Goal: Task Accomplishment & Management: Manage account settings

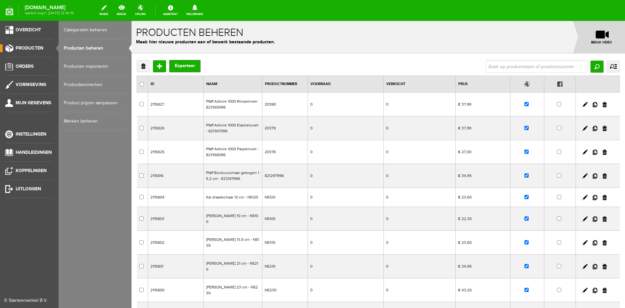
click at [81, 48] on link "Producten beheren" at bounding box center [95, 48] width 63 height 18
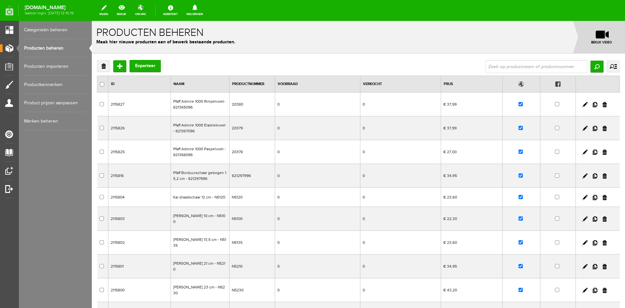
drag, startPoint x: 46, startPoint y: 46, endPoint x: 49, endPoint y: 47, distance: 3.8
click at [46, 46] on link "Producten beheren" at bounding box center [55, 48] width 63 height 18
click at [498, 67] on input "text" at bounding box center [537, 66] width 102 height 13
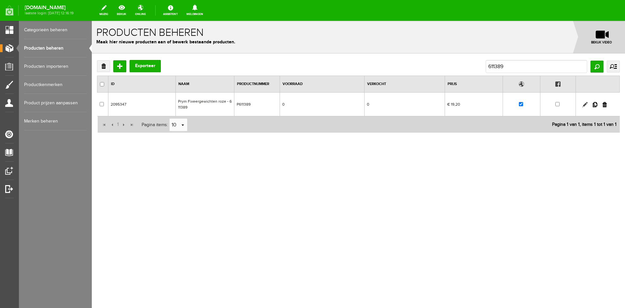
click at [585, 105] on link at bounding box center [585, 104] width 5 height 5
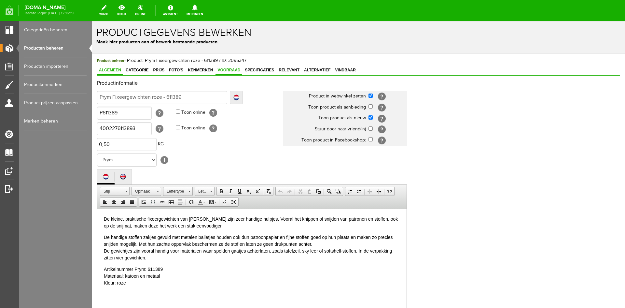
click at [232, 70] on span "Voorraad" at bounding box center [229, 70] width 27 height 5
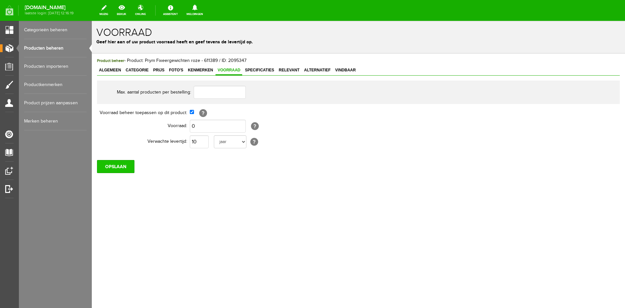
click at [120, 163] on input "OPSLAAN" at bounding box center [115, 166] width 37 height 13
click at [57, 46] on link "Producten beheren" at bounding box center [55, 48] width 63 height 18
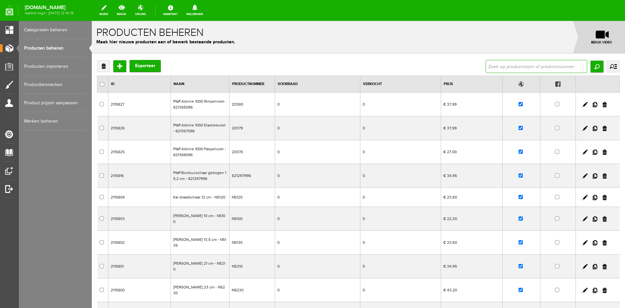
click at [505, 66] on input "text" at bounding box center [537, 66] width 102 height 13
type input "071390"
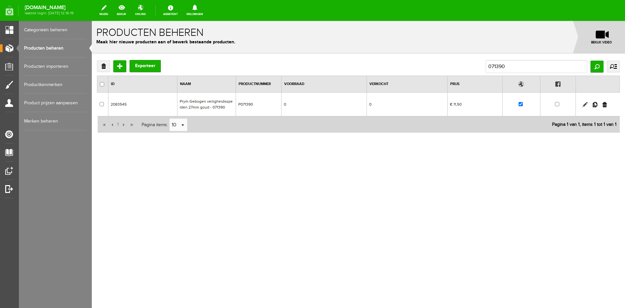
click at [586, 104] on link at bounding box center [585, 104] width 5 height 5
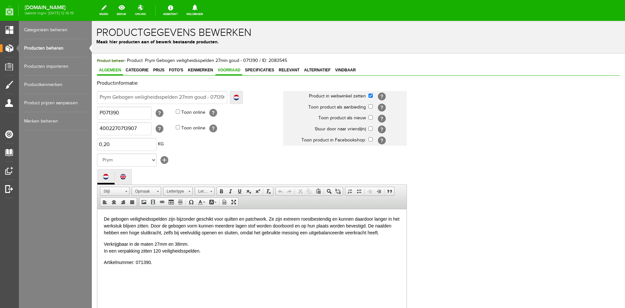
click at [235, 69] on span "Voorraad" at bounding box center [229, 70] width 27 height 5
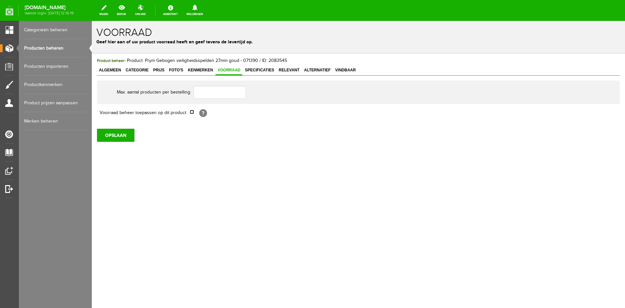
click at [191, 112] on input "checkbox" at bounding box center [192, 112] width 4 height 4
checkbox input "true"
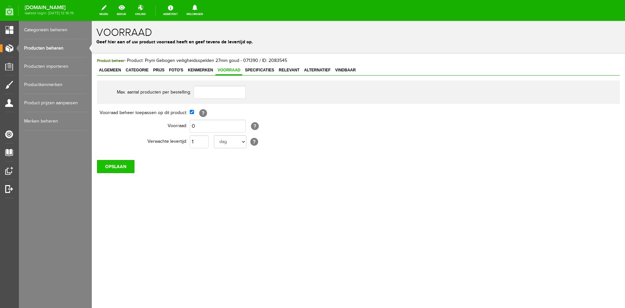
click at [128, 168] on input "OPSLAAN" at bounding box center [115, 166] width 37 height 13
click at [52, 47] on link "Producten beheren" at bounding box center [55, 48] width 63 height 18
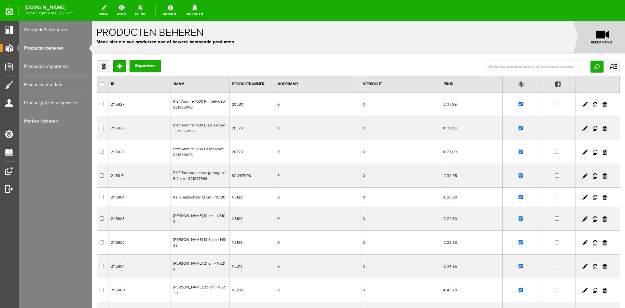
click at [512, 64] on input "text" at bounding box center [537, 66] width 102 height 13
type input "7501"
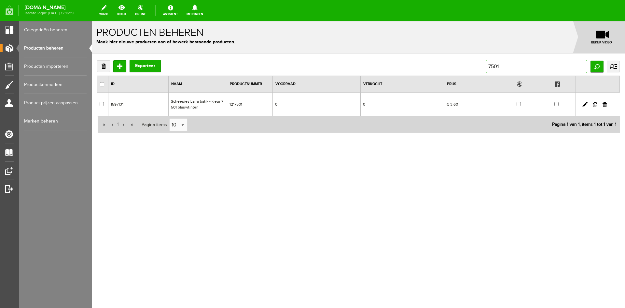
drag, startPoint x: 509, startPoint y: 65, endPoint x: 465, endPoint y: 66, distance: 43.7
click at [465, 66] on div "Verwijderen Toevoegen Exporteer 7501 Zoeken uitgebreid zoeken Categorie Cadeaub…" at bounding box center [358, 66] width 523 height 13
type input "611370"
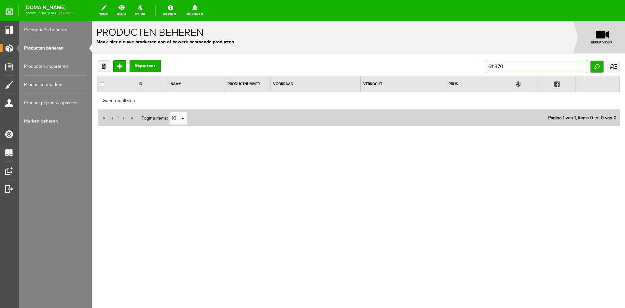
drag, startPoint x: 508, startPoint y: 67, endPoint x: 480, endPoint y: 67, distance: 28.0
click at [480, 67] on div "Verwijderen Toevoegen Exporteer 611370 Zoeken uitgebreid zoeken Categorie Cadea…" at bounding box center [358, 66] width 523 height 13
type input "282171"
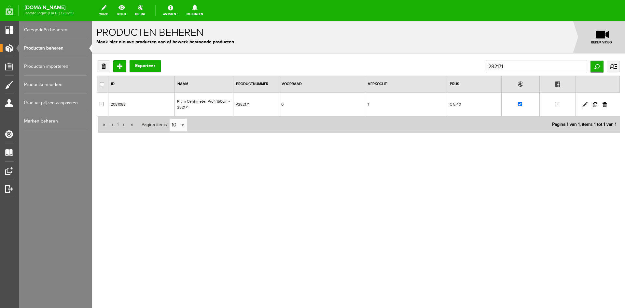
click at [586, 104] on link at bounding box center [585, 104] width 5 height 5
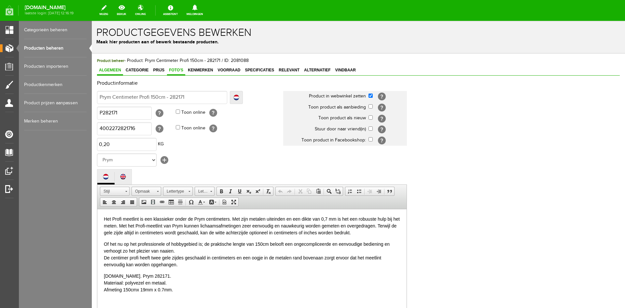
click at [171, 70] on span "Foto's" at bounding box center [176, 70] width 18 height 5
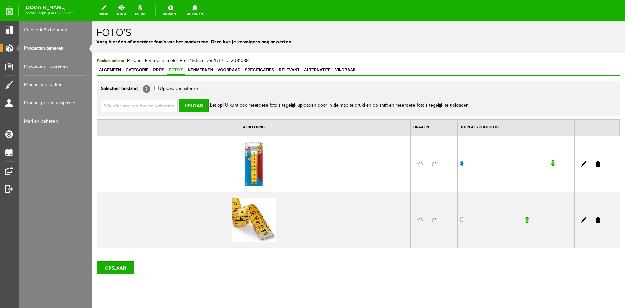
click at [49, 47] on link "Producten beheren" at bounding box center [55, 48] width 63 height 18
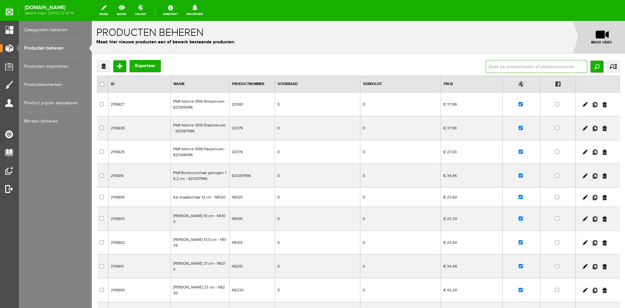
click at [494, 68] on input "text" at bounding box center [537, 66] width 102 height 13
type input "124661"
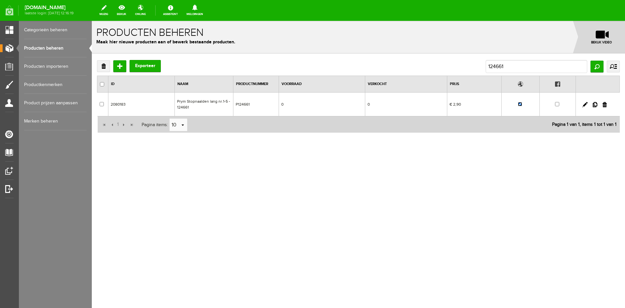
click at [521, 105] on input "checkbox" at bounding box center [520, 104] width 4 height 4
checkbox input "false"
drag, startPoint x: 510, startPoint y: 65, endPoint x: 468, endPoint y: 70, distance: 42.3
click at [468, 70] on div "Verwijderen Toevoegen Exporteer 124661 Zoeken uitgebreid zoeken Categorie Cadea…" at bounding box center [358, 66] width 523 height 13
type input "021230"
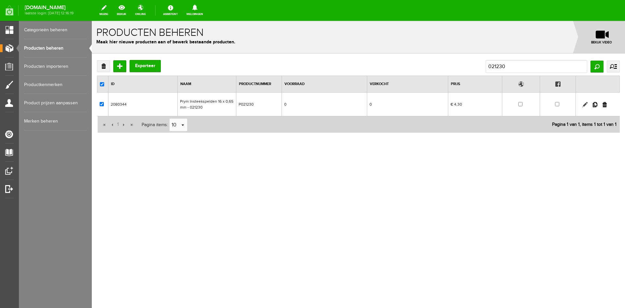
click at [585, 104] on link at bounding box center [585, 104] width 5 height 5
checkbox input "true"
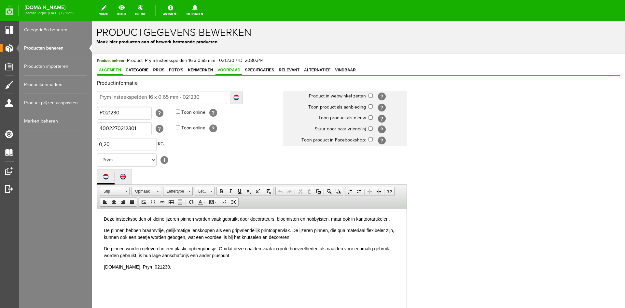
click at [230, 68] on span "Voorraad" at bounding box center [229, 70] width 27 height 5
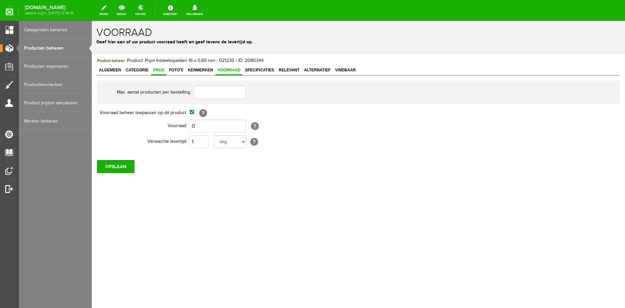
click at [157, 69] on span "Prijs" at bounding box center [158, 70] width 15 height 5
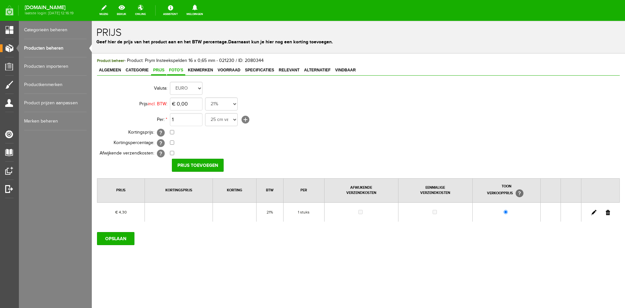
click at [176, 69] on span "Foto's" at bounding box center [176, 70] width 18 height 5
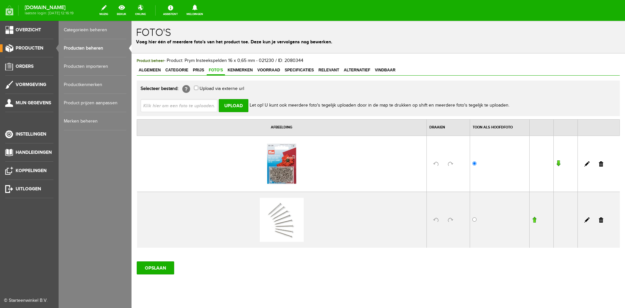
click at [81, 48] on link "Producten beheren" at bounding box center [95, 48] width 63 height 18
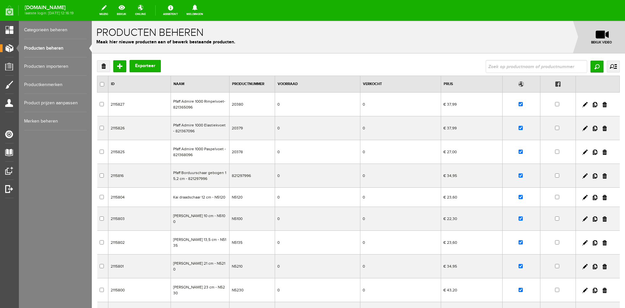
click at [488, 68] on input "text" at bounding box center [537, 66] width 102 height 13
type input "416502"
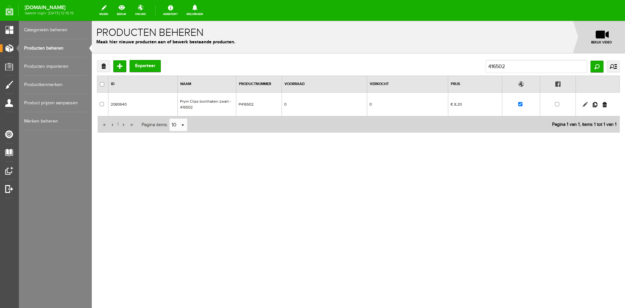
click at [586, 104] on link at bounding box center [585, 104] width 5 height 5
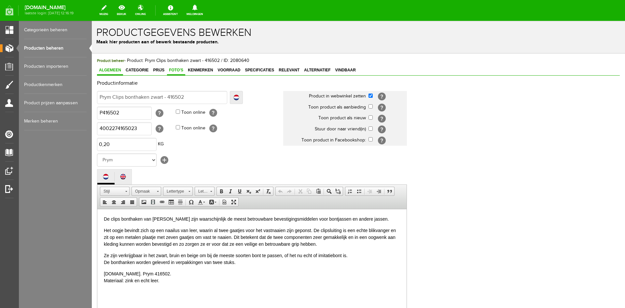
click at [177, 69] on span "Foto's" at bounding box center [176, 70] width 18 height 5
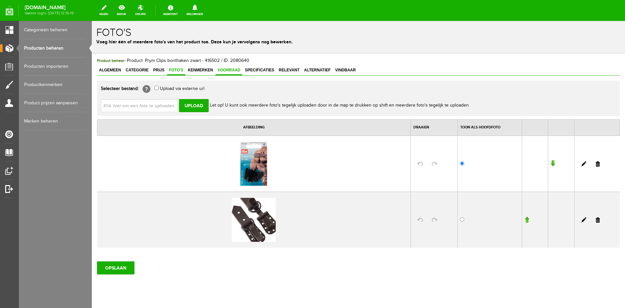
click at [230, 68] on span "Voorraad" at bounding box center [229, 70] width 27 height 5
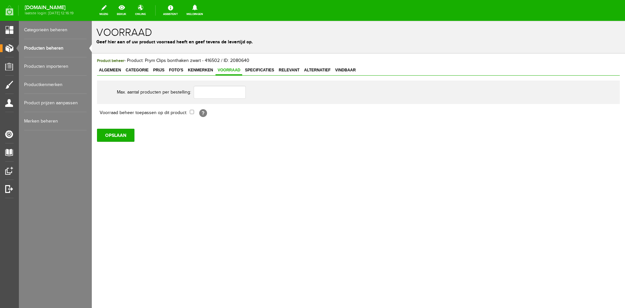
click at [189, 112] on th "Voorraad beheer toepassen op dit product:" at bounding box center [143, 112] width 93 height 11
click at [192, 111] on input "checkbox" at bounding box center [192, 112] width 4 height 4
checkbox input "true"
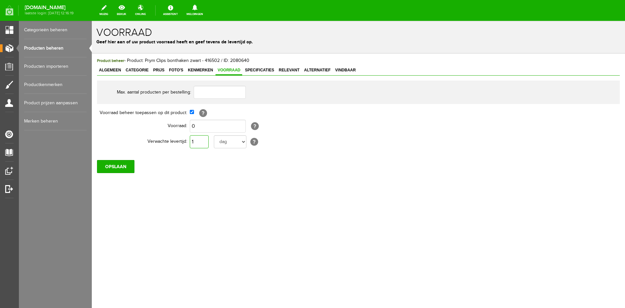
click at [201, 141] on input "1" at bounding box center [199, 141] width 19 height 13
type input "10"
click at [241, 141] on select "dag dagen week weken maand maanden jaar jaren werkdagen" at bounding box center [230, 141] width 33 height 13
select select "year"
click at [214, 135] on select "dag dagen week weken maand maanden jaar jaren werkdagen" at bounding box center [230, 141] width 33 height 13
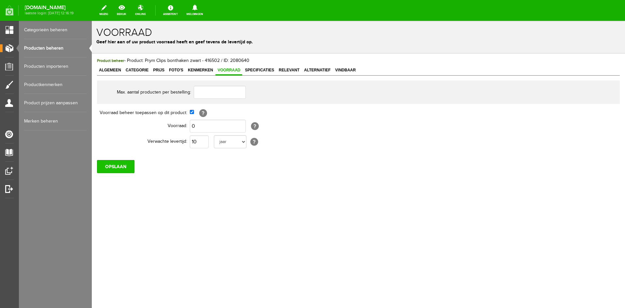
click at [116, 167] on input "OPSLAAN" at bounding box center [115, 166] width 37 height 13
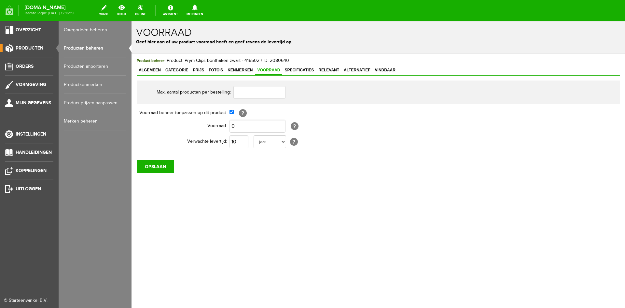
click at [80, 47] on link "Producten beheren" at bounding box center [95, 48] width 63 height 18
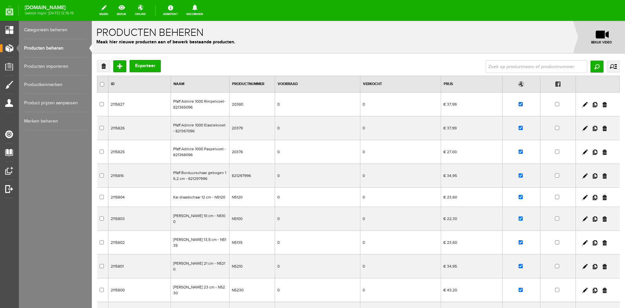
click at [516, 67] on input "text" at bounding box center [537, 66] width 102 height 13
type input "405207"
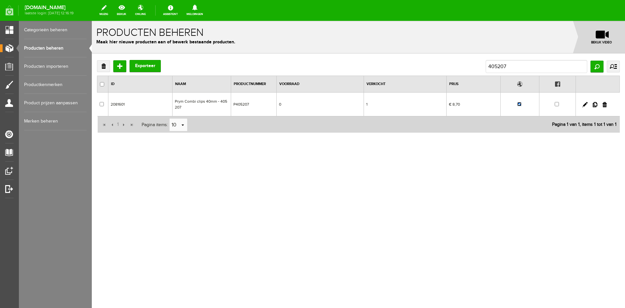
click at [520, 105] on input "checkbox" at bounding box center [520, 104] width 4 height 4
checkbox input "false"
click at [584, 103] on link at bounding box center [585, 104] width 5 height 5
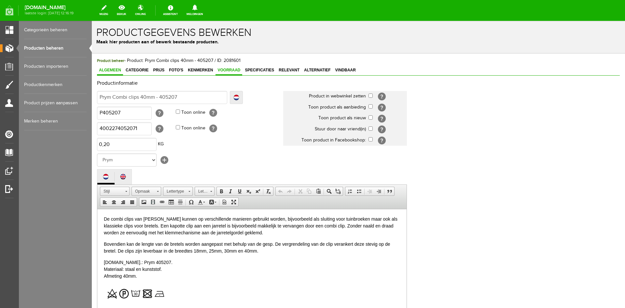
click at [228, 69] on span "Voorraad" at bounding box center [229, 70] width 27 height 5
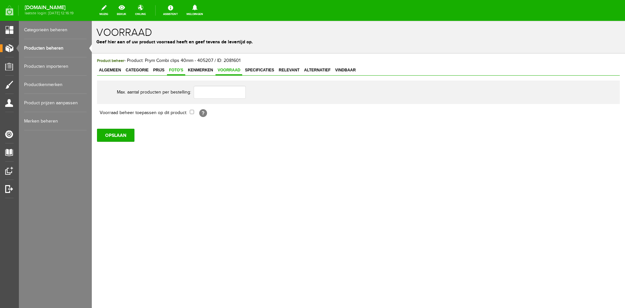
click at [178, 72] on span "Foto's" at bounding box center [176, 70] width 18 height 5
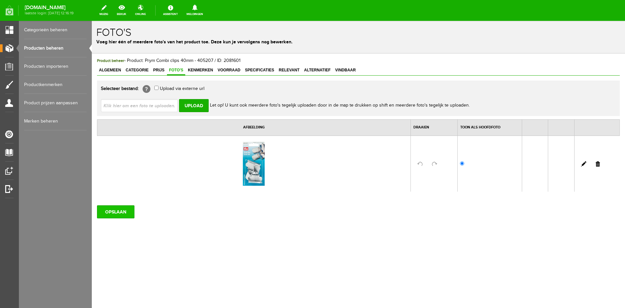
click at [117, 214] on input "OPSLAAN" at bounding box center [115, 211] width 37 height 13
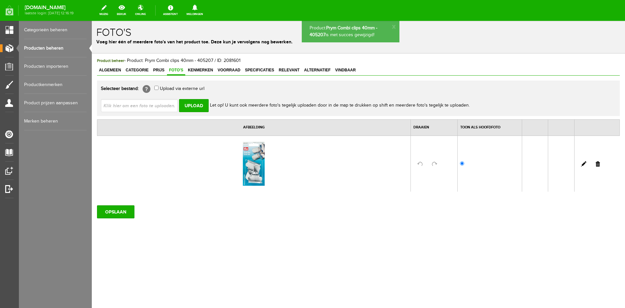
click at [51, 47] on link "Producten beheren" at bounding box center [55, 48] width 63 height 18
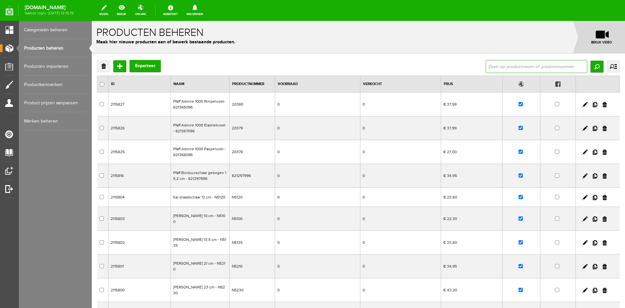
click at [498, 65] on input "text" at bounding box center [537, 66] width 102 height 13
type input "416503"
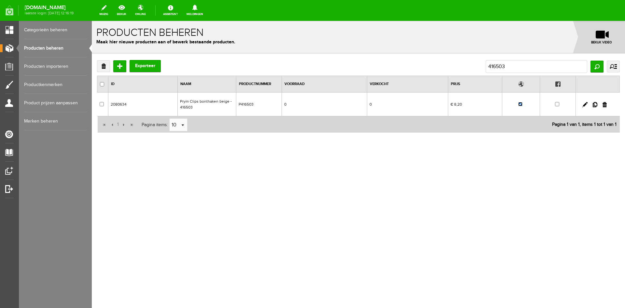
click at [521, 103] on input "checkbox" at bounding box center [521, 104] width 4 height 4
checkbox input "false"
drag, startPoint x: 514, startPoint y: 70, endPoint x: 463, endPoint y: 69, distance: 50.8
click at [463, 69] on div "Verwijderen Toevoegen Exporteer 416503 Zoeken uitgebreid zoeken Categorie Cadea…" at bounding box center [358, 66] width 523 height 13
type input "wikkel"
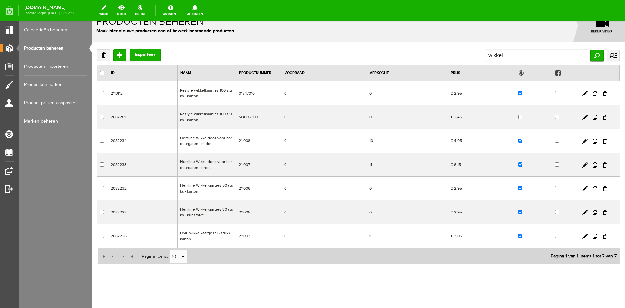
scroll to position [17, 0]
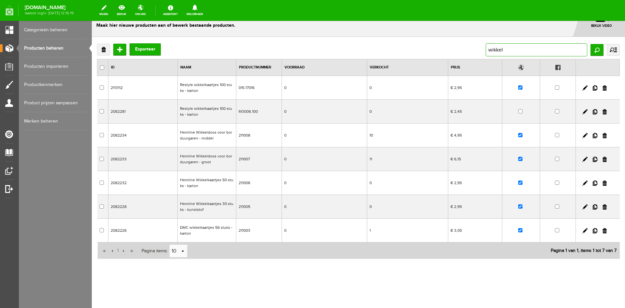
drag, startPoint x: 510, startPoint y: 49, endPoint x: 467, endPoint y: 49, distance: 43.3
click at [467, 49] on div "Verwijderen Toevoegen Exporteer wikkel Zoeken uitgebreid zoeken Categorie Cadea…" at bounding box center [358, 49] width 523 height 13
type input "611978"
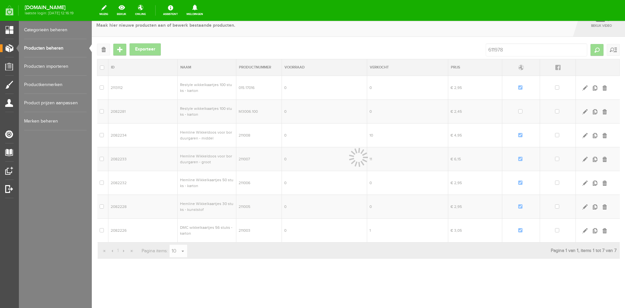
scroll to position [0, 0]
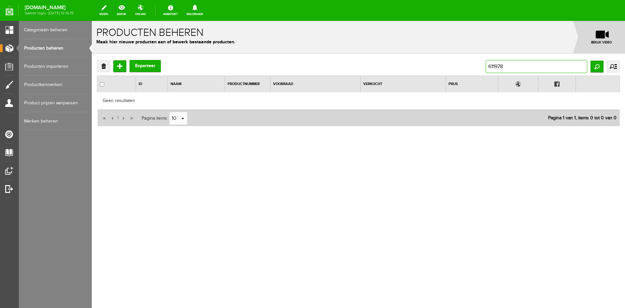
drag, startPoint x: 510, startPoint y: 65, endPoint x: 457, endPoint y: 66, distance: 53.1
click at [457, 66] on div "Verwijderen Toevoegen Exporteer 611978 Zoeken uitgebreid zoeken Categorie Cadea…" at bounding box center [358, 66] width 523 height 13
type input "spoelenring"
drag, startPoint x: 519, startPoint y: 66, endPoint x: 485, endPoint y: 66, distance: 33.6
click at [485, 66] on div "Verwijderen Toevoegen Exporteer spoelenring Zoeken uitgebreid zoeken Categorie …" at bounding box center [358, 66] width 523 height 13
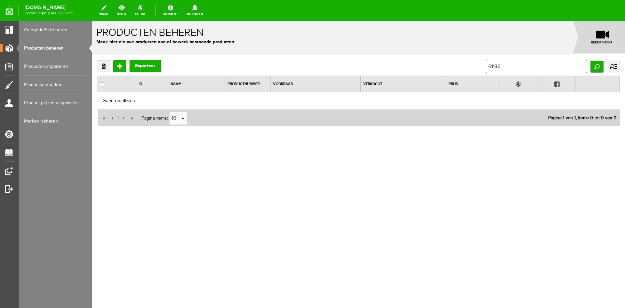
type input "611367"
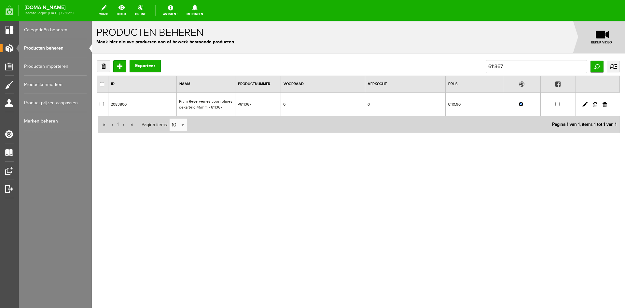
click at [522, 104] on input "checkbox" at bounding box center [521, 104] width 4 height 4
checkbox input "false"
click at [514, 66] on input "611367" at bounding box center [537, 66] width 102 height 13
type input "611372"
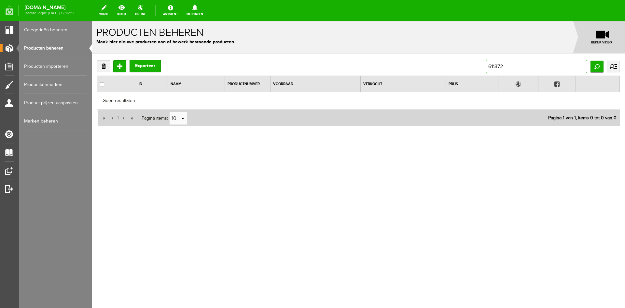
click at [509, 65] on input "611372" at bounding box center [537, 66] width 102 height 13
click at [492, 65] on input "611372" at bounding box center [537, 66] width 102 height 13
click at [505, 66] on input "611372" at bounding box center [537, 66] width 102 height 13
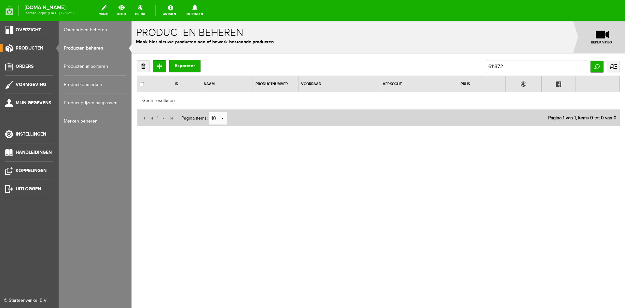
click at [21, 46] on span "Producten" at bounding box center [30, 48] width 28 height 6
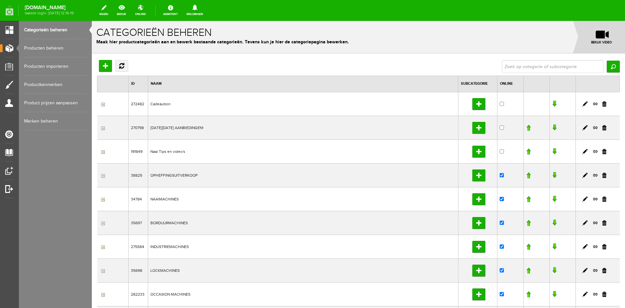
drag, startPoint x: 38, startPoint y: 47, endPoint x: 159, endPoint y: 55, distance: 121.5
click at [39, 47] on link "Producten beheren" at bounding box center [55, 48] width 63 height 18
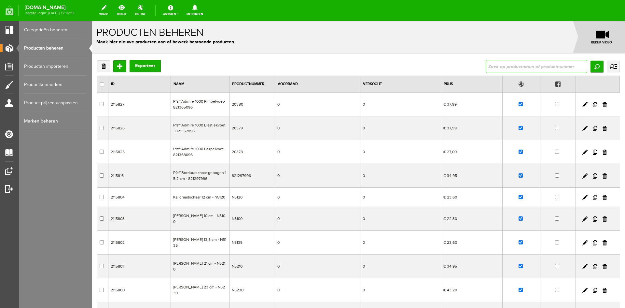
click at [496, 67] on input "text" at bounding box center [537, 66] width 102 height 13
type input "710"
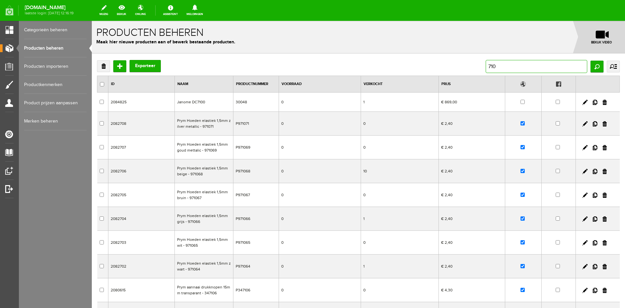
drag, startPoint x: 502, startPoint y: 65, endPoint x: 467, endPoint y: 66, distance: 34.5
click at [467, 65] on div "Verwijderen Toevoegen Exporteer 710 Zoeken uitgebreid zoeken Categorie Cadeaubo…" at bounding box center [358, 66] width 523 height 13
type input "pfaff expression"
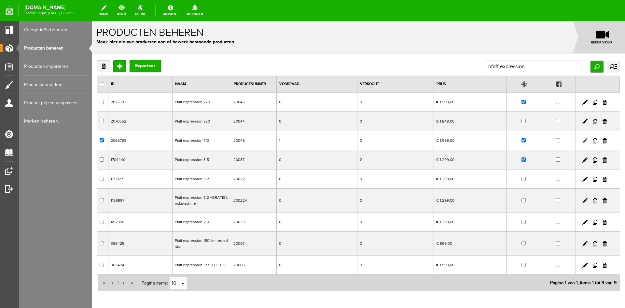
click at [583, 140] on link at bounding box center [585, 140] width 5 height 5
checkbox input "true"
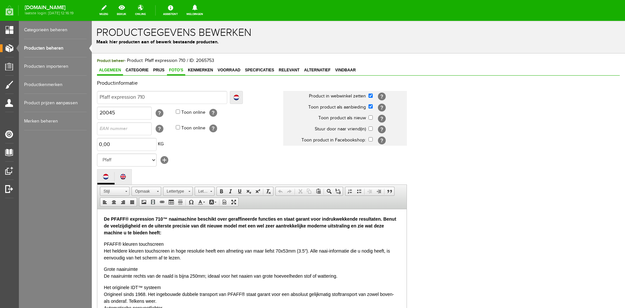
click at [173, 69] on span "Foto's" at bounding box center [176, 70] width 18 height 5
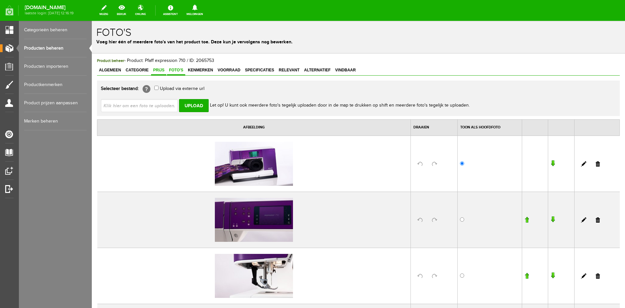
click at [161, 69] on span "Prijs" at bounding box center [158, 70] width 15 height 5
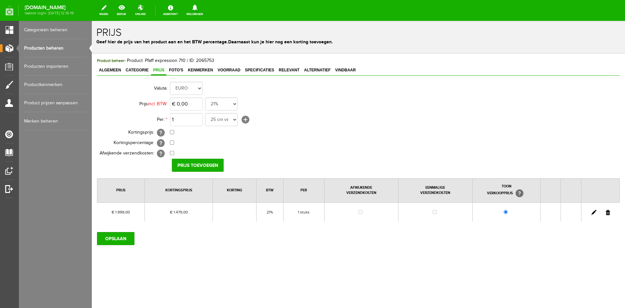
click at [594, 211] on link at bounding box center [594, 212] width 5 height 5
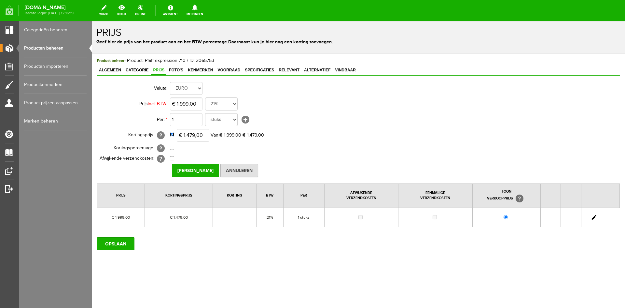
click at [173, 136] on input "checkbox" at bounding box center [172, 134] width 4 height 4
checkbox input "false"
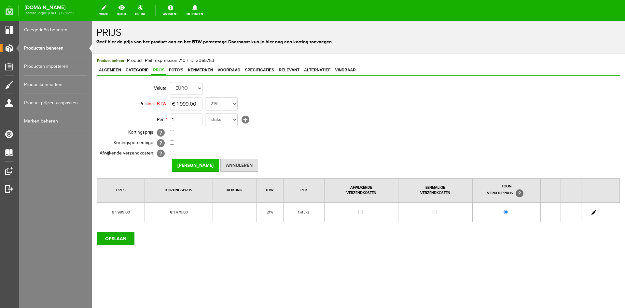
click at [187, 166] on input "Prijs Opslaan" at bounding box center [195, 165] width 47 height 13
click at [118, 237] on input "OPSLAAN" at bounding box center [115, 238] width 37 height 13
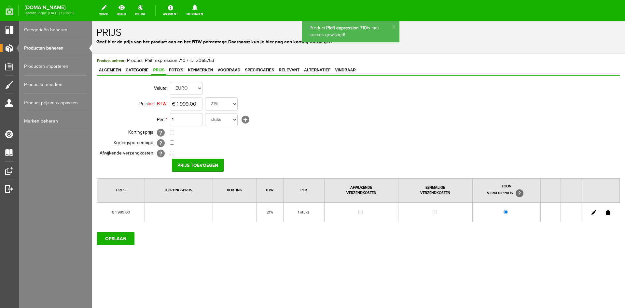
click at [49, 47] on link "Producten beheren" at bounding box center [55, 48] width 63 height 18
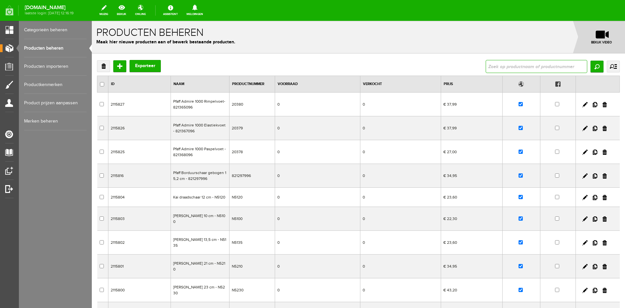
click at [508, 66] on input "text" at bounding box center [537, 66] width 102 height 13
type input "710"
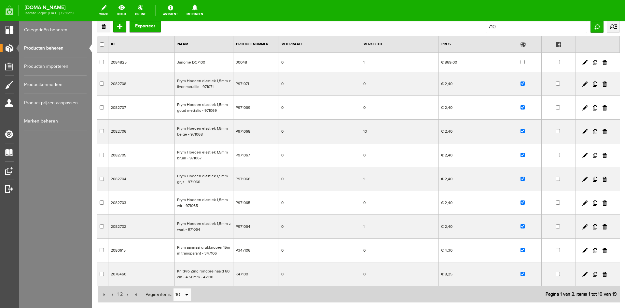
scroll to position [83, 0]
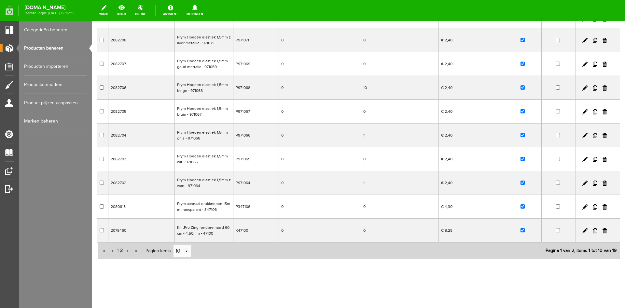
click at [121, 249] on span "2" at bounding box center [122, 250] width 4 height 13
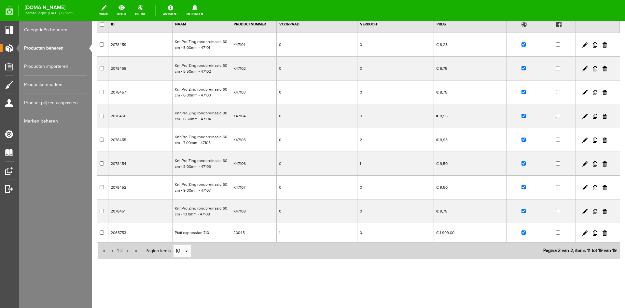
scroll to position [60, 0]
click at [593, 233] on link at bounding box center [595, 232] width 5 height 5
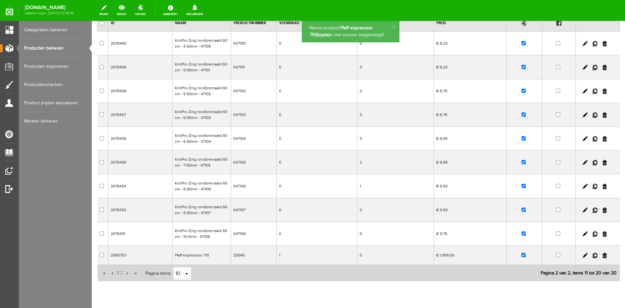
scroll to position [83, 0]
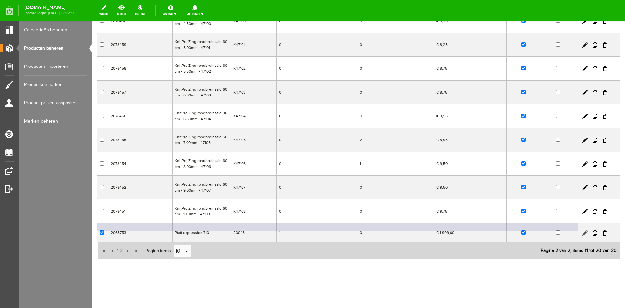
click at [583, 232] on link at bounding box center [585, 232] width 5 height 5
checkbox input "true"
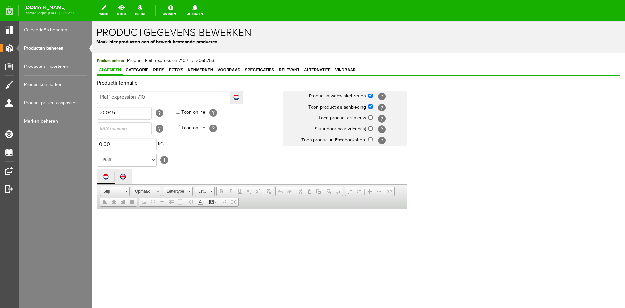
scroll to position [0, 0]
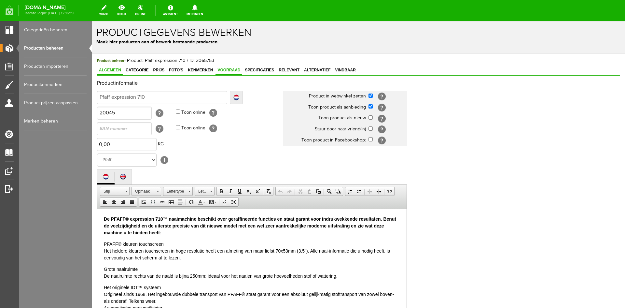
click at [231, 70] on span "Voorraad" at bounding box center [229, 70] width 27 height 5
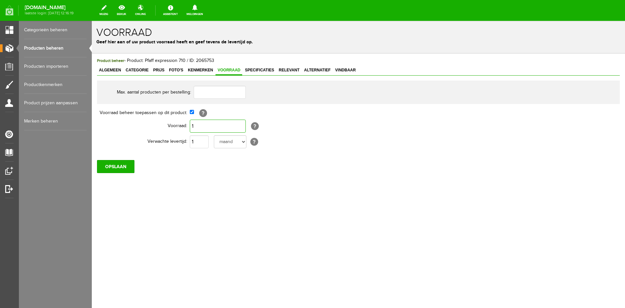
click at [195, 126] on input "1" at bounding box center [218, 126] width 56 height 13
type input "0"
click at [201, 141] on input "1" at bounding box center [199, 141] width 19 height 13
type input "10"
click at [102, 171] on input "OPSLAAN" at bounding box center [115, 166] width 37 height 13
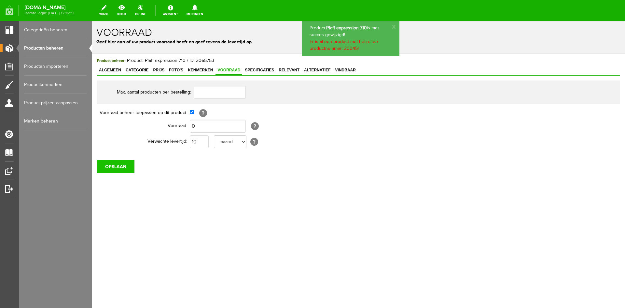
click at [112, 164] on input "OPSLAAN" at bounding box center [115, 166] width 37 height 13
click at [106, 68] on span "Algemeen" at bounding box center [110, 70] width 26 height 5
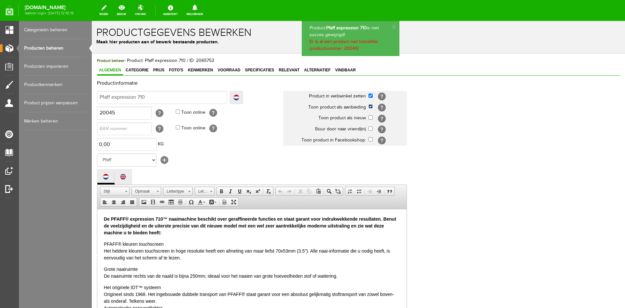
click at [371, 107] on input "checkbox" at bounding box center [371, 106] width 4 height 4
checkbox input "false"
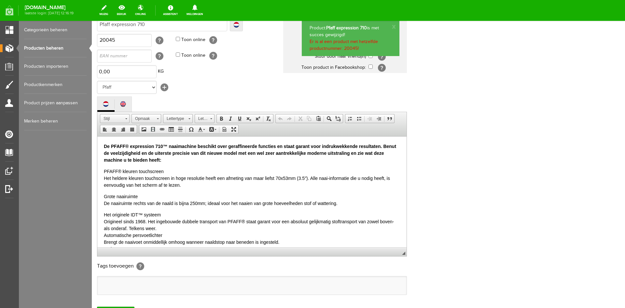
scroll to position [133, 0]
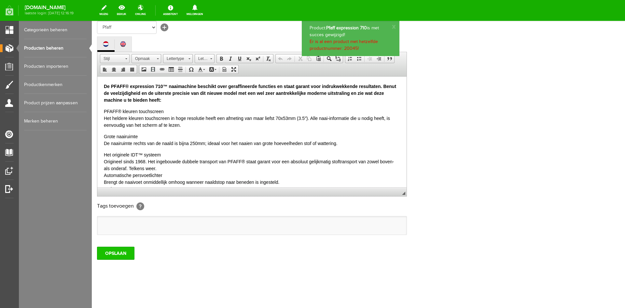
click at [125, 255] on input "OPSLAAN" at bounding box center [115, 253] width 37 height 13
click at [54, 49] on link "Producten beheren" at bounding box center [55, 48] width 63 height 18
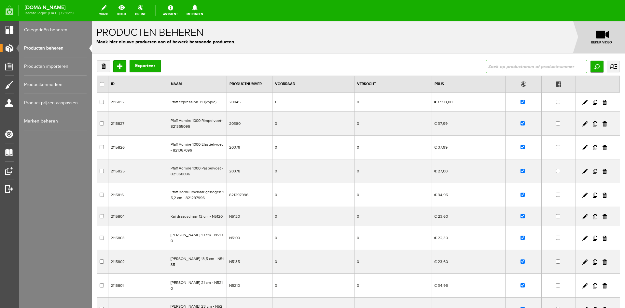
click at [493, 67] on input "text" at bounding box center [537, 66] width 102 height 13
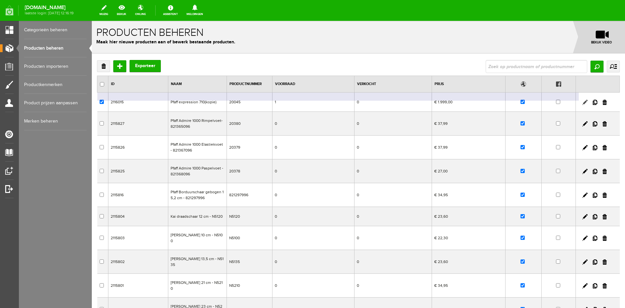
click at [583, 102] on link at bounding box center [585, 102] width 5 height 5
checkbox input "true"
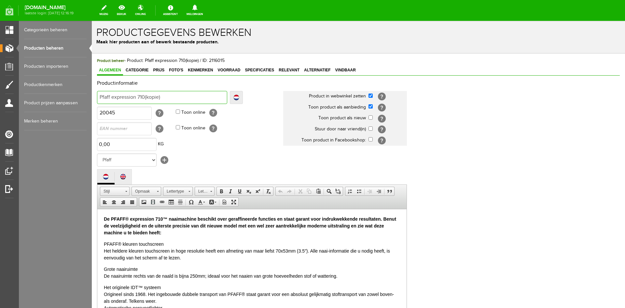
click at [165, 97] on input "Pfaff expression 710(kopie)" at bounding box center [162, 97] width 130 height 13
type input "Pfaff expression 710(kopie"
type input "Pfaff expression 710(kopi"
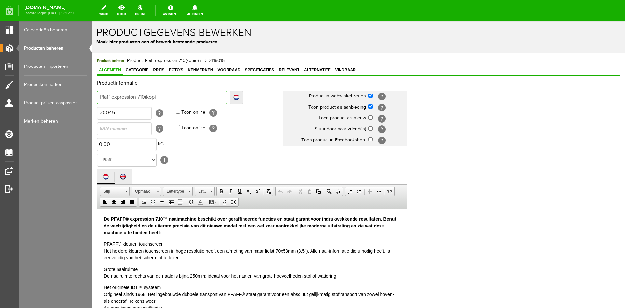
type input "Pfaff expression 710(kop"
type input "Pfaff expression 710(ko"
type input "Pfaff expression 710(k"
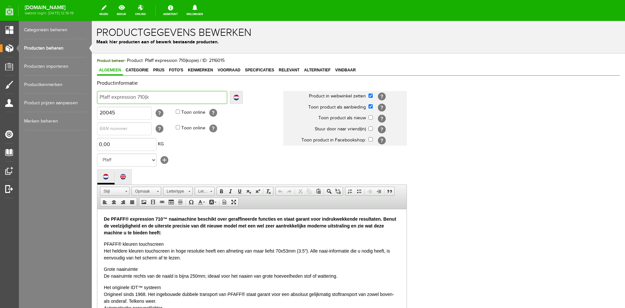
type input "Pfaff expression 710(k"
type input "Pfaff expression 710("
type input "Pfaff expression 710"
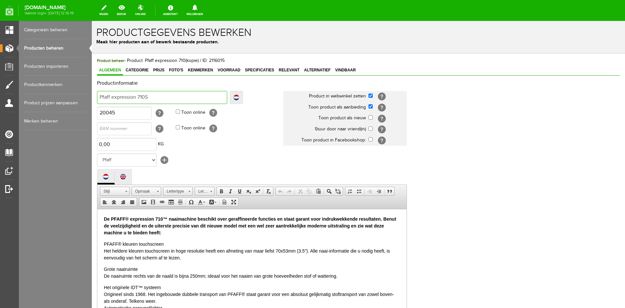
type input "Pfaff expression 710SE"
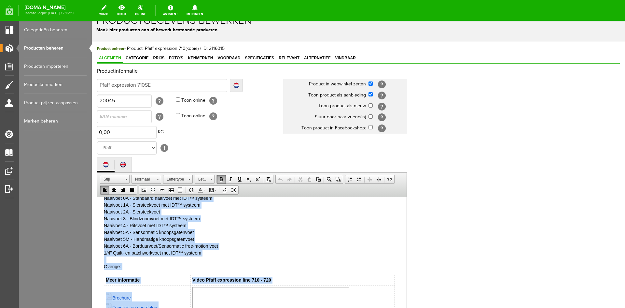
scroll to position [445, 0]
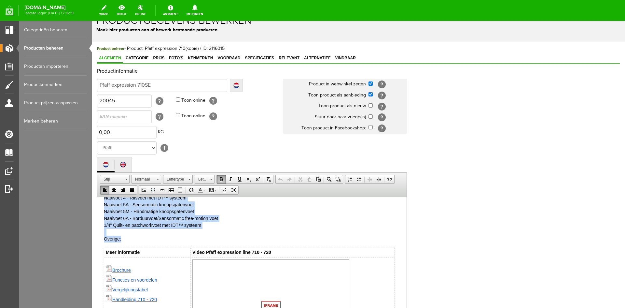
drag, startPoint x: 104, startPoint y: 206, endPoint x: 170, endPoint y: 241, distance: 75.3
click at [170, 241] on body "De PFAFF® expression 710™ naaimachine beschikt over geraffineerde functies en s…" at bounding box center [252, 63] width 296 height 608
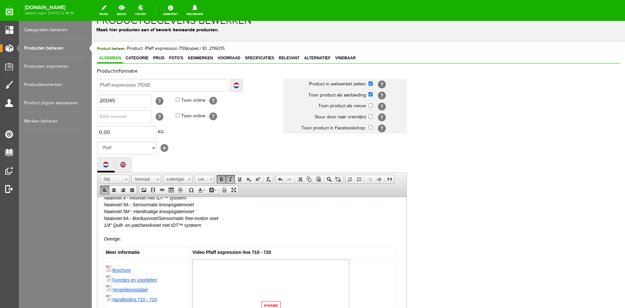
click at [263, 225] on p "Naaivoeten: Naaivoet 0A - Standaard naaivoet met IDT™ systeem Naaivoet 1A - Sie…" at bounding box center [252, 201] width 296 height 82
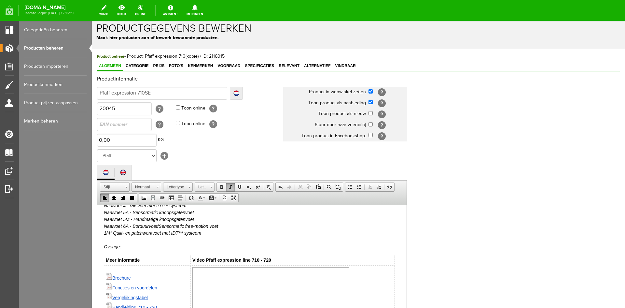
scroll to position [0, 0]
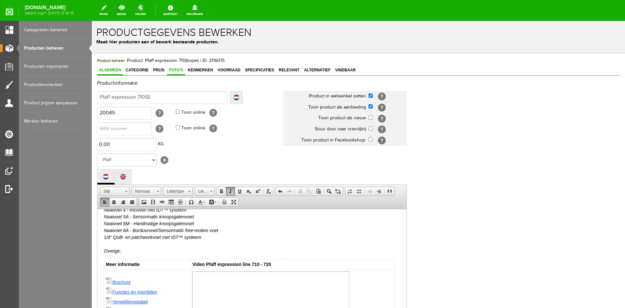
click at [177, 68] on span "Foto's" at bounding box center [176, 70] width 18 height 5
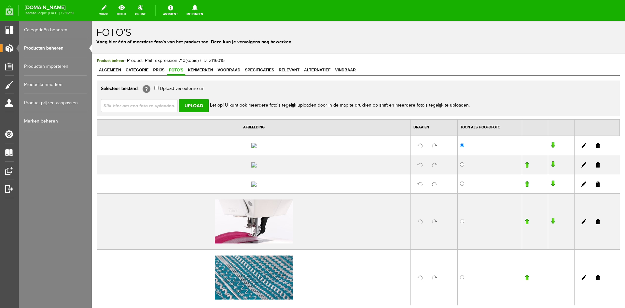
click at [596, 148] on link at bounding box center [598, 145] width 4 height 5
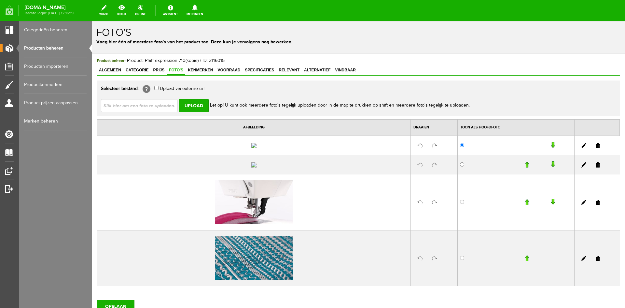
click at [596, 148] on link at bounding box center [598, 145] width 4 height 5
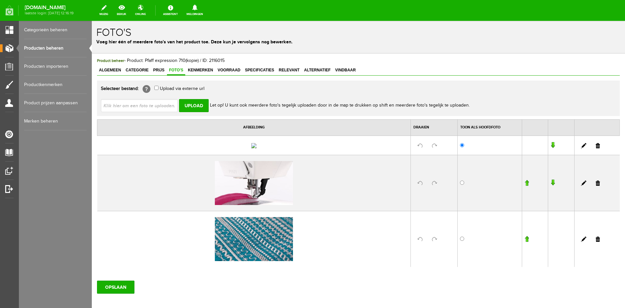
click at [596, 148] on link at bounding box center [598, 145] width 4 height 5
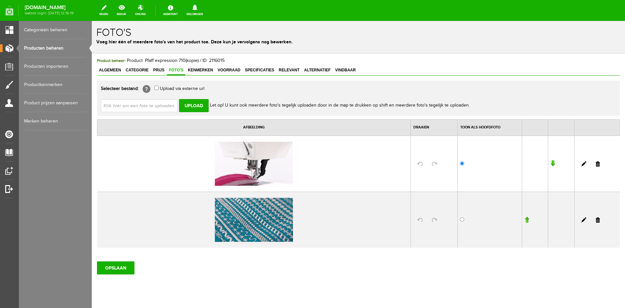
click at [596, 165] on link at bounding box center [598, 163] width 4 height 5
click at [115, 266] on input "OPSLAAN" at bounding box center [115, 267] width 37 height 13
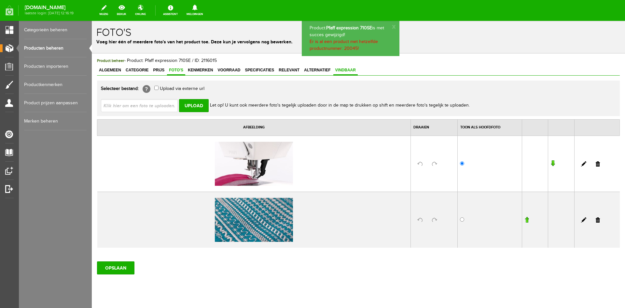
click at [343, 71] on span "Vindbaar" at bounding box center [346, 70] width 24 height 5
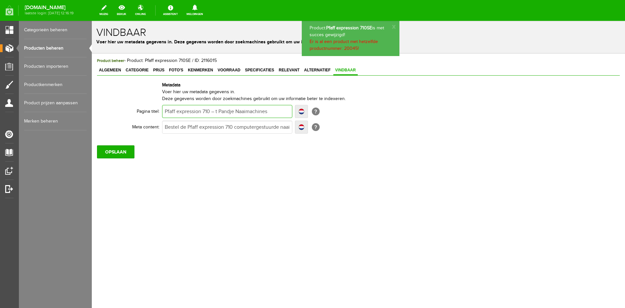
click at [212, 110] on input "Pfaff expression 710 – t Pandje Naaimachines" at bounding box center [227, 111] width 130 height 13
type input "Pfaff expression 710– t Pandje Naaimachines"
type input "Pfaff expression 710E– t Pandje Naaimachines"
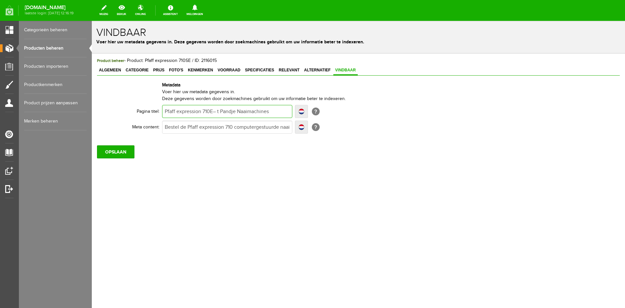
type input "Pfaff expression 710– t Pandje Naaimachines"
type input "Pfaff expression 710S– t Pandje Naaimachines"
type input "Pfaff expression 710SE– t Pandje Naaimachines"
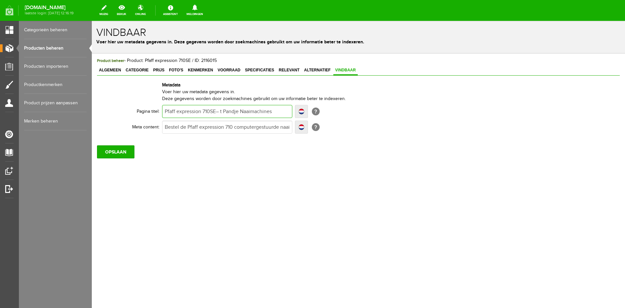
type input "Pfaff expression 710SE– t Pandje Naaimachines"
click at [233, 127] on input "Bestel de Pfaff expression 710 computergestuurde naaimachine met IDT, extra vee…" at bounding box center [227, 127] width 130 height 13
type input "Bestel de Pfaff expression 710S computergestuurde naaimachine met IDT, extra ve…"
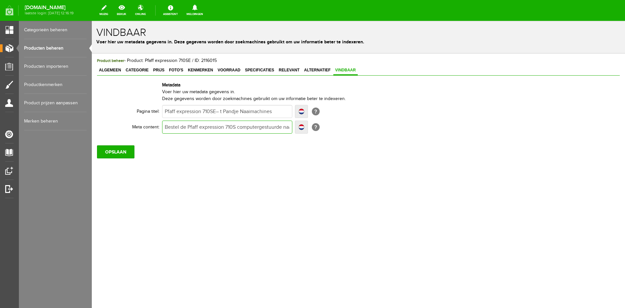
type input "Bestel de Pfaff expression 710SE computergestuurde naaimachine met IDT, extra v…"
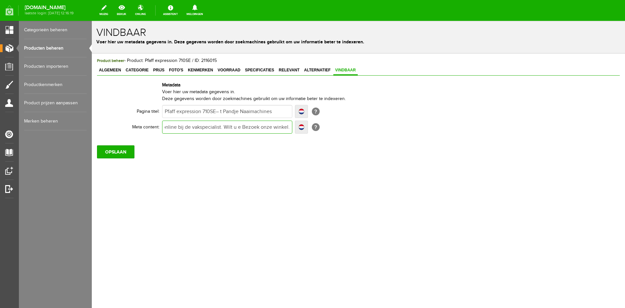
type input "Bestel de Pfaff expression 710SE computergestuurde naaimachine met IDT, extra v…"
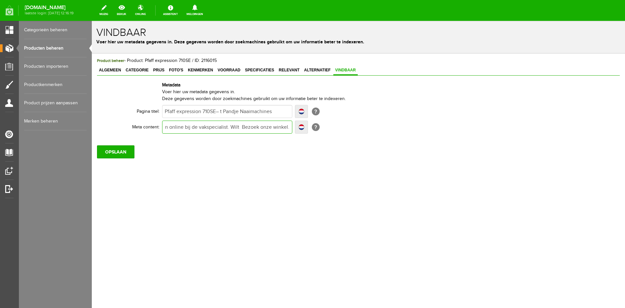
type input "Bestel de Pfaff expression 710SE computergestuurde naaimachine met IDT, extra v…"
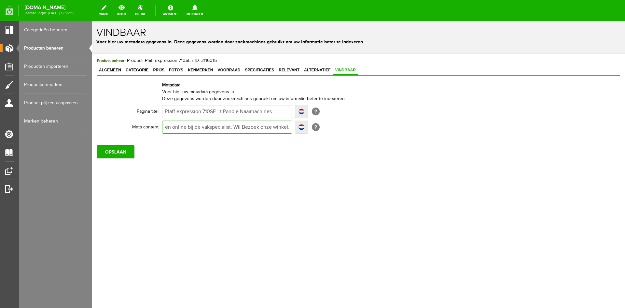
type input "Bestel de Pfaff expression 710SE computergestuurde naaimachine met IDT, extra v…"
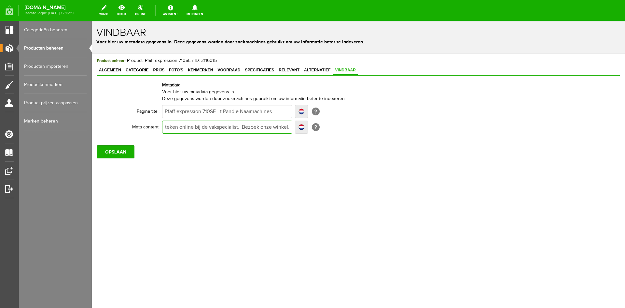
scroll to position [0, 245]
type input "Bestel de Pfaff expression 710SE computergestuurde naaimachine met IDT, extra v…"
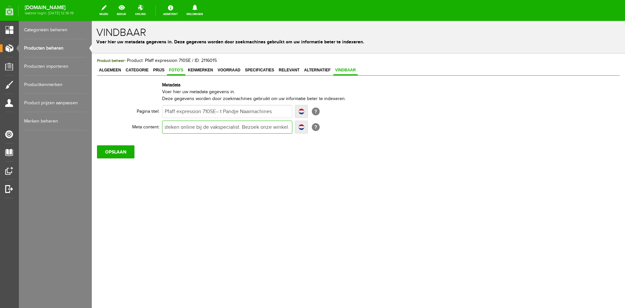
type input "Bestel de Pfaff expression 710SE computergestuurde naaimachine met IDT, extra v…"
click at [175, 69] on span "Foto's" at bounding box center [176, 70] width 18 height 5
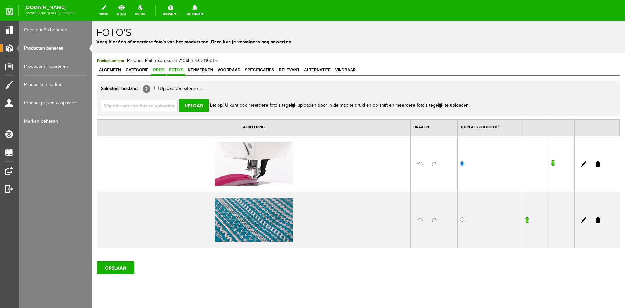
click at [159, 69] on span "Prijs" at bounding box center [158, 70] width 15 height 5
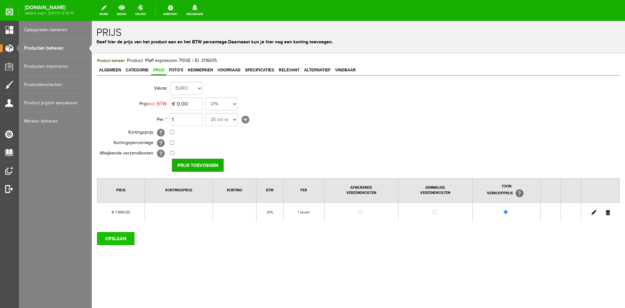
click at [122, 237] on input "OPSLAAN" at bounding box center [115, 238] width 37 height 13
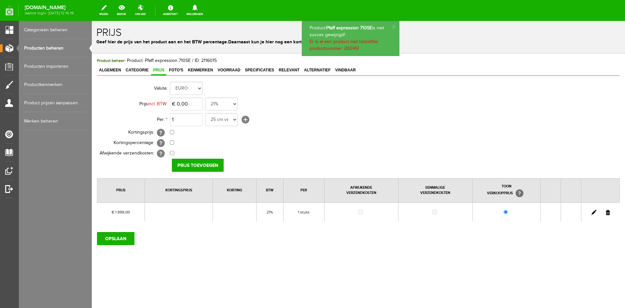
click at [110, 69] on span "Algemeen" at bounding box center [110, 70] width 26 height 5
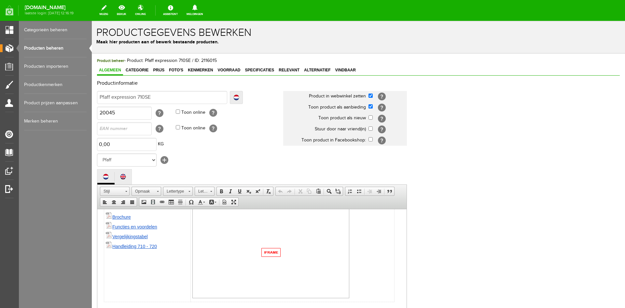
scroll to position [133, 0]
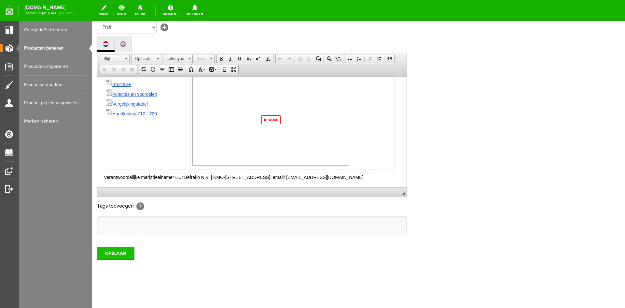
click at [125, 250] on input "OPSLAAN" at bounding box center [115, 253] width 37 height 13
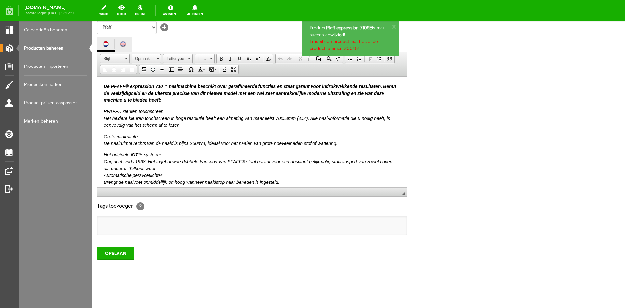
scroll to position [0, 0]
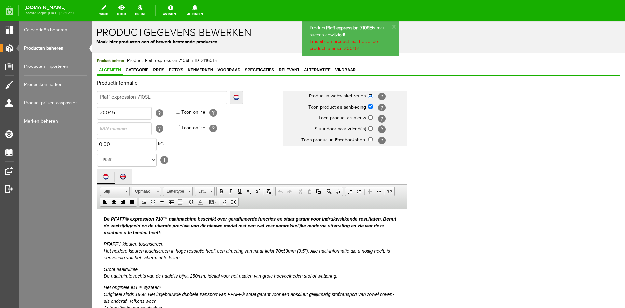
click at [370, 95] on input "checkbox" at bounding box center [371, 95] width 4 height 4
checkbox input "false"
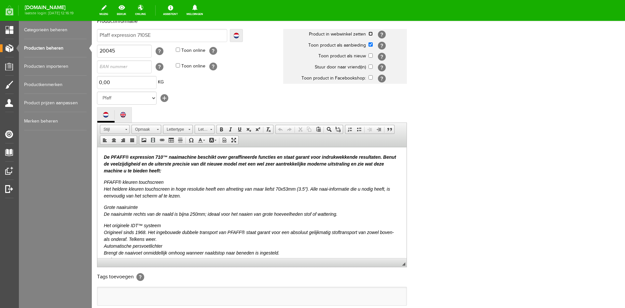
scroll to position [133, 0]
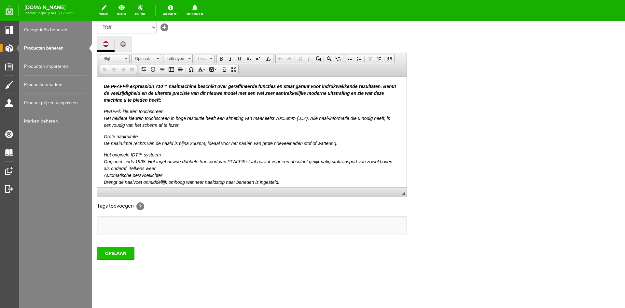
click at [120, 254] on input "OPSLAAN" at bounding box center [115, 253] width 37 height 13
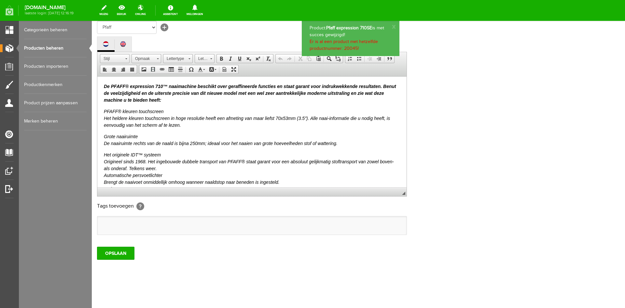
scroll to position [0, 0]
click at [47, 49] on link "Producten beheren" at bounding box center [55, 48] width 63 height 18
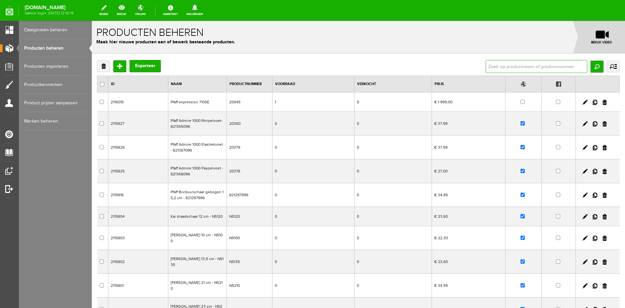
click at [518, 66] on input "text" at bounding box center [537, 66] width 102 height 13
type input "20090"
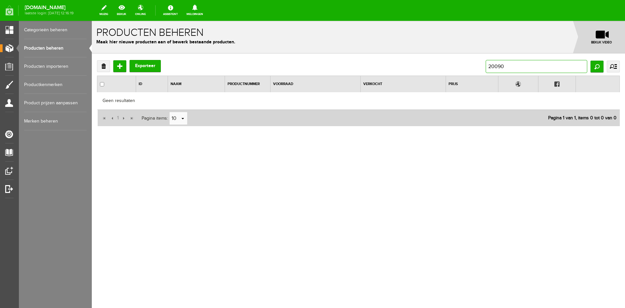
click at [503, 67] on input "20090" at bounding box center [537, 66] width 102 height 13
type input "20080"
click at [500, 67] on input "20080" at bounding box center [537, 66] width 102 height 13
type input "20060"
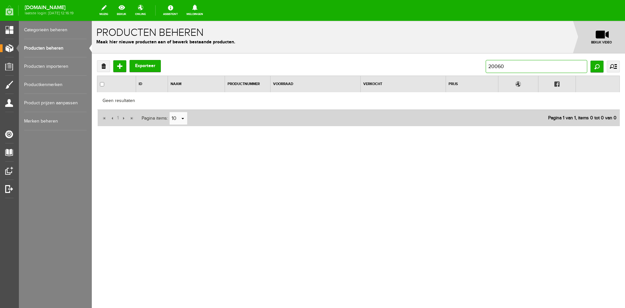
drag, startPoint x: 501, startPoint y: 67, endPoint x: 507, endPoint y: 65, distance: 6.0
click at [507, 65] on input "20060" at bounding box center [537, 66] width 102 height 13
type input "20050"
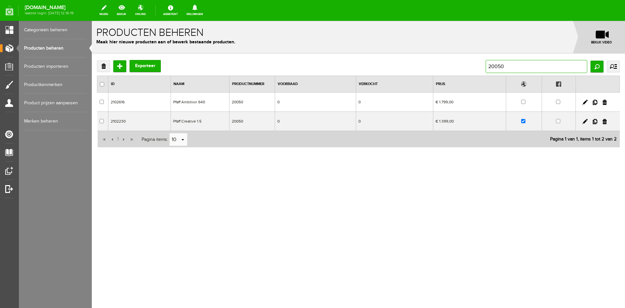
click at [507, 65] on input "20050" at bounding box center [537, 66] width 102 height 13
type input "20055"
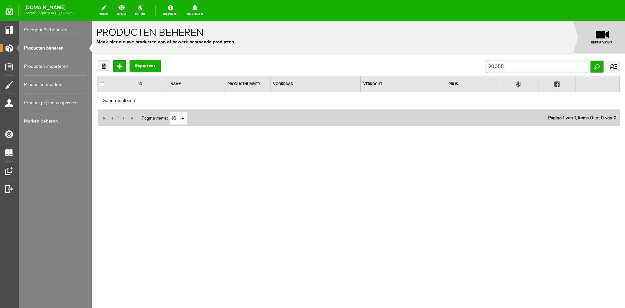
click at [507, 65] on input "20055" at bounding box center [537, 66] width 102 height 13
type input "20054"
click at [507, 65] on input "20054" at bounding box center [537, 66] width 102 height 13
type input "20053"
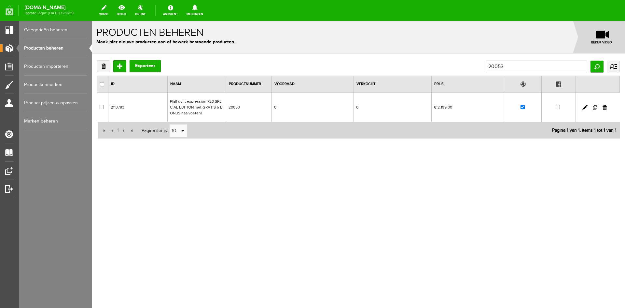
drag, startPoint x: 52, startPoint y: 47, endPoint x: 54, endPoint y: 50, distance: 3.5
click at [52, 47] on link "Producten beheren" at bounding box center [55, 48] width 63 height 18
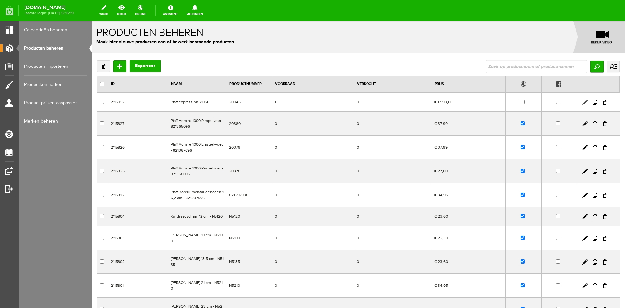
click at [583, 101] on link at bounding box center [585, 102] width 5 height 5
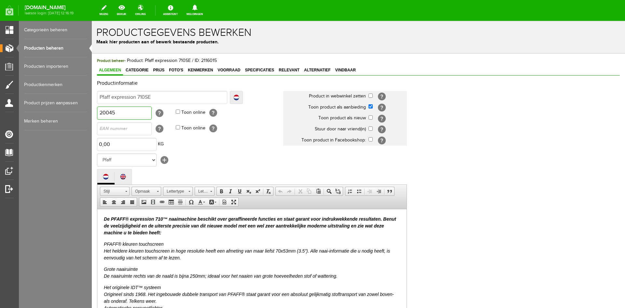
click at [125, 114] on input "20045" at bounding box center [124, 113] width 55 height 13
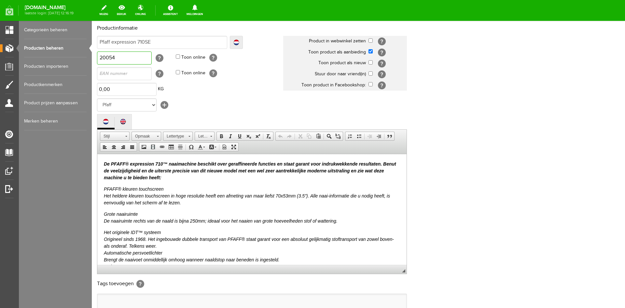
scroll to position [133, 0]
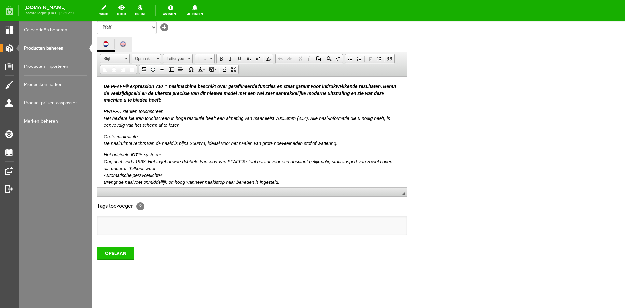
type input "20054"
click at [121, 253] on input "OPSLAAN" at bounding box center [115, 253] width 37 height 13
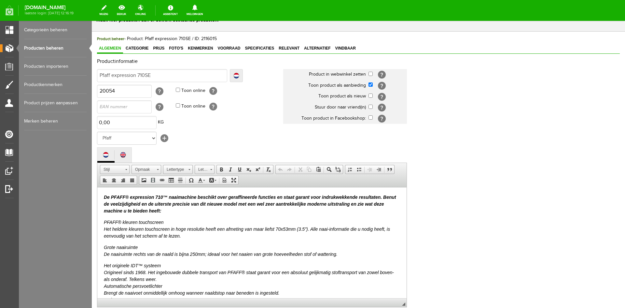
scroll to position [0, 0]
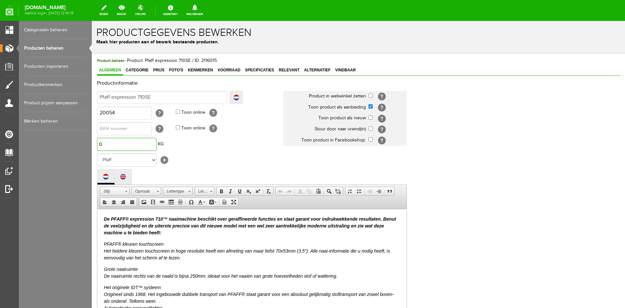
click at [105, 143] on input "0" at bounding box center [127, 144] width 60 height 13
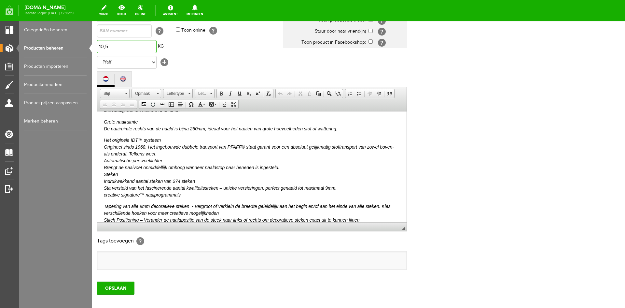
scroll to position [163, 0]
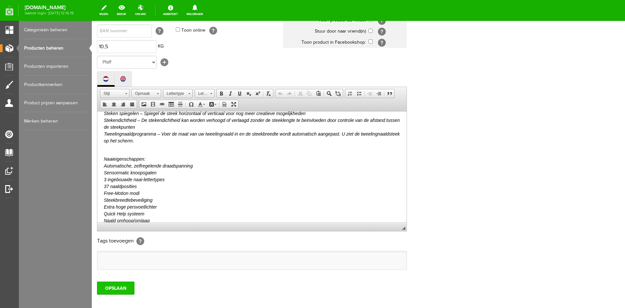
type input "10,50"
click at [109, 290] on input "OPSLAAN" at bounding box center [115, 287] width 37 height 13
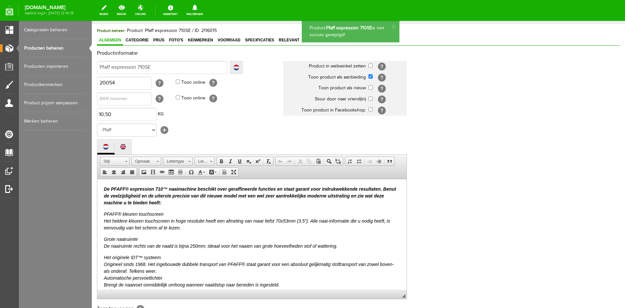
scroll to position [0, 0]
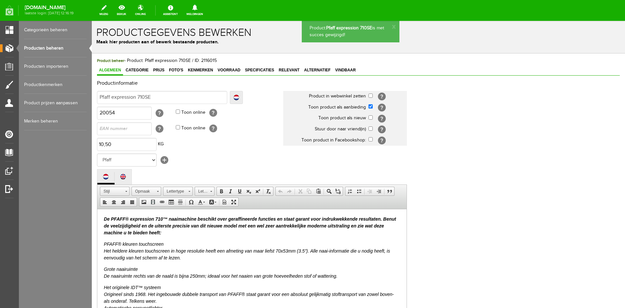
click at [41, 47] on link "Producten beheren" at bounding box center [55, 48] width 63 height 18
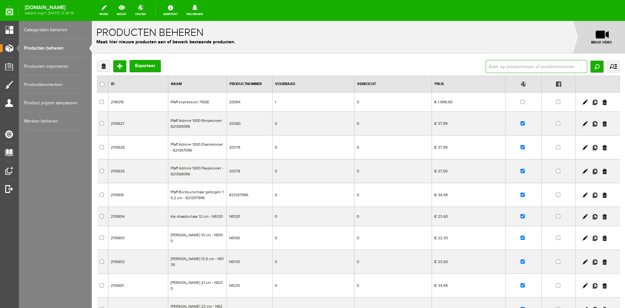
click at [507, 67] on input "text" at bounding box center [537, 66] width 102 height 13
type input "funny 69042/007"
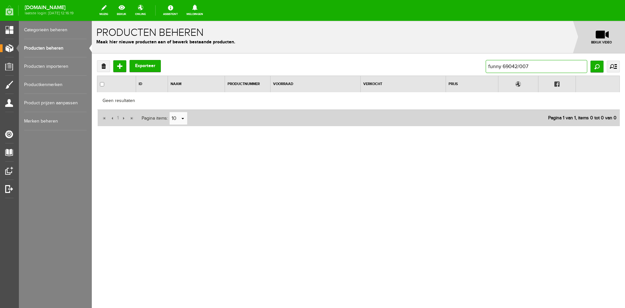
drag, startPoint x: 502, startPoint y: 65, endPoint x: 469, endPoint y: 66, distance: 32.6
click at [469, 66] on div "Verwijderen Toevoegen Exporteer funny 69042/007 Zoeken uitgebreid zoeken Catego…" at bounding box center [358, 66] width 523 height 13
type input "69042/007"
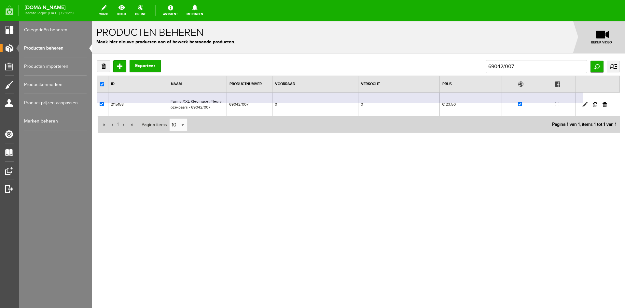
click at [585, 104] on link at bounding box center [585, 104] width 5 height 5
checkbox input "true"
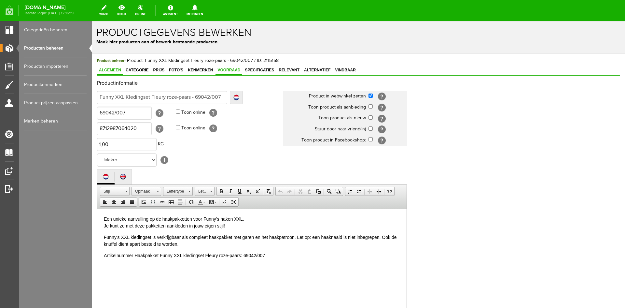
click at [227, 68] on span "Voorraad" at bounding box center [229, 70] width 27 height 5
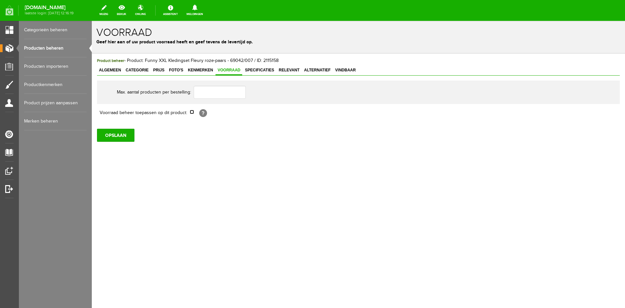
click at [193, 112] on input "checkbox" at bounding box center [192, 112] width 4 height 4
checkbox input "true"
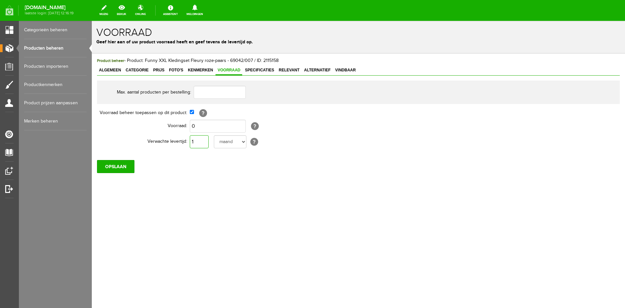
click at [202, 141] on input "1" at bounding box center [199, 141] width 19 height 13
type input "10"
click at [108, 165] on input "OPSLAAN" at bounding box center [115, 166] width 37 height 13
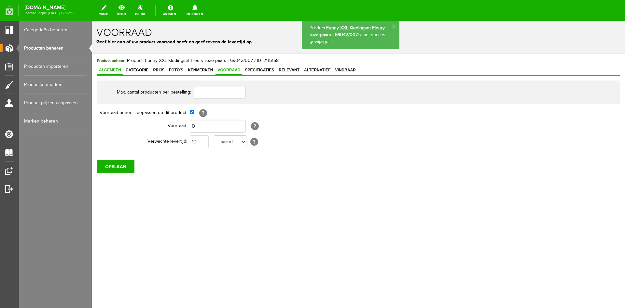
click at [111, 69] on span "Algemeen" at bounding box center [110, 70] width 26 height 5
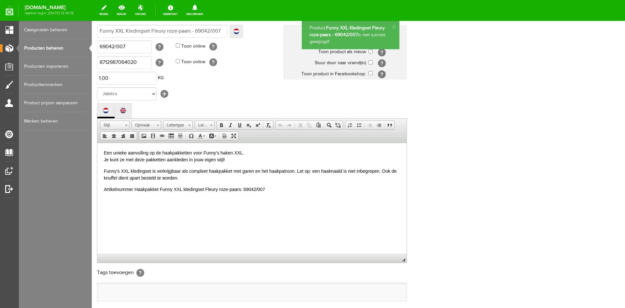
scroll to position [133, 0]
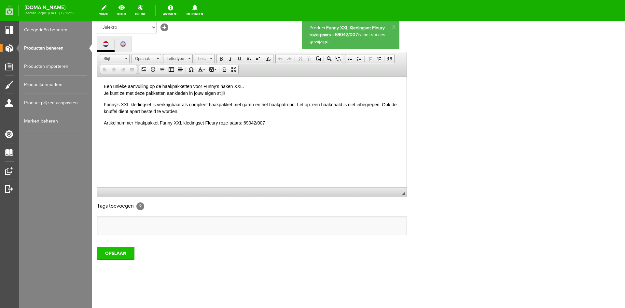
click at [115, 250] on input "OPSLAAN" at bounding box center [115, 253] width 37 height 13
click at [46, 47] on link "Producten beheren" at bounding box center [55, 48] width 63 height 18
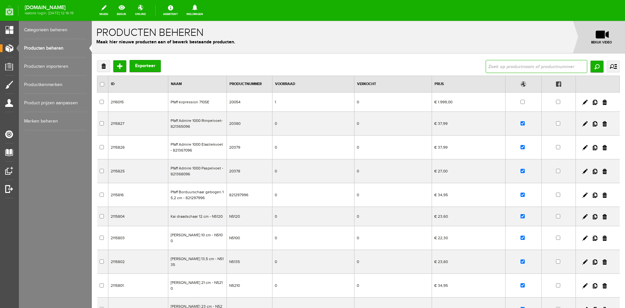
click at [486, 69] on input "text" at bounding box center [537, 66] width 102 height 13
type input "69042/062"
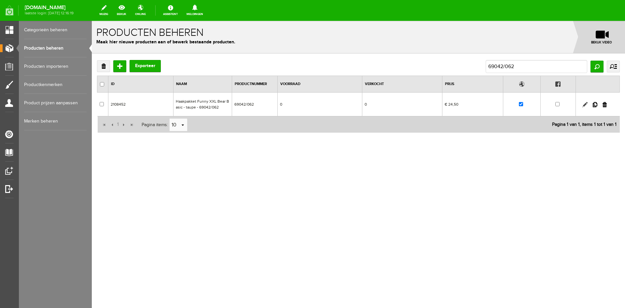
click at [586, 104] on link at bounding box center [585, 104] width 5 height 5
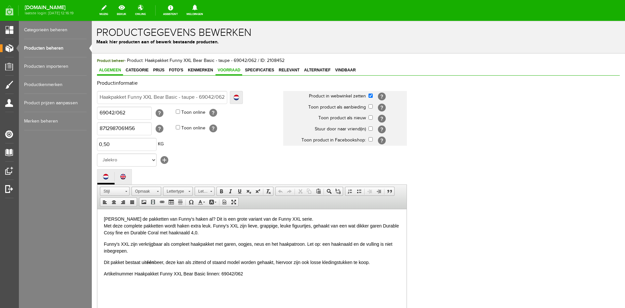
click at [228, 70] on span "Voorraad" at bounding box center [229, 70] width 27 height 5
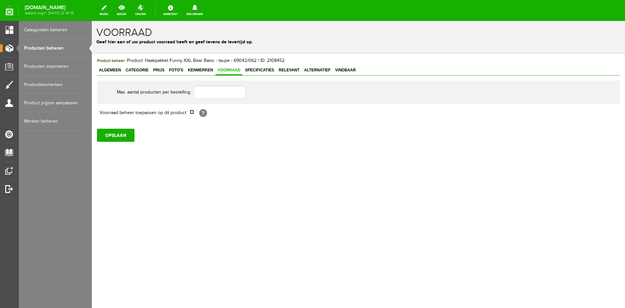
click at [190, 111] on input "checkbox" at bounding box center [192, 112] width 4 height 4
checkbox input "true"
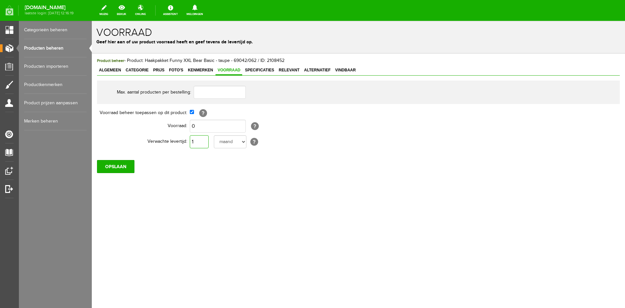
click at [198, 141] on input "1" at bounding box center [199, 141] width 19 height 13
type input "10"
click at [112, 162] on input "OPSLAAN" at bounding box center [115, 166] width 37 height 13
click at [117, 166] on input "OPSLAAN" at bounding box center [115, 166] width 37 height 13
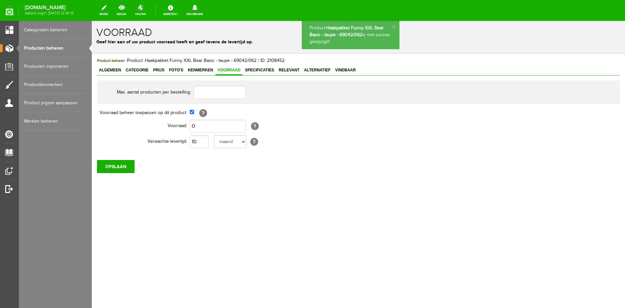
click at [53, 48] on link "Producten beheren" at bounding box center [55, 48] width 63 height 18
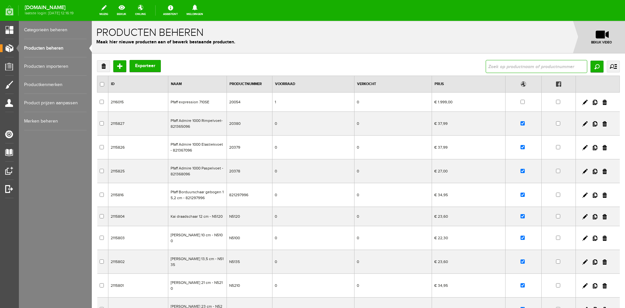
click at [499, 62] on input "text" at bounding box center [537, 66] width 102 height 13
type input "acclaim"
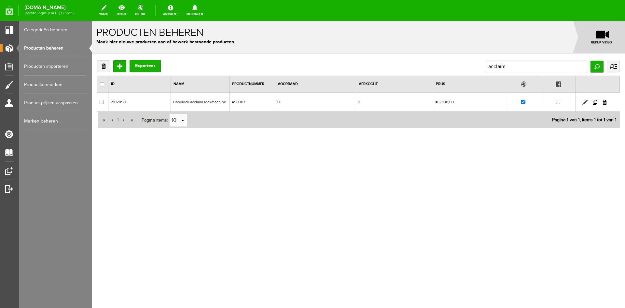
click at [585, 102] on link at bounding box center [585, 102] width 5 height 5
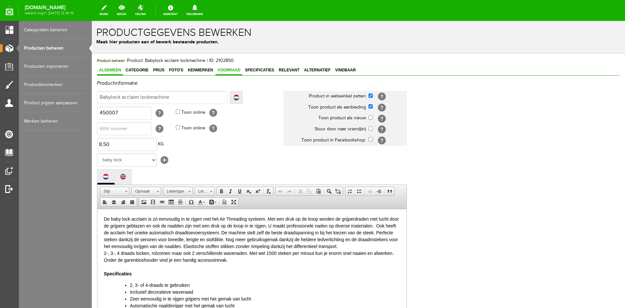
click at [230, 69] on span "Voorraad" at bounding box center [229, 70] width 27 height 5
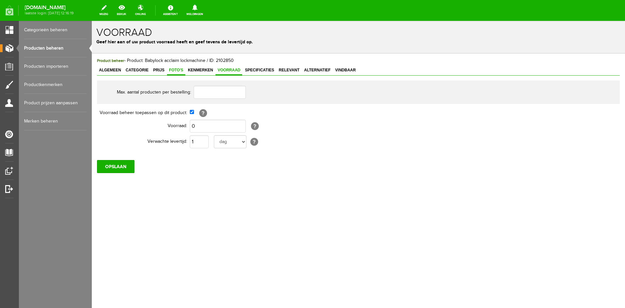
click at [177, 70] on span "Foto's" at bounding box center [176, 70] width 18 height 5
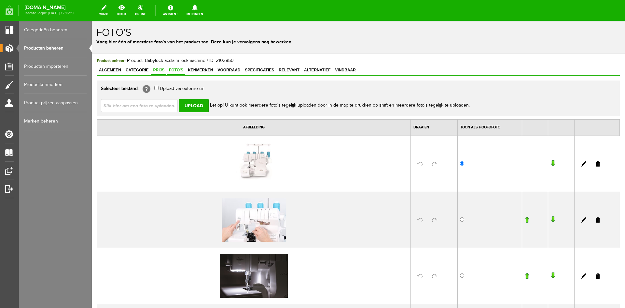
click at [160, 71] on span "Prijs" at bounding box center [158, 70] width 15 height 5
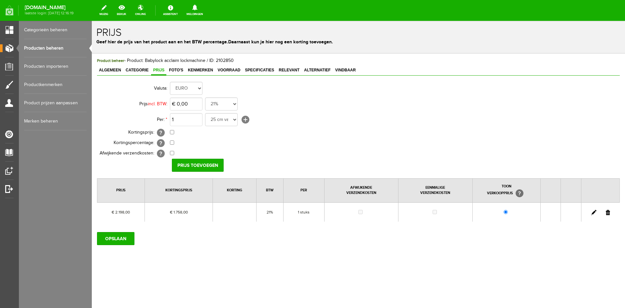
click at [593, 210] on link at bounding box center [594, 212] width 5 height 5
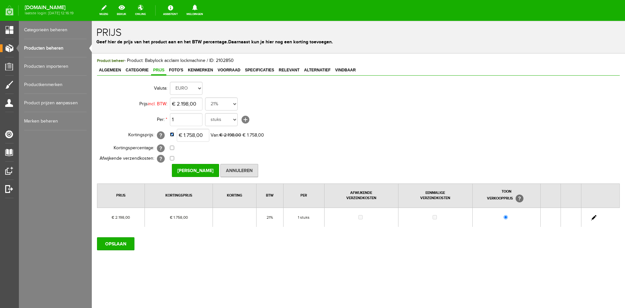
click at [170, 134] on input "checkbox" at bounding box center [172, 134] width 4 height 4
checkbox input "false"
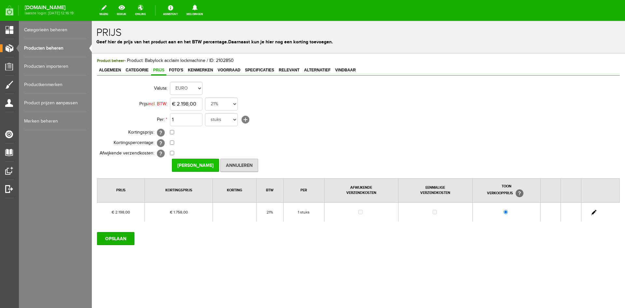
click at [189, 165] on input "Prijs Opslaan" at bounding box center [195, 165] width 47 height 13
click at [117, 237] on input "OPSLAAN" at bounding box center [115, 238] width 37 height 13
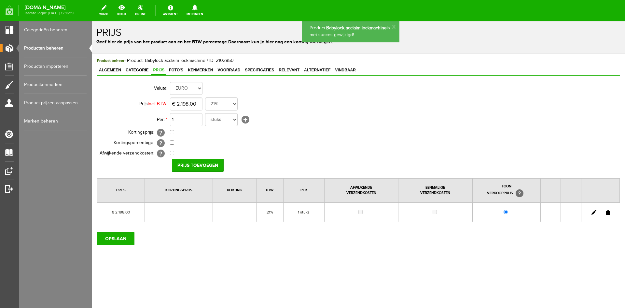
click at [231, 71] on span "Voorraad" at bounding box center [229, 70] width 27 height 5
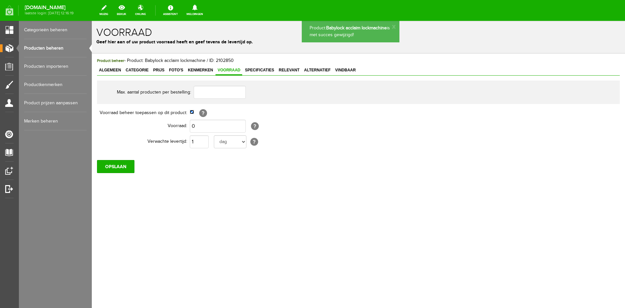
click at [192, 112] on input "checkbox" at bounding box center [192, 112] width 4 height 4
checkbox input "false"
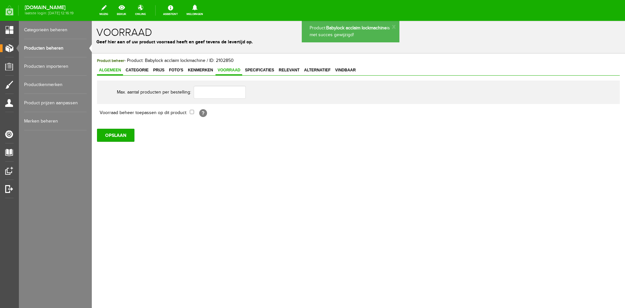
click at [115, 69] on span "Algemeen" at bounding box center [110, 70] width 26 height 5
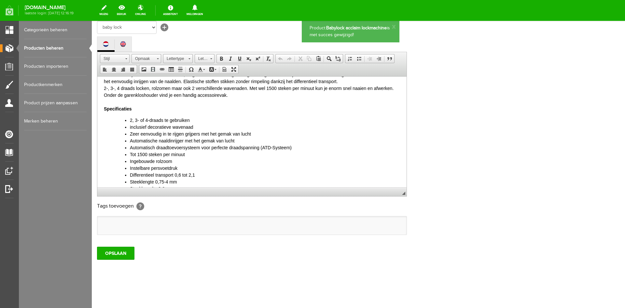
scroll to position [33, 0]
click at [111, 255] on input "OPSLAAN" at bounding box center [115, 253] width 37 height 13
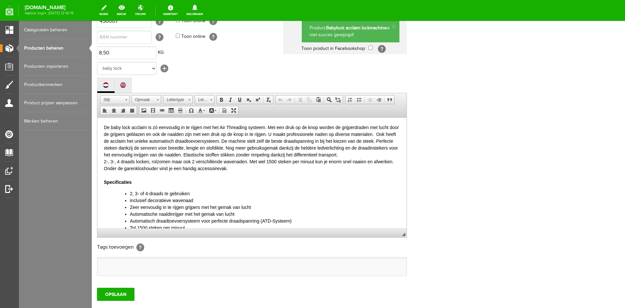
scroll to position [0, 0]
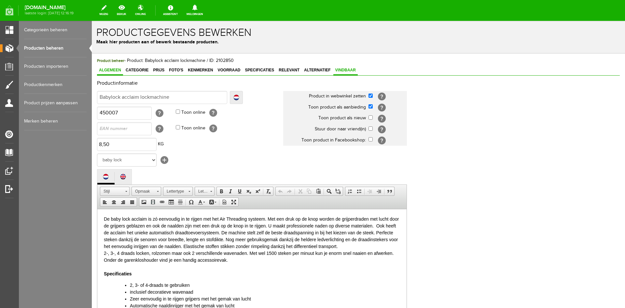
click at [343, 68] on span "Vindbaar" at bounding box center [346, 70] width 24 height 5
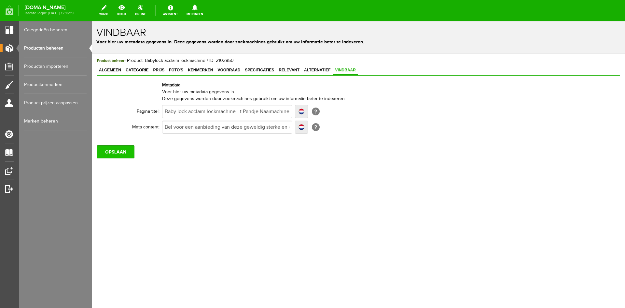
click at [125, 150] on input "OPSLAAN" at bounding box center [115, 151] width 37 height 13
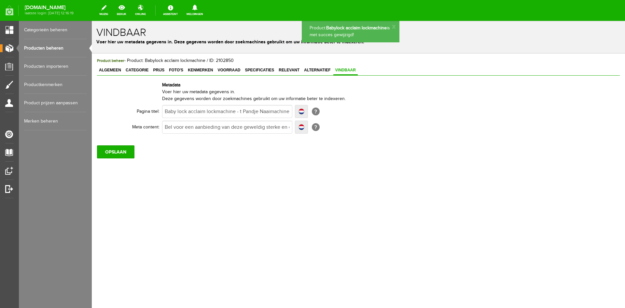
click at [110, 70] on span "Algemeen" at bounding box center [110, 70] width 26 height 5
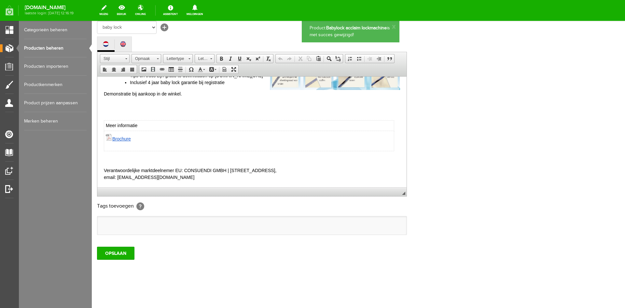
scroll to position [241, 0]
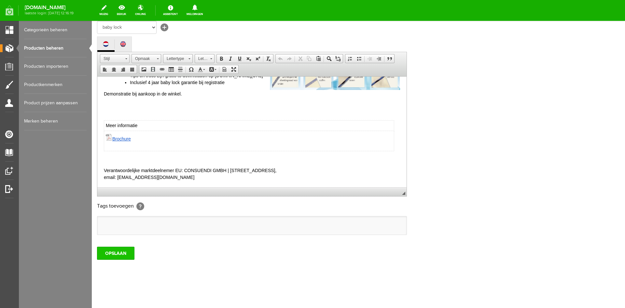
click at [112, 250] on input "OPSLAAN" at bounding box center [115, 253] width 37 height 13
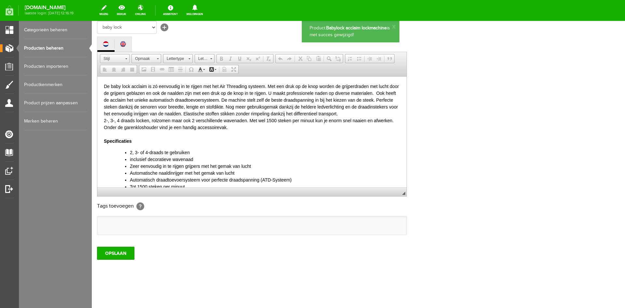
scroll to position [0, 0]
click at [49, 48] on link "Producten beheren" at bounding box center [55, 48] width 63 height 18
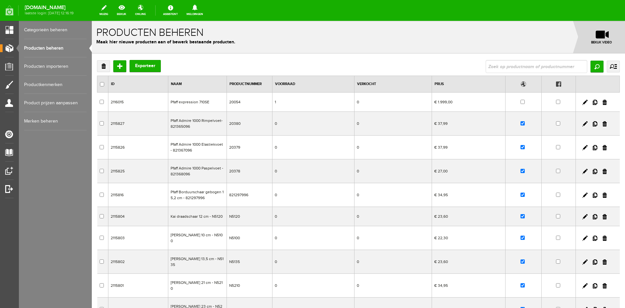
click at [55, 47] on link "Producten beheren" at bounding box center [55, 48] width 63 height 18
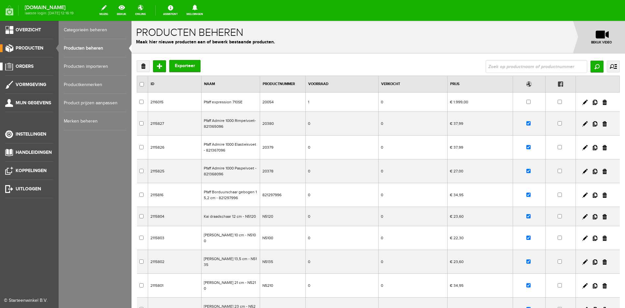
click at [20, 65] on span "Orders" at bounding box center [25, 67] width 18 height 6
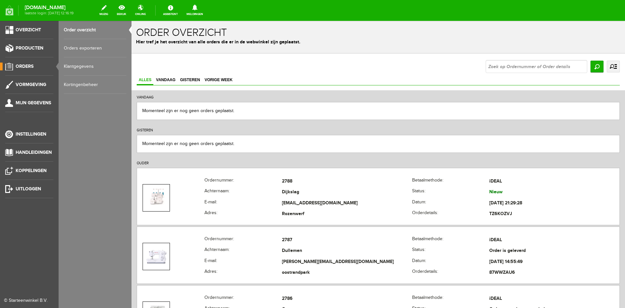
click at [73, 29] on link "Order overzicht" at bounding box center [95, 30] width 63 height 18
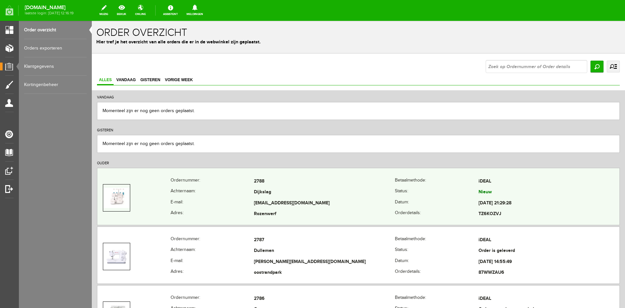
click at [327, 189] on td "Dijkslag" at bounding box center [324, 192] width 141 height 11
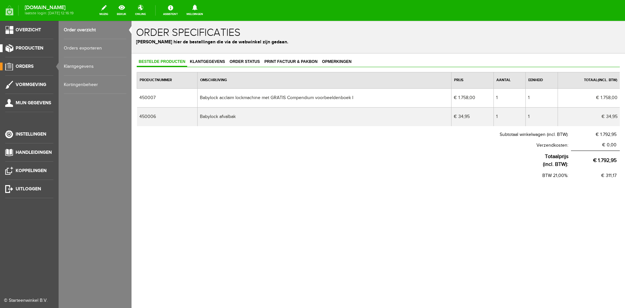
drag, startPoint x: 24, startPoint y: 47, endPoint x: 34, endPoint y: 48, distance: 9.6
click at [24, 47] on span "Producten" at bounding box center [30, 48] width 28 height 6
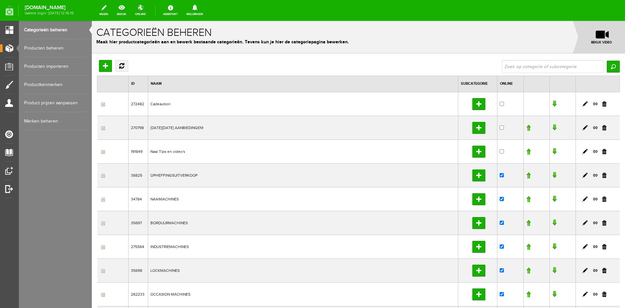
click at [49, 48] on link "Producten beheren" at bounding box center [55, 48] width 63 height 18
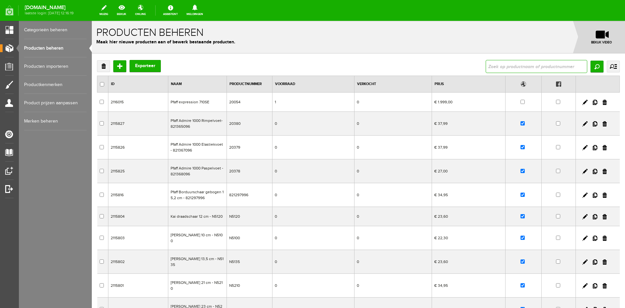
click at [514, 68] on input "text" at bounding box center [537, 66] width 102 height 13
type input "3150"
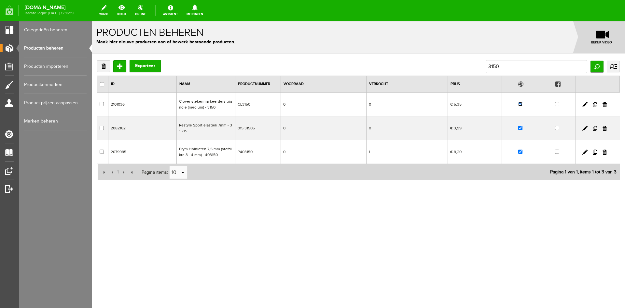
click at [522, 104] on input "checkbox" at bounding box center [521, 104] width 4 height 4
checkbox input "false"
click at [506, 64] on input "3150" at bounding box center [537, 66] width 102 height 13
drag, startPoint x: 506, startPoint y: 64, endPoint x: 480, endPoint y: 69, distance: 26.6
click at [480, 69] on div "Verwijderen Toevoegen Exporteer 3150 Zoeken uitgebreid zoeken Categorie Cadeaub…" at bounding box center [358, 66] width 523 height 13
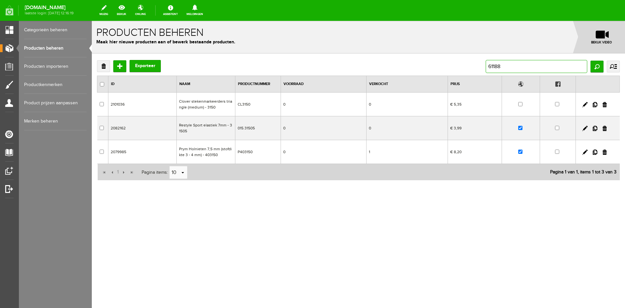
type input "611882"
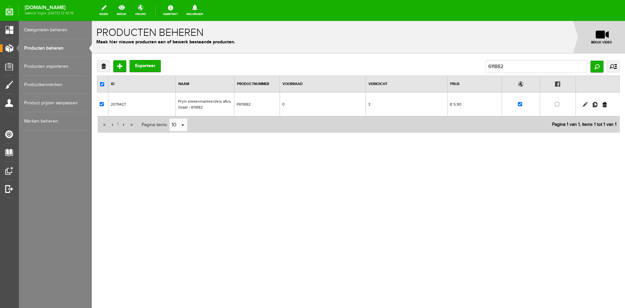
click at [585, 104] on link at bounding box center [585, 104] width 5 height 5
checkbox input "true"
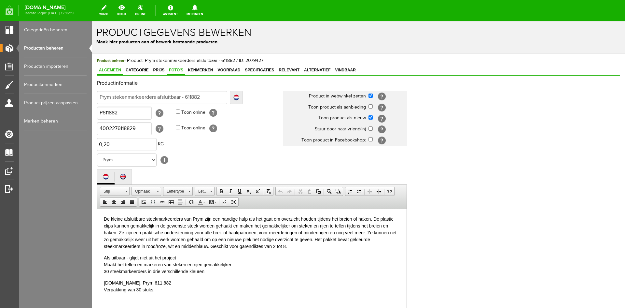
click at [179, 70] on span "Foto's" at bounding box center [176, 70] width 18 height 5
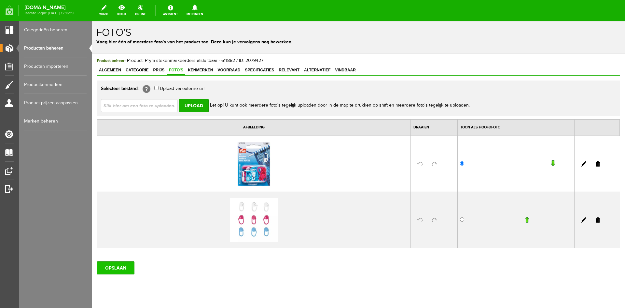
click at [113, 271] on input "OPSLAAN" at bounding box center [115, 267] width 37 height 13
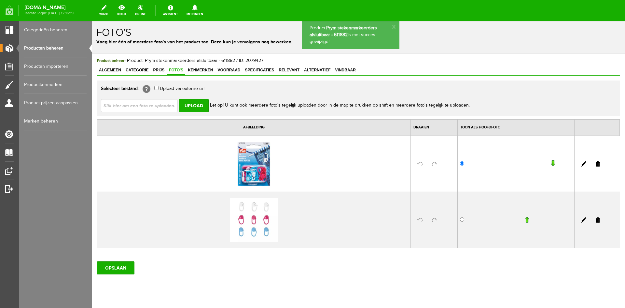
click at [38, 47] on link "Producten beheren" at bounding box center [55, 48] width 63 height 18
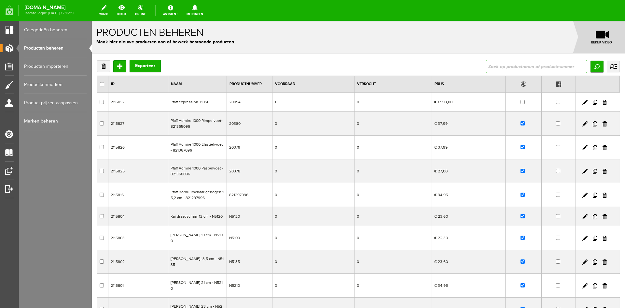
click at [504, 66] on input "text" at bounding box center [537, 66] width 102 height 13
type input "1056"
click at [593, 70] on input "Zoeken" at bounding box center [597, 67] width 13 height 12
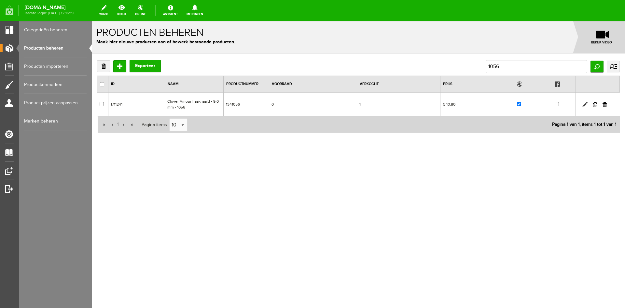
click at [584, 103] on link at bounding box center [585, 104] width 5 height 5
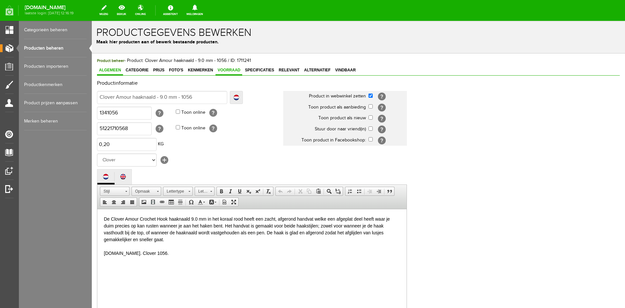
click at [231, 69] on span "Voorraad" at bounding box center [229, 70] width 27 height 5
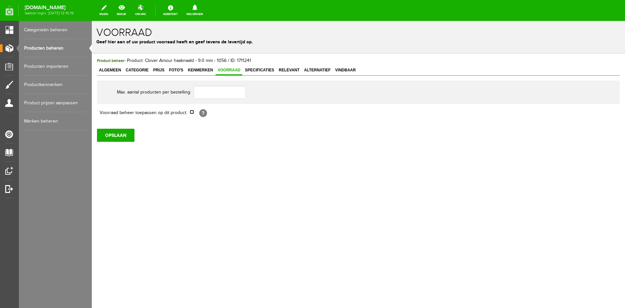
click at [194, 111] on input "checkbox" at bounding box center [192, 112] width 4 height 4
checkbox input "true"
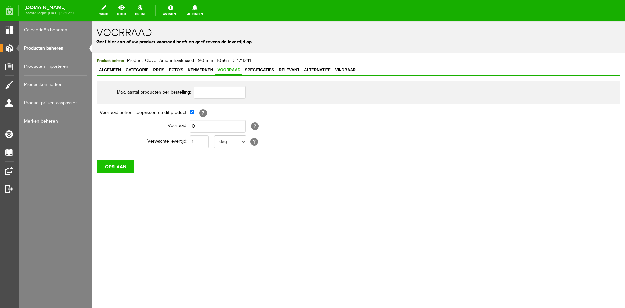
click at [119, 165] on input "OPSLAAN" at bounding box center [115, 166] width 37 height 13
click at [112, 166] on input "OPSLAAN" at bounding box center [115, 166] width 37 height 13
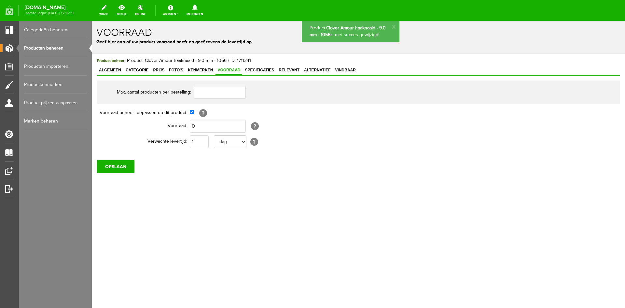
click at [54, 47] on link "Producten beheren" at bounding box center [55, 48] width 63 height 18
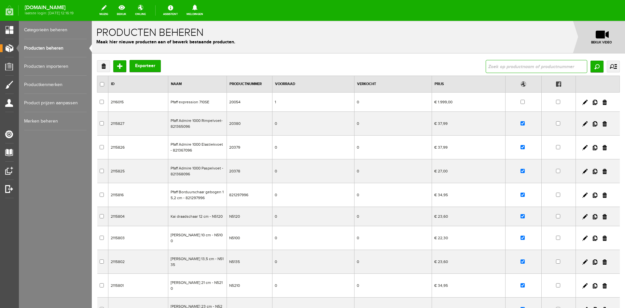
drag, startPoint x: 489, startPoint y: 66, endPoint x: 483, endPoint y: 60, distance: 8.3
click at [489, 66] on input "text" at bounding box center [537, 66] width 102 height 13
type input "satijnlint"
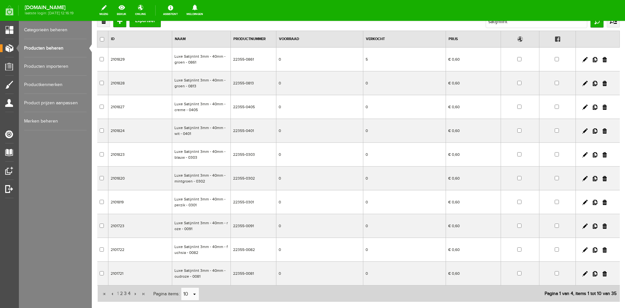
scroll to position [88, 0]
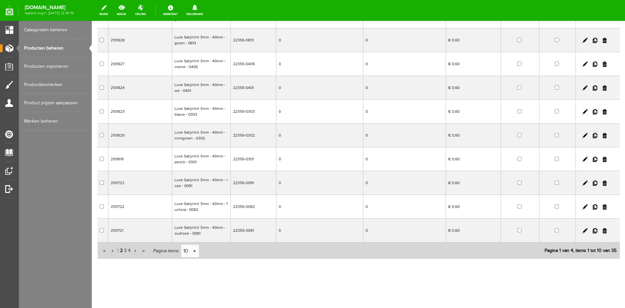
click at [120, 251] on span "2" at bounding box center [122, 250] width 4 height 13
click at [126, 251] on span "3" at bounding box center [125, 250] width 4 height 13
click at [129, 251] on span "4" at bounding box center [129, 250] width 4 height 13
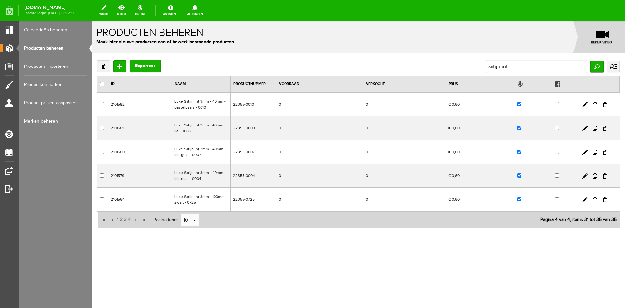
scroll to position [0, 0]
click at [519, 105] on input "checkbox" at bounding box center [520, 104] width 4 height 4
checkbox input "false"
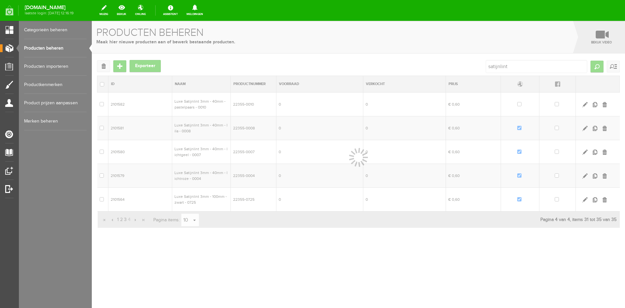
click at [520, 128] on div at bounding box center [359, 164] width 534 height 287
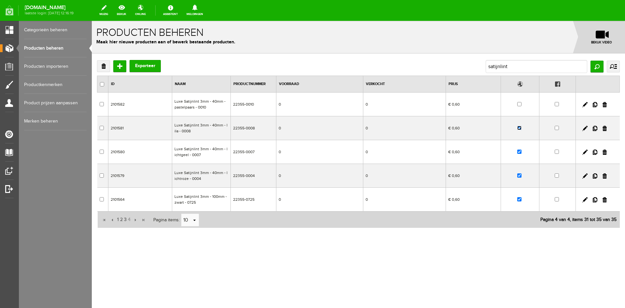
click at [522, 127] on input "checkbox" at bounding box center [520, 128] width 4 height 4
checkbox input "false"
click at [520, 152] on input "checkbox" at bounding box center [520, 152] width 4 height 4
checkbox input "false"
click at [520, 174] on input "checkbox" at bounding box center [520, 175] width 4 height 4
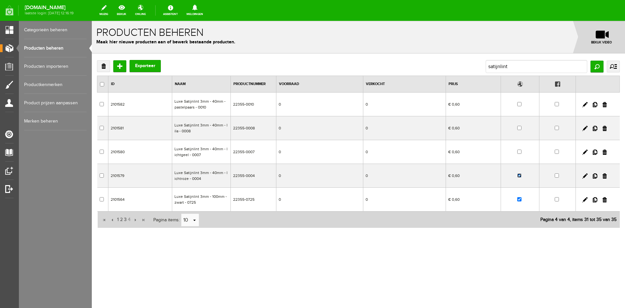
checkbox input "false"
click at [522, 199] on input "checkbox" at bounding box center [520, 199] width 4 height 4
checkbox input "false"
click at [124, 219] on span "3" at bounding box center [125, 219] width 4 height 13
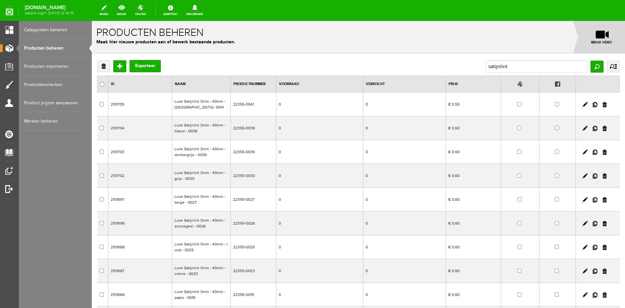
scroll to position [88, 0]
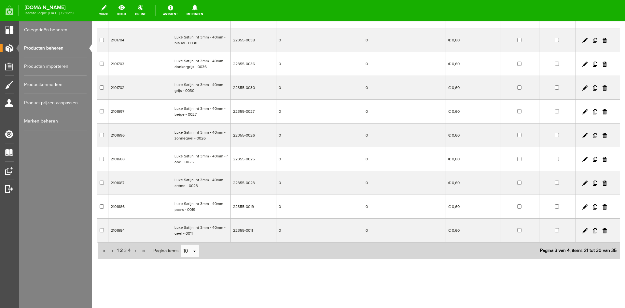
click at [120, 251] on span "2" at bounding box center [122, 250] width 4 height 13
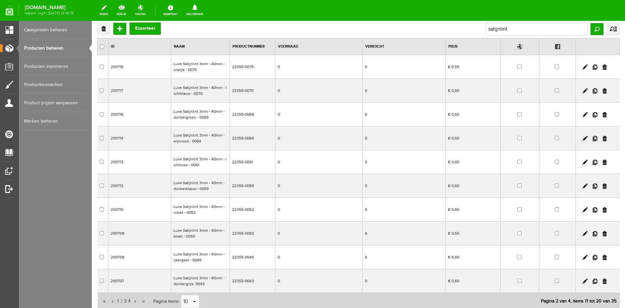
scroll to position [0, 0]
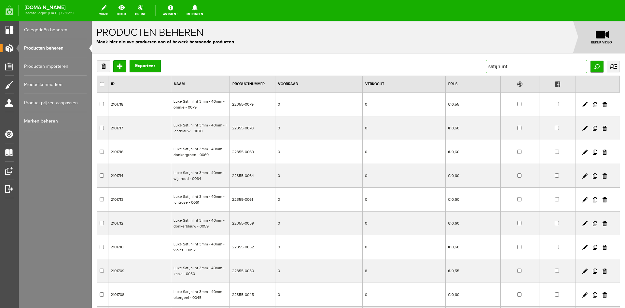
click at [512, 65] on input "satijnlint" at bounding box center [537, 66] width 102 height 13
drag, startPoint x: 512, startPoint y: 65, endPoint x: 477, endPoint y: 65, distance: 34.5
click at [477, 65] on div "Verwijderen Toevoegen Exporteer satijnlint Zoeken uitgebreid zoeken Categorie C…" at bounding box center [358, 66] width 523 height 13
type input "lockgaren"
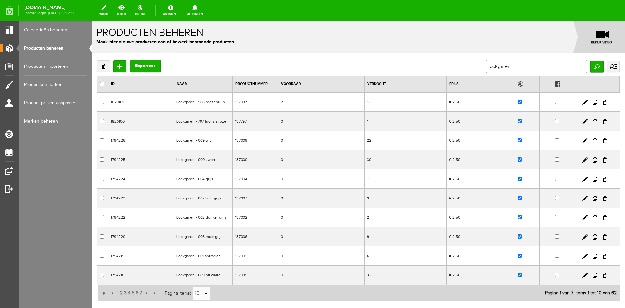
click at [515, 67] on input "lockgaren" at bounding box center [537, 66] width 102 height 13
type input "lockgaren - 210"
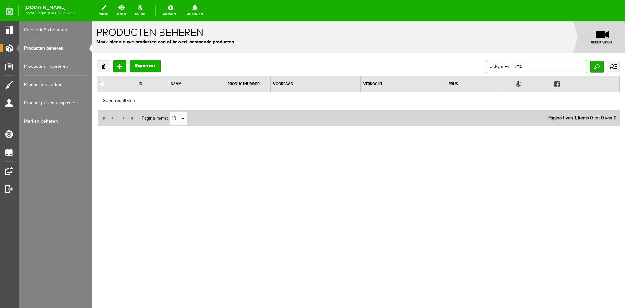
click at [525, 68] on input "lockgaren - 210" at bounding box center [537, 66] width 102 height 13
type input "lockgaren -"
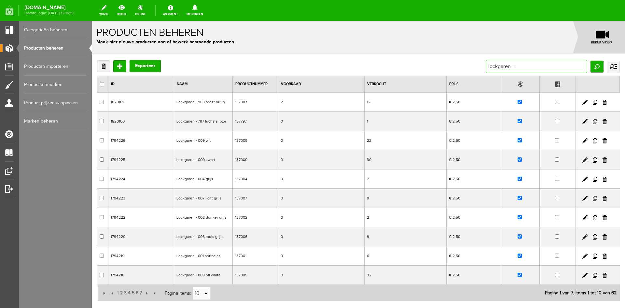
drag, startPoint x: 519, startPoint y: 65, endPoint x: 442, endPoint y: 65, distance: 77.2
click at [442, 65] on div "Verwijderen Toevoegen Exporteer lockgaren - Zoeken uitgebreid zoeken Categorie …" at bounding box center [358, 66] width 523 height 13
type input "137210"
click at [593, 67] on input "Zoeken" at bounding box center [597, 67] width 13 height 12
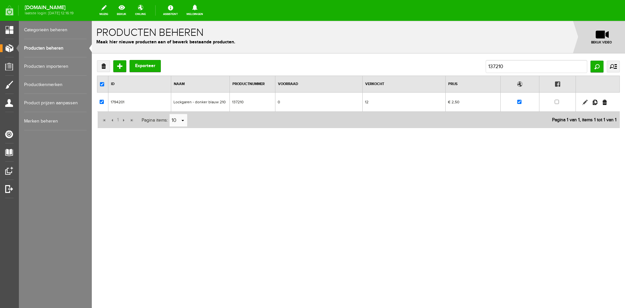
click at [585, 103] on link at bounding box center [585, 102] width 5 height 5
checkbox input "true"
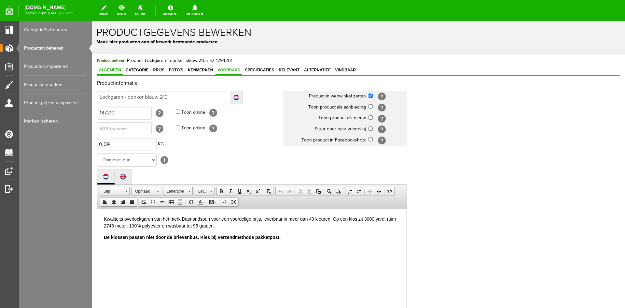
click at [230, 69] on span "Voorraad" at bounding box center [229, 70] width 27 height 5
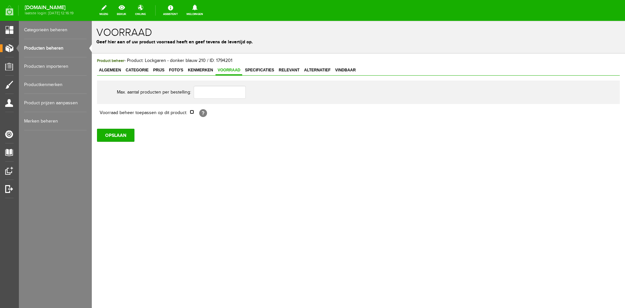
click at [192, 112] on input "checkbox" at bounding box center [192, 112] width 4 height 4
checkbox input "true"
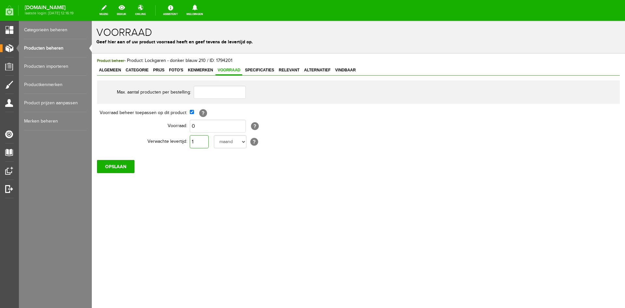
click at [200, 144] on input "1" at bounding box center [199, 141] width 19 height 13
type input "10"
click at [102, 168] on input "OPSLAAN" at bounding box center [115, 166] width 37 height 13
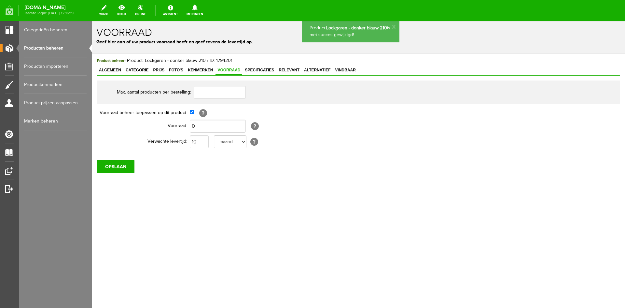
click at [43, 48] on link "Producten beheren" at bounding box center [55, 48] width 63 height 18
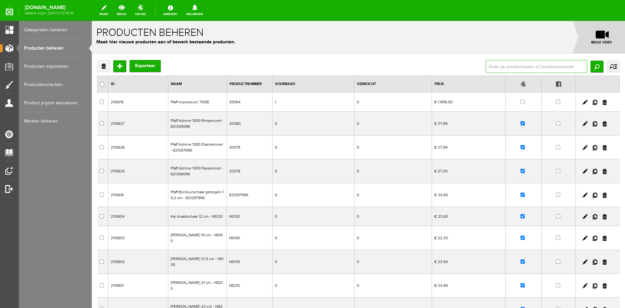
click at [490, 67] on input "text" at bounding box center [537, 66] width 102 height 13
click at [499, 68] on input "text" at bounding box center [537, 66] width 102 height 13
type input "catania 100"
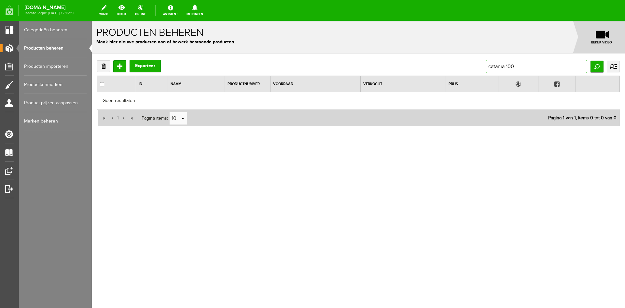
click at [506, 65] on input "catania 100" at bounding box center [537, 66] width 102 height 13
click at [512, 70] on input "catania 100" at bounding box center [537, 66] width 102 height 13
click at [497, 75] on div "Verwijderen Toevoegen Exporteer catania 10 0 Zoeken uitgebreid zoeken Categorie…" at bounding box center [358, 93] width 523 height 66
drag, startPoint x: 508, startPoint y: 65, endPoint x: 520, endPoint y: 65, distance: 12.1
click at [520, 65] on input "catania 10 0" at bounding box center [537, 66] width 102 height 13
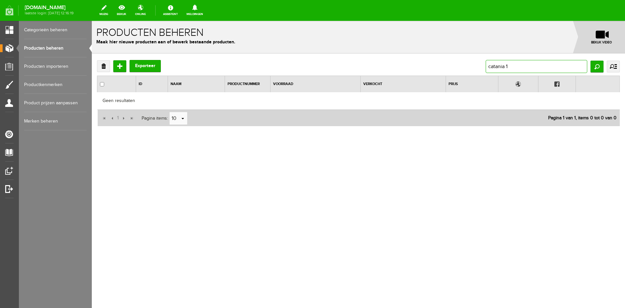
type input "catania"
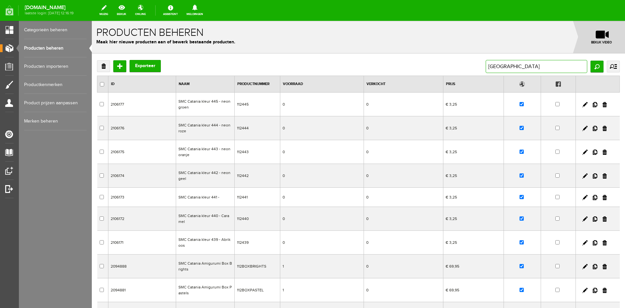
drag, startPoint x: 505, startPoint y: 67, endPoint x: 458, endPoint y: 66, distance: 47.2
click at [458, 66] on div "Verwijderen Toevoegen Exporteer catania Zoeken uitgebreid zoeken Categorie Cade…" at bounding box center [358, 66] width 523 height 13
type input "112100"
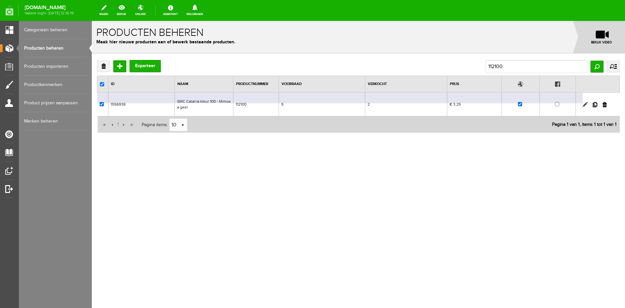
click at [585, 105] on link at bounding box center [585, 104] width 5 height 5
checkbox input "true"
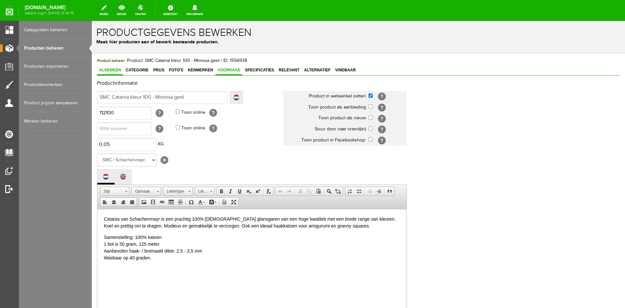
click at [224, 68] on span "Voorraad" at bounding box center [229, 70] width 27 height 5
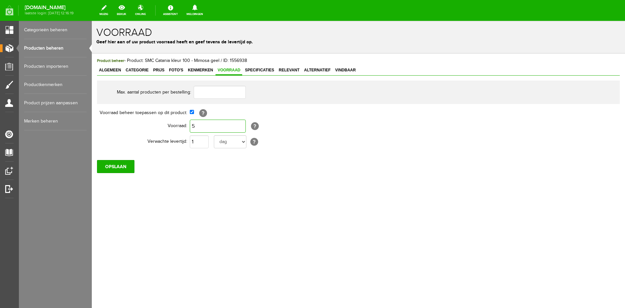
click at [198, 125] on input "5" at bounding box center [218, 126] width 56 height 13
type input "0"
click at [111, 166] on input "OPSLAAN" at bounding box center [115, 166] width 37 height 13
click at [114, 165] on input "OPSLAAN" at bounding box center [115, 166] width 37 height 13
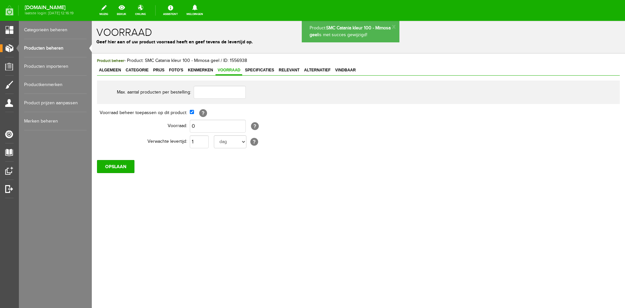
drag, startPoint x: 43, startPoint y: 47, endPoint x: 47, endPoint y: 47, distance: 3.6
click at [43, 47] on link "Producten beheren" at bounding box center [55, 48] width 63 height 18
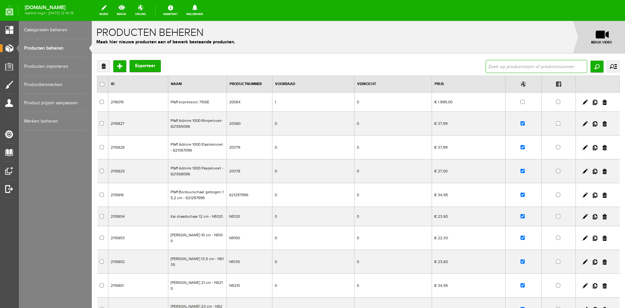
click at [502, 67] on input "text" at bounding box center [537, 66] width 102 height 13
type input "112105"
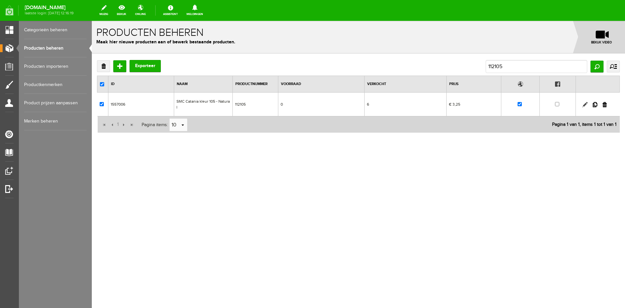
click at [586, 104] on link at bounding box center [585, 104] width 5 height 5
checkbox input "true"
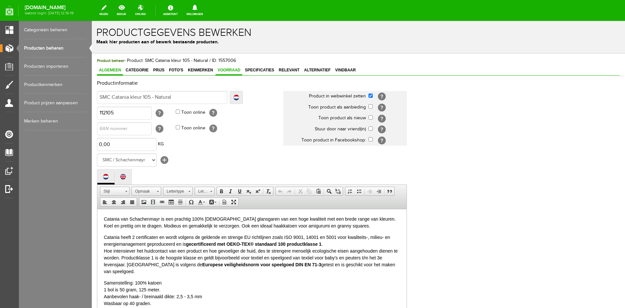
click at [233, 69] on span "Voorraad" at bounding box center [229, 70] width 27 height 5
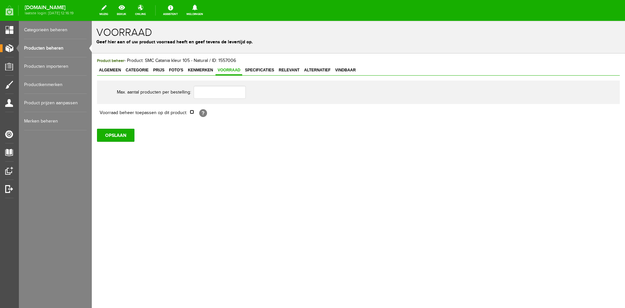
click at [193, 112] on input "checkbox" at bounding box center [192, 112] width 4 height 4
checkbox input "true"
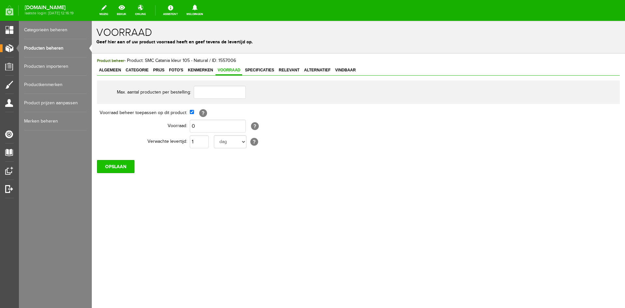
click at [125, 163] on input "OPSLAAN" at bounding box center [115, 166] width 37 height 13
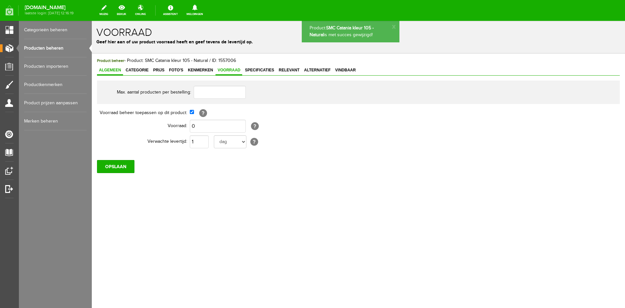
click at [109, 69] on span "Algemeen" at bounding box center [110, 70] width 26 height 5
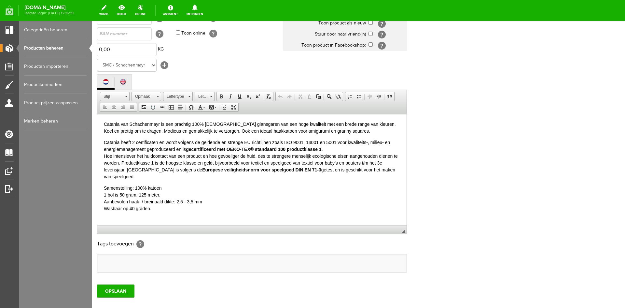
scroll to position [133, 0]
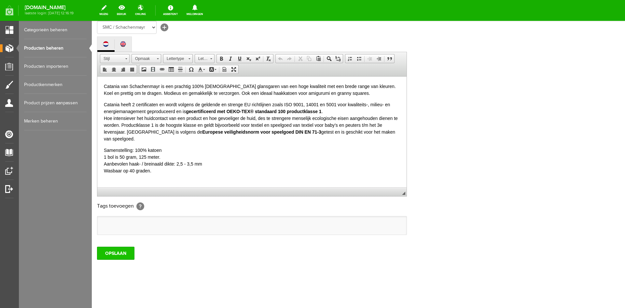
click at [119, 251] on input "OPSLAAN" at bounding box center [115, 253] width 37 height 13
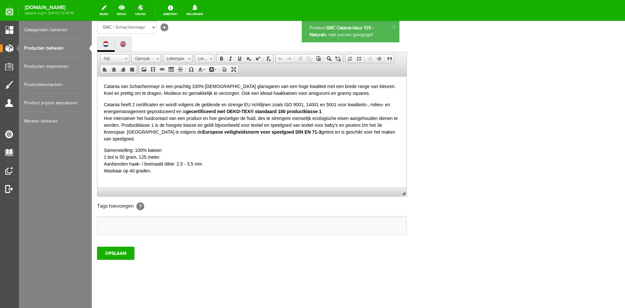
scroll to position [0, 0]
click at [44, 47] on link "Producten beheren" at bounding box center [55, 48] width 63 height 18
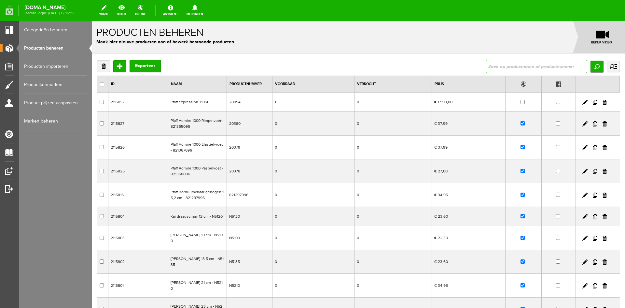
click at [510, 67] on input "text" at bounding box center [537, 66] width 102 height 13
type input "112110"
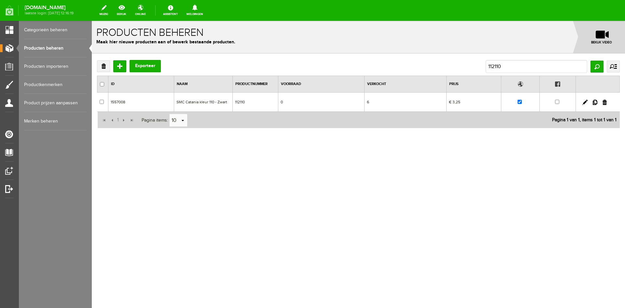
click at [587, 99] on td at bounding box center [598, 102] width 44 height 19
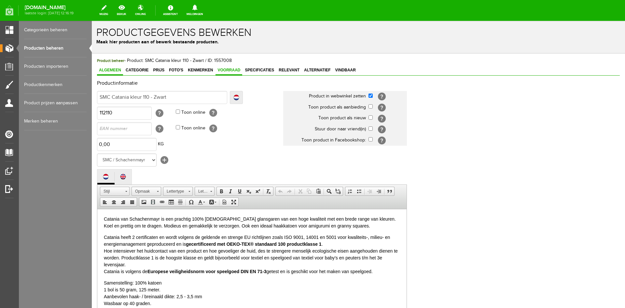
click at [232, 70] on span "Voorraad" at bounding box center [229, 70] width 27 height 5
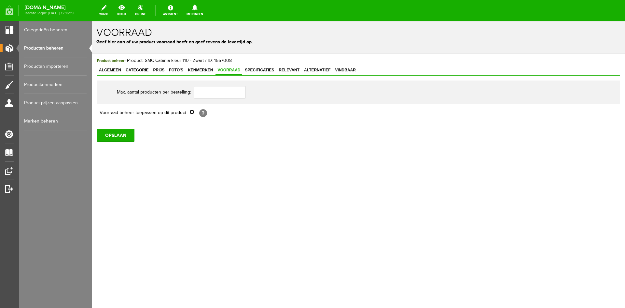
click at [193, 111] on input "checkbox" at bounding box center [192, 112] width 4 height 4
checkbox input "true"
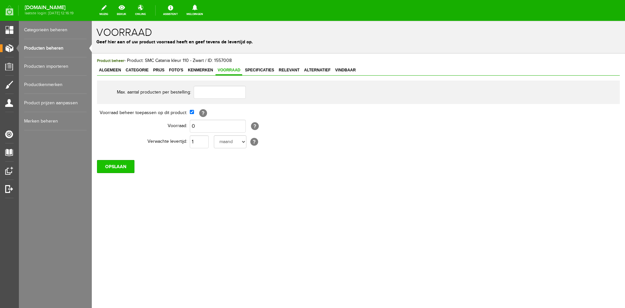
click at [122, 164] on input "OPSLAAN" at bounding box center [115, 166] width 37 height 13
click at [114, 166] on input "OPSLAAN" at bounding box center [115, 166] width 37 height 13
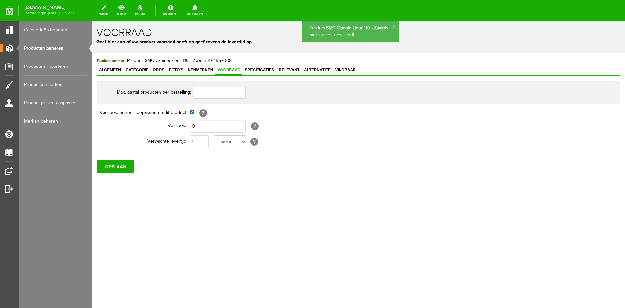
click at [110, 70] on span "Algemeen" at bounding box center [110, 70] width 26 height 5
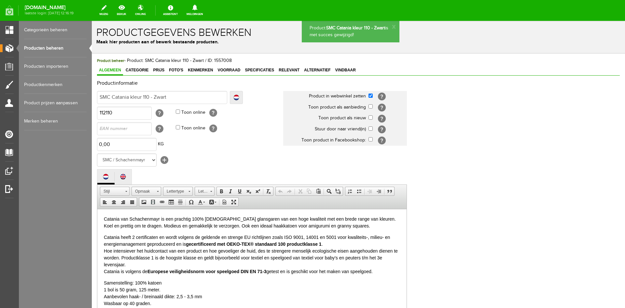
click at [54, 47] on link "Producten beheren" at bounding box center [55, 48] width 63 height 18
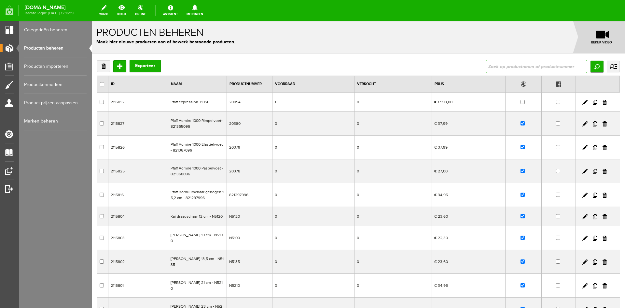
click at [491, 67] on input "text" at bounding box center [537, 66] width 102 height 13
type input "112113"
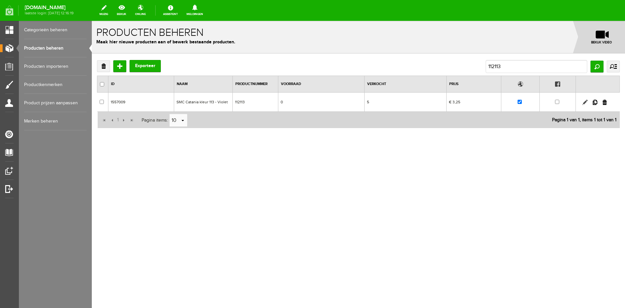
click at [585, 101] on link at bounding box center [585, 102] width 5 height 5
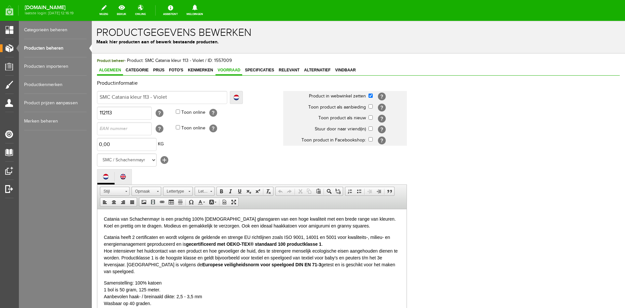
click at [227, 68] on span "Voorraad" at bounding box center [229, 70] width 27 height 5
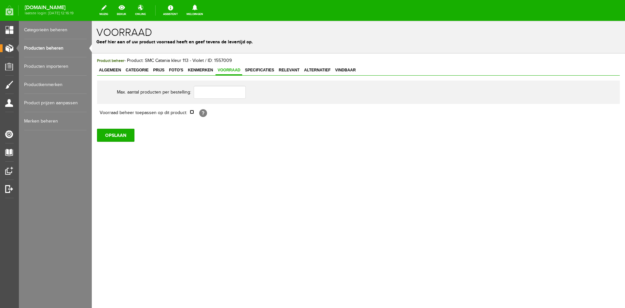
click at [192, 114] on input "checkbox" at bounding box center [192, 112] width 4 height 4
checkbox input "true"
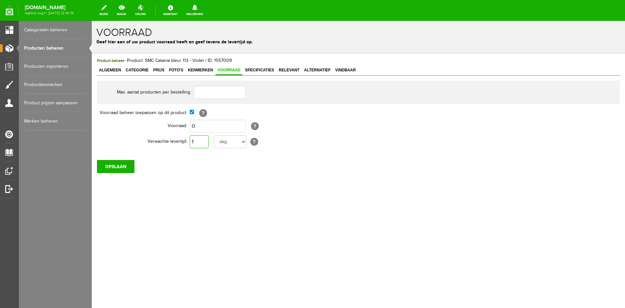
click at [195, 140] on input "1" at bounding box center [199, 141] width 19 height 13
type input "10"
click at [109, 170] on input "OPSLAAN" at bounding box center [115, 166] width 37 height 13
click at [113, 163] on input "OPSLAAN" at bounding box center [115, 166] width 37 height 13
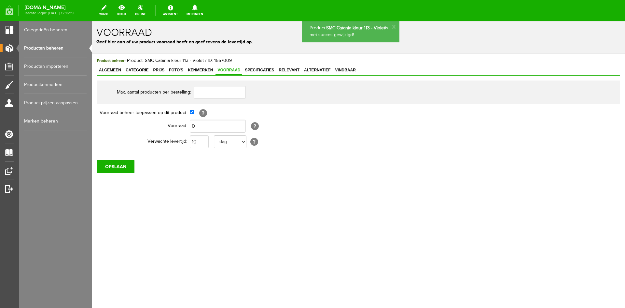
click at [50, 46] on link "Producten beheren" at bounding box center [55, 48] width 63 height 18
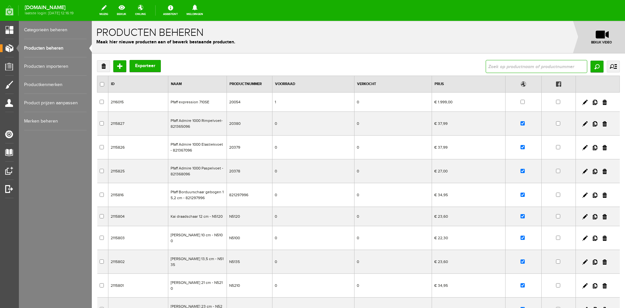
click at [496, 66] on input "text" at bounding box center [537, 66] width 102 height 13
type input "112114"
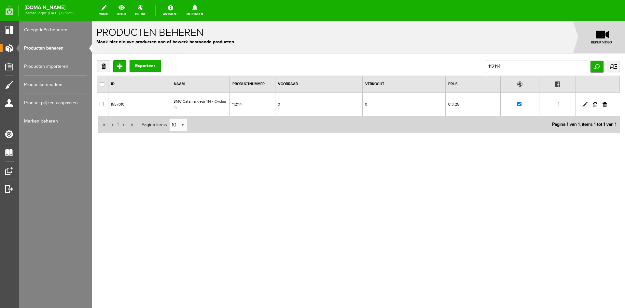
click at [586, 104] on link at bounding box center [585, 104] width 5 height 5
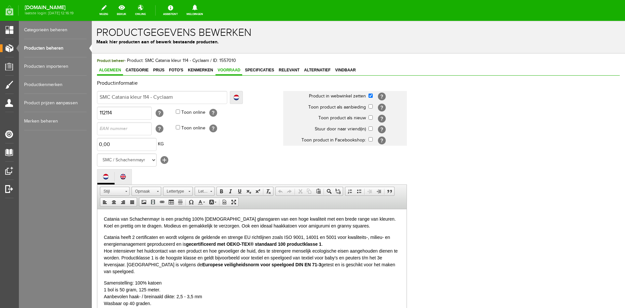
click at [227, 70] on span "Voorraad" at bounding box center [229, 70] width 27 height 5
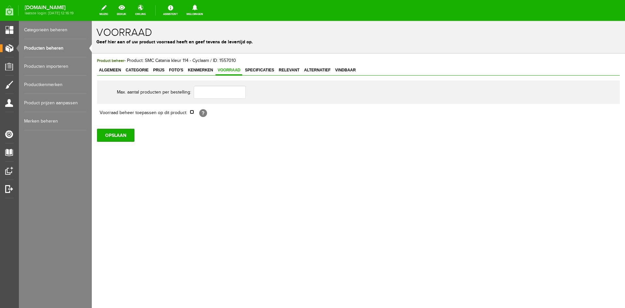
click at [191, 113] on input "checkbox" at bounding box center [192, 112] width 4 height 4
checkbox input "true"
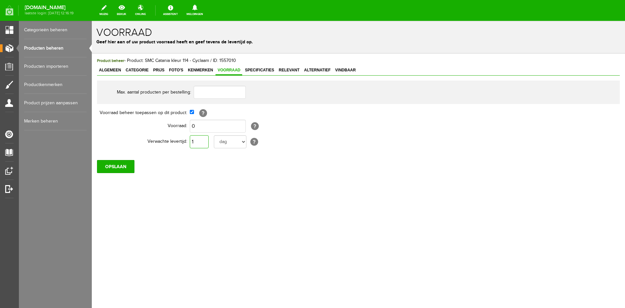
click at [202, 142] on input "1" at bounding box center [199, 141] width 19 height 13
type input "10"
click at [120, 167] on input "OPSLAAN" at bounding box center [115, 166] width 37 height 13
click at [113, 165] on input "OPSLAAN" at bounding box center [115, 166] width 37 height 13
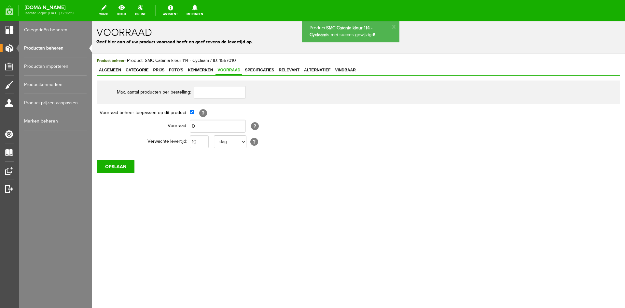
click at [51, 47] on link "Producten beheren" at bounding box center [55, 48] width 63 height 18
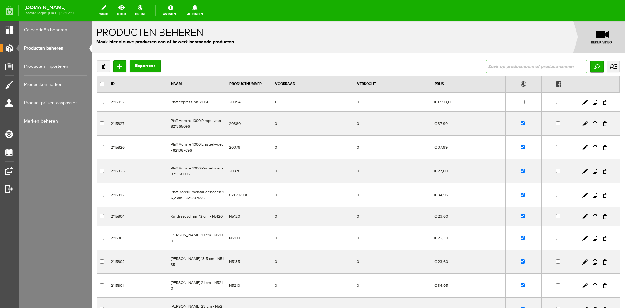
click at [495, 67] on input "text" at bounding box center [537, 66] width 102 height 13
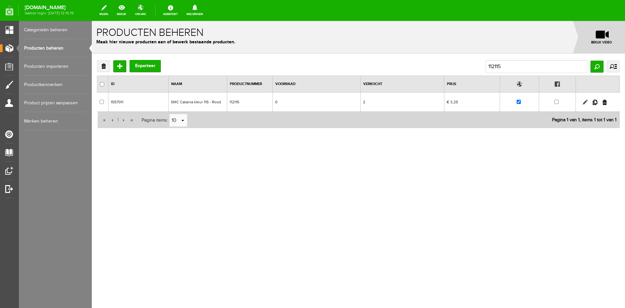
click at [584, 100] on link at bounding box center [585, 102] width 5 height 5
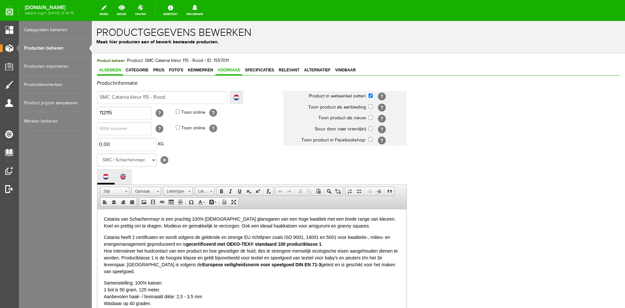
click at [222, 70] on span "Voorraad" at bounding box center [229, 70] width 27 height 5
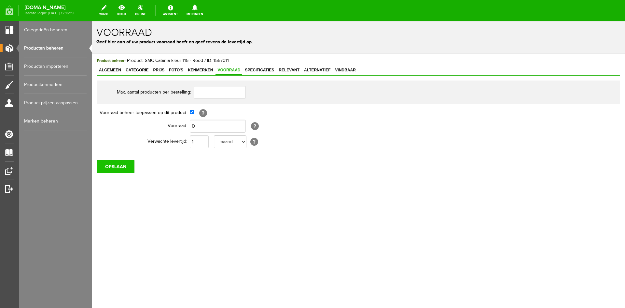
click at [119, 168] on input "OPSLAAN" at bounding box center [115, 166] width 37 height 13
drag, startPoint x: 40, startPoint y: 46, endPoint x: 53, endPoint y: 51, distance: 14.0
click at [41, 46] on link "Producten beheren" at bounding box center [55, 48] width 63 height 18
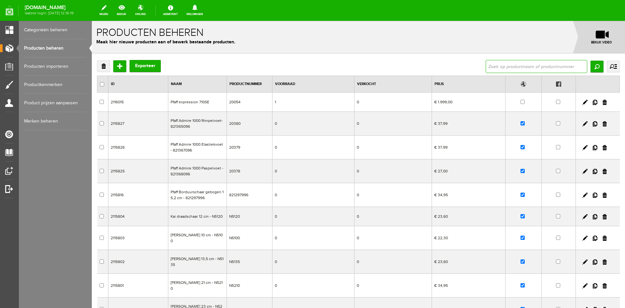
drag, startPoint x: 525, startPoint y: 67, endPoint x: 527, endPoint y: 64, distance: 3.8
click at [525, 67] on input "text" at bounding box center [537, 66] width 102 height 13
type input "112128"
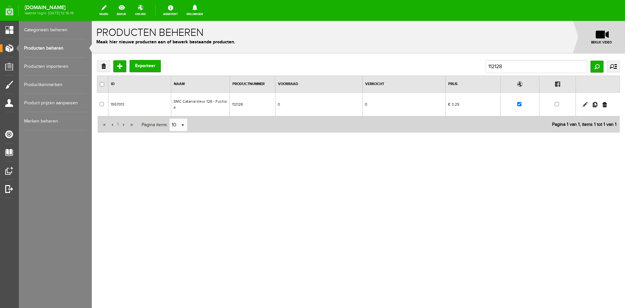
click at [584, 105] on link at bounding box center [585, 104] width 5 height 5
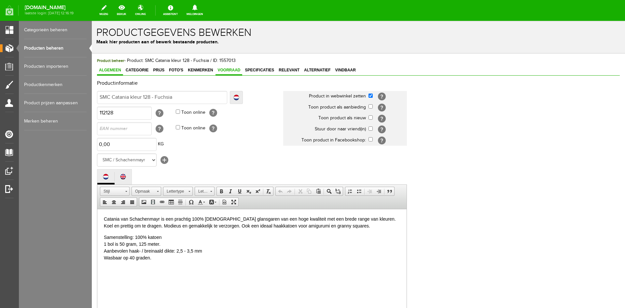
click at [227, 70] on span "Voorraad" at bounding box center [229, 70] width 27 height 5
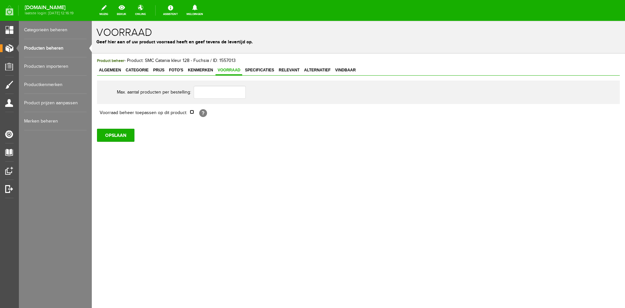
click at [192, 112] on input "checkbox" at bounding box center [192, 112] width 4 height 4
checkbox input "true"
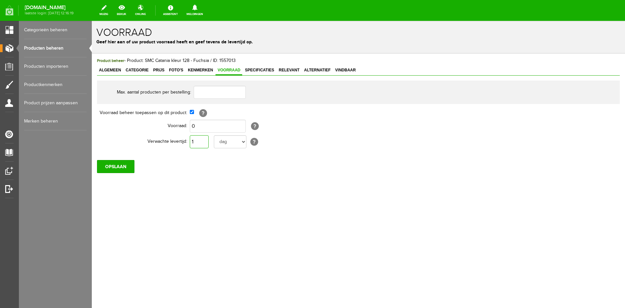
click at [198, 142] on input "1" at bounding box center [199, 141] width 19 height 13
type input "10"
click at [114, 164] on input "OPSLAAN" at bounding box center [115, 166] width 37 height 13
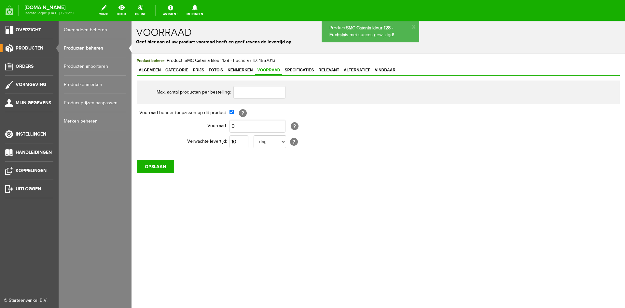
click at [76, 48] on link "Producten beheren" at bounding box center [95, 48] width 63 height 18
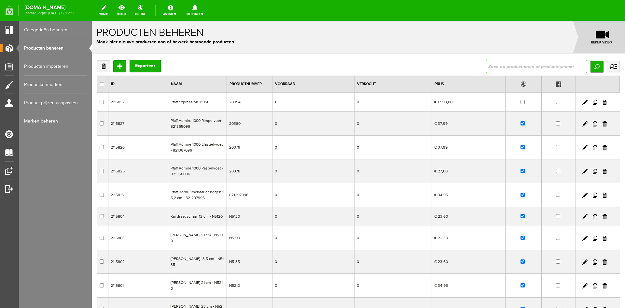
click at [499, 67] on input "text" at bounding box center [537, 66] width 102 height 13
type input "112130"
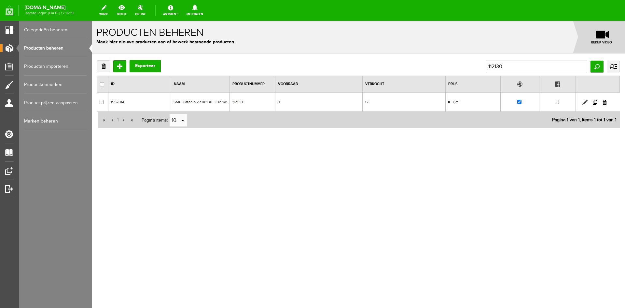
click at [585, 102] on link at bounding box center [585, 102] width 5 height 5
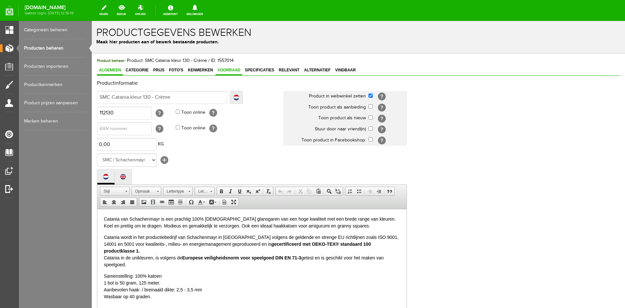
click at [225, 67] on link "Voorraad" at bounding box center [229, 70] width 27 height 9
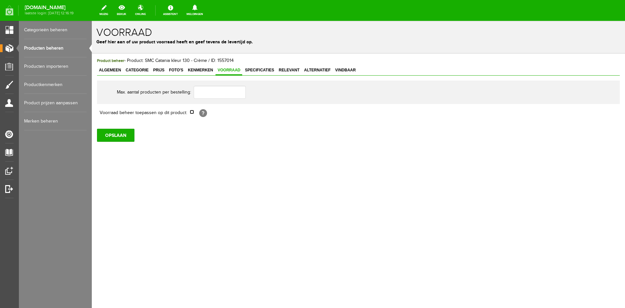
click at [190, 112] on input "checkbox" at bounding box center [192, 112] width 4 height 4
checkbox input "true"
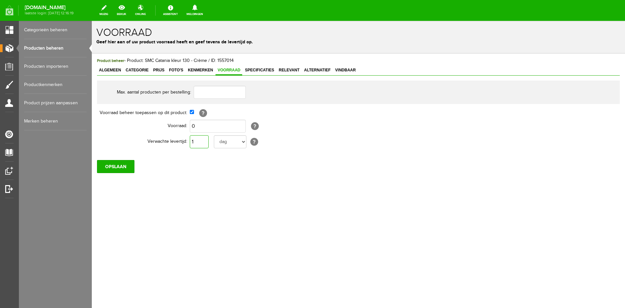
click at [207, 141] on input "1" at bounding box center [199, 141] width 19 height 13
type input "10"
click at [109, 164] on input "OPSLAAN" at bounding box center [115, 166] width 37 height 13
click at [48, 47] on link "Producten beheren" at bounding box center [55, 48] width 63 height 18
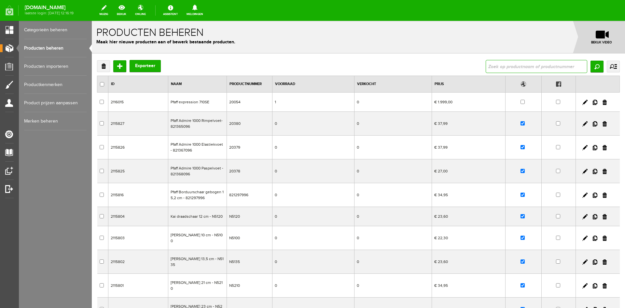
click at [503, 67] on input "text" at bounding box center [537, 66] width 102 height 13
type input "112"
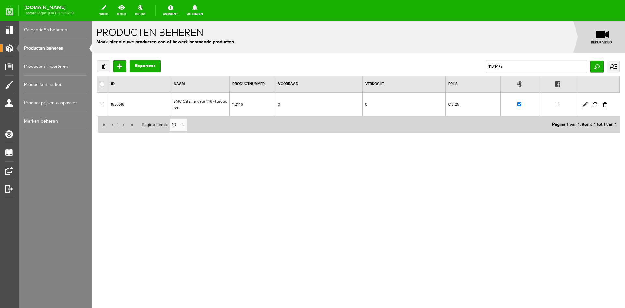
click at [584, 104] on link at bounding box center [585, 104] width 5 height 5
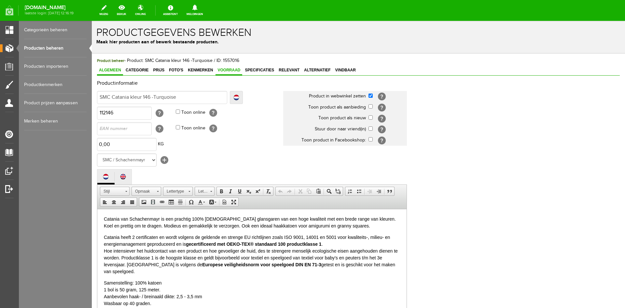
click at [230, 71] on span "Voorraad" at bounding box center [229, 70] width 27 height 5
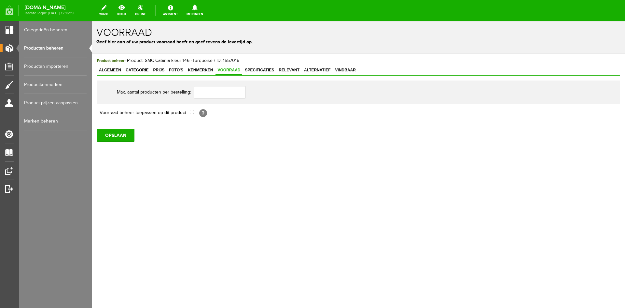
click at [191, 114] on td "[?]" at bounding box center [300, 112] width 220 height 11
click at [190, 113] on input "checkbox" at bounding box center [192, 112] width 4 height 4
checkbox input "true"
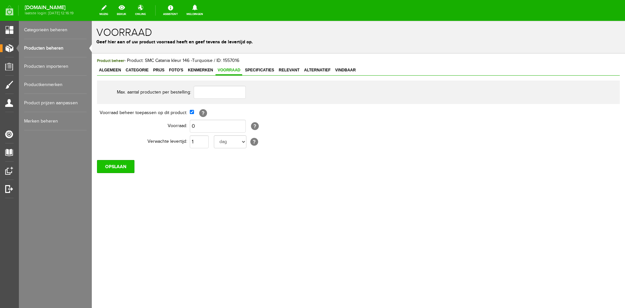
click at [108, 164] on input "OPSLAAN" at bounding box center [115, 166] width 37 height 13
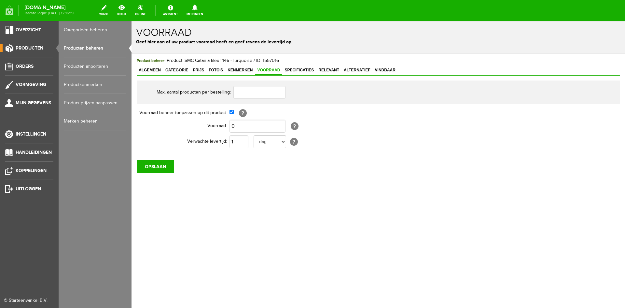
click at [78, 48] on link "Producten beheren" at bounding box center [95, 48] width 63 height 18
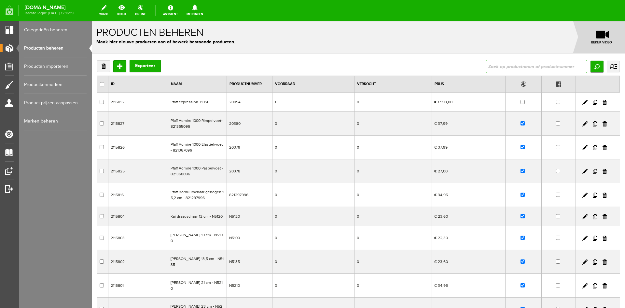
drag, startPoint x: 492, startPoint y: 65, endPoint x: 497, endPoint y: 61, distance: 7.0
click at [492, 65] on input "text" at bounding box center [537, 66] width 102 height 13
type input "112179"
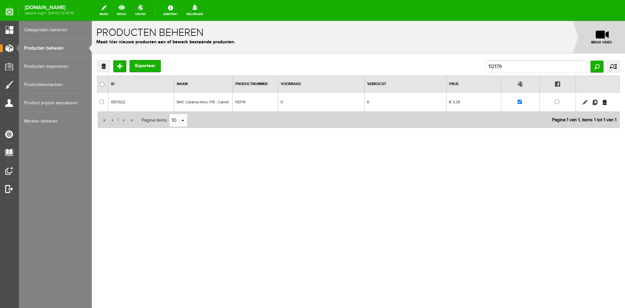
click at [586, 102] on link at bounding box center [585, 102] width 5 height 5
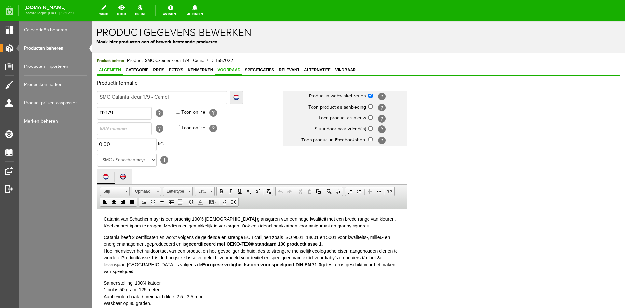
click at [223, 68] on span "Voorraad" at bounding box center [229, 70] width 27 height 5
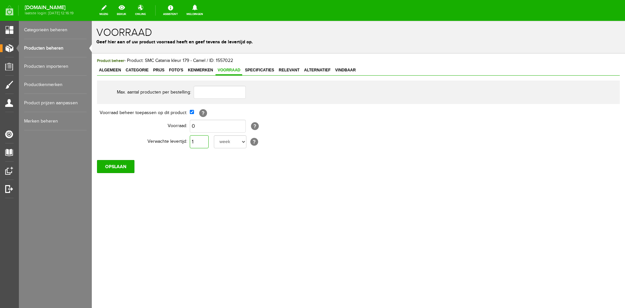
click at [201, 141] on input "1" at bounding box center [199, 141] width 19 height 13
type input "10"
click at [115, 169] on input "OPSLAAN" at bounding box center [115, 166] width 37 height 13
click at [122, 167] on input "OPSLAAN" at bounding box center [115, 166] width 37 height 13
click at [112, 164] on input "OPSLAAN" at bounding box center [115, 166] width 37 height 13
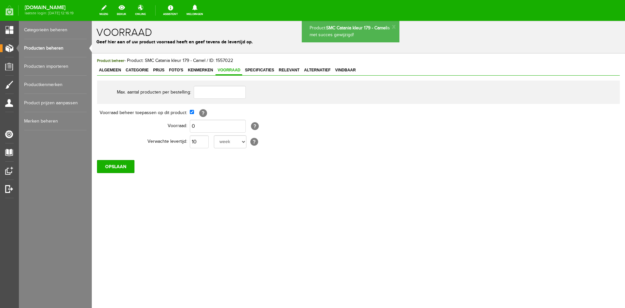
click at [56, 47] on link "Producten beheren" at bounding box center [55, 48] width 63 height 18
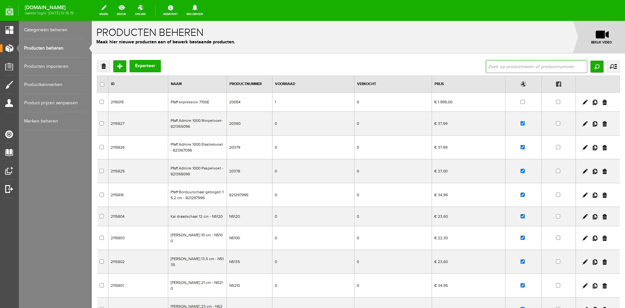
click at [495, 67] on input "text" at bounding box center [537, 66] width 102 height 13
type input "honin"
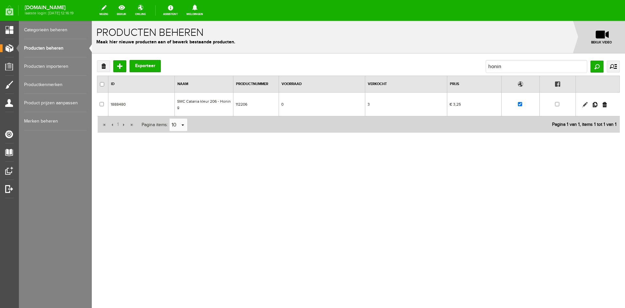
click at [584, 104] on link at bounding box center [585, 104] width 5 height 5
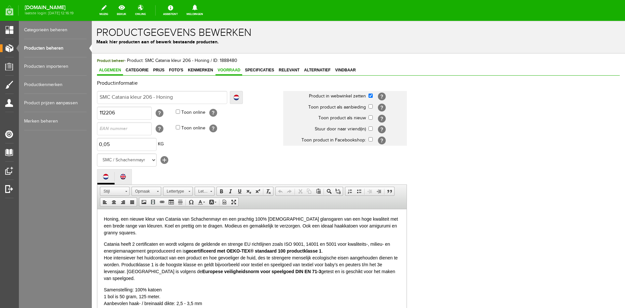
click at [230, 69] on span "Voorraad" at bounding box center [229, 70] width 27 height 5
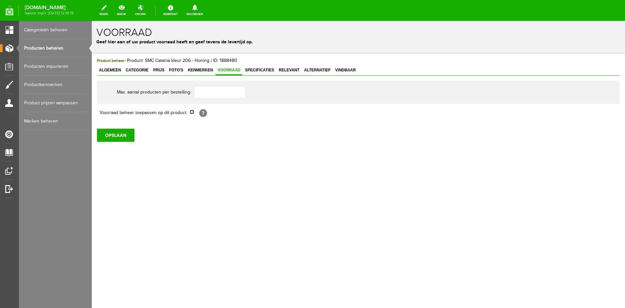
click at [192, 112] on input "checkbox" at bounding box center [192, 112] width 4 height 4
checkbox input "true"
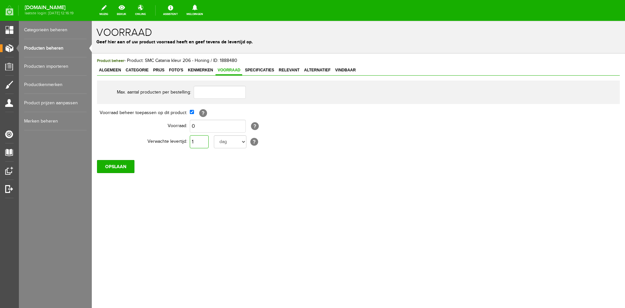
click at [204, 140] on input "1" at bounding box center [199, 141] width 19 height 13
type input "10"
click at [116, 165] on input "OPSLAAN" at bounding box center [115, 166] width 37 height 13
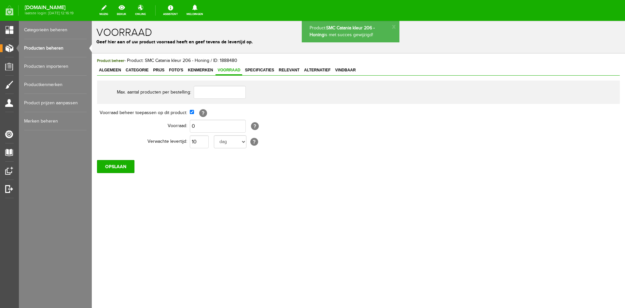
click at [47, 45] on link "Producten beheren" at bounding box center [55, 48] width 63 height 18
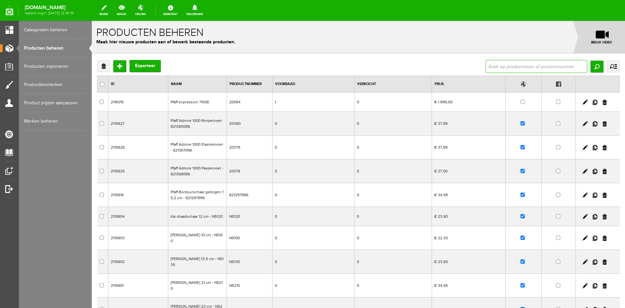
click at [496, 67] on input "text" at bounding box center [537, 66] width 102 height 13
type input "sonne"
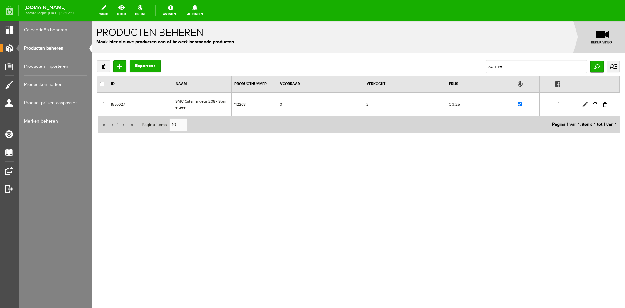
click at [587, 102] on link at bounding box center [585, 104] width 5 height 5
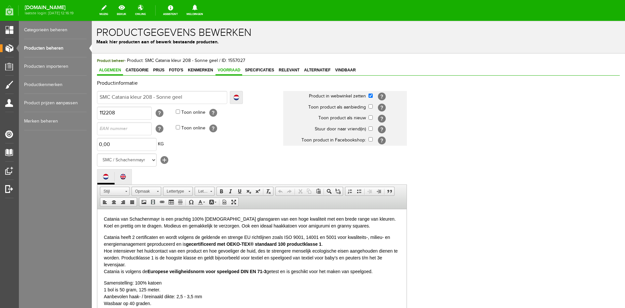
click at [238, 67] on link "Voorraad" at bounding box center [229, 70] width 27 height 9
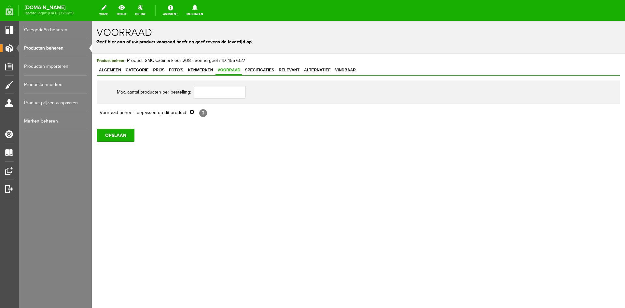
click at [190, 112] on input "checkbox" at bounding box center [192, 112] width 4 height 4
checkbox input "true"
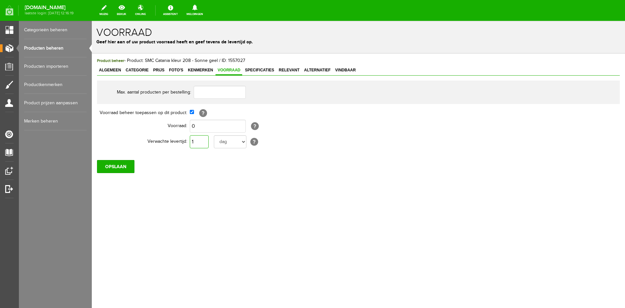
click at [197, 139] on input "1" at bounding box center [199, 141] width 19 height 13
type input "10"
click at [119, 166] on input "OPSLAAN" at bounding box center [115, 166] width 37 height 13
click at [53, 47] on link "Producten beheren" at bounding box center [55, 48] width 63 height 18
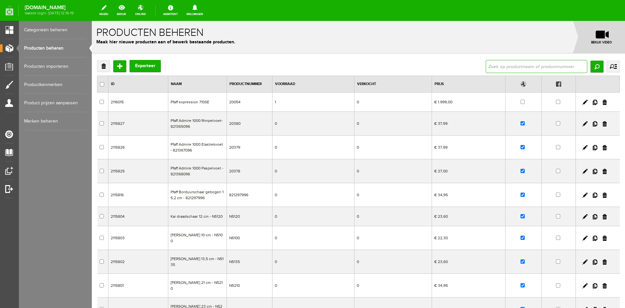
click at [504, 65] on input "text" at bounding box center [537, 66] width 102 height 13
type input "khaki"
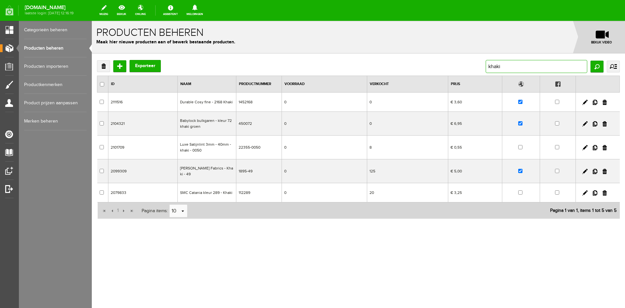
drag, startPoint x: 510, startPoint y: 64, endPoint x: 465, endPoint y: 65, distance: 45.9
click at [465, 65] on div "Verwijderen Toevoegen Exporteer khaki Zoeken uitgebreid zoeken Categorie Cadeau…" at bounding box center [358, 66] width 523 height 13
type input "212"
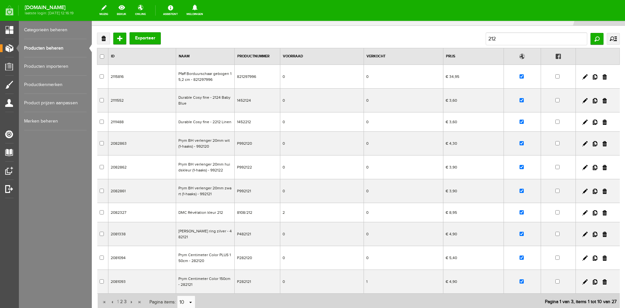
scroll to position [79, 0]
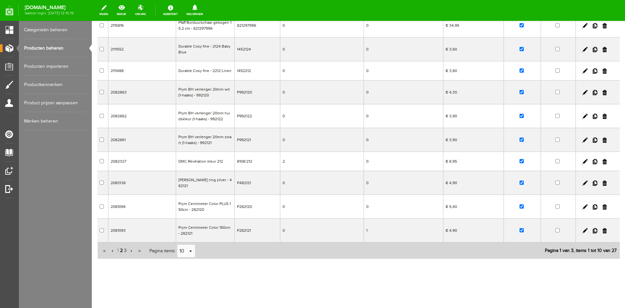
click at [121, 251] on span "2" at bounding box center [122, 250] width 4 height 13
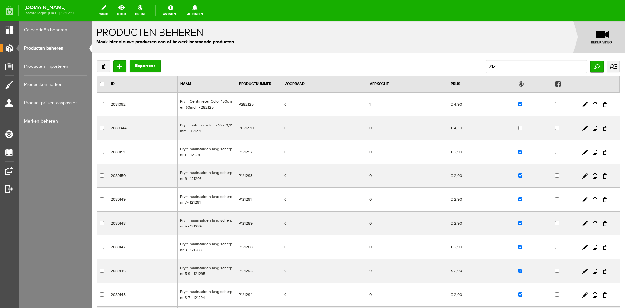
scroll to position [88, 0]
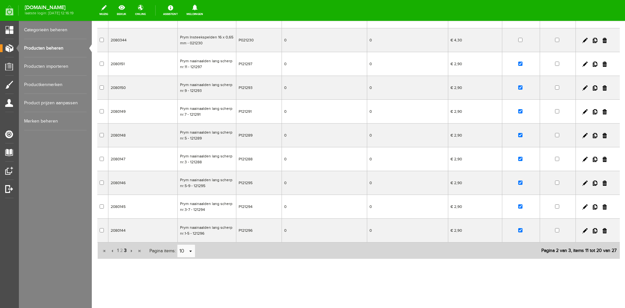
click at [123, 250] on span "3" at bounding box center [125, 250] width 4 height 13
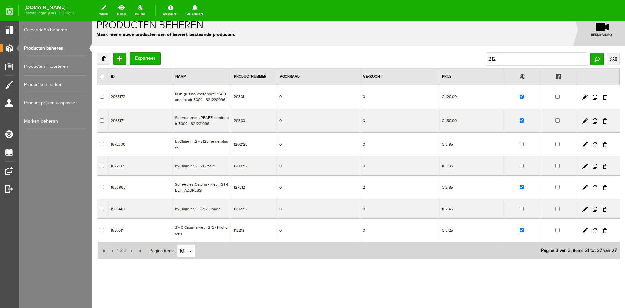
scroll to position [7, 0]
click at [583, 229] on link at bounding box center [585, 230] width 5 height 5
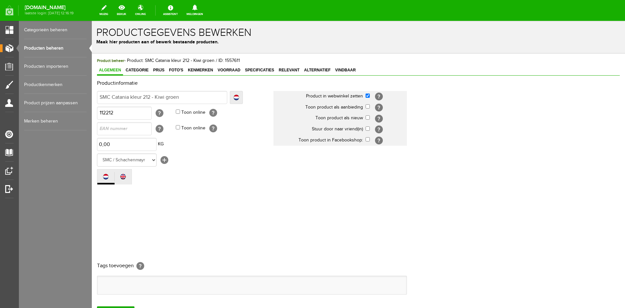
scroll to position [0, 0]
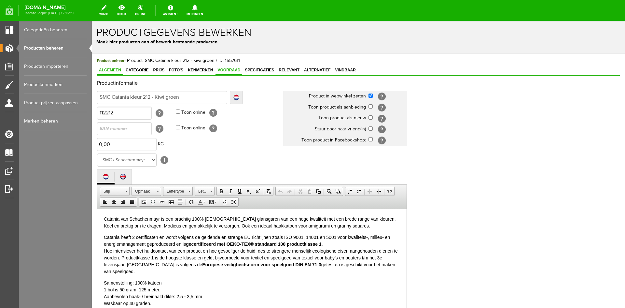
click at [235, 68] on span "Voorraad" at bounding box center [229, 70] width 27 height 5
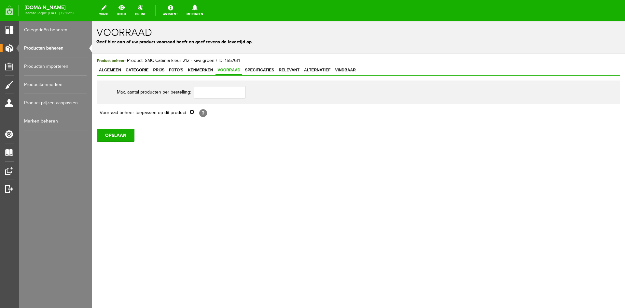
click at [191, 113] on input "checkbox" at bounding box center [192, 112] width 4 height 4
checkbox input "true"
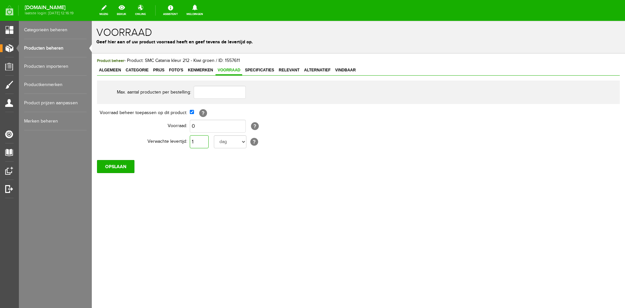
click at [194, 142] on input "1" at bounding box center [199, 141] width 19 height 13
type input "10"
click at [119, 168] on input "OPSLAAN" at bounding box center [115, 166] width 37 height 13
click at [119, 165] on input "OPSLAAN" at bounding box center [115, 166] width 37 height 13
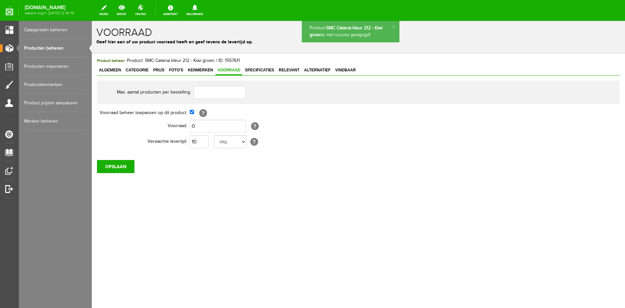
click at [46, 47] on link "Producten beheren" at bounding box center [55, 48] width 63 height 18
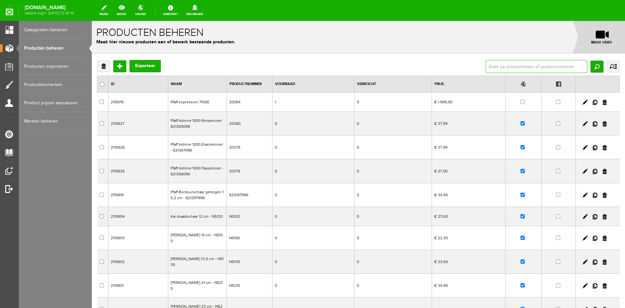
click at [497, 66] on input "text" at bounding box center [537, 66] width 102 height 13
type input "222"
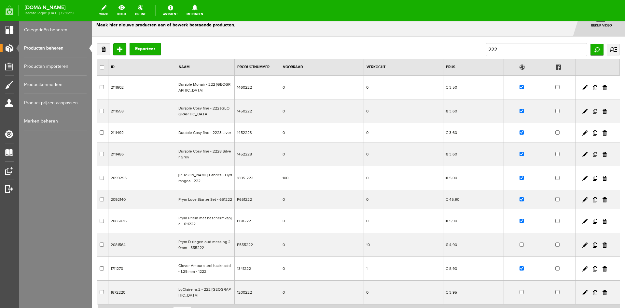
scroll to position [33, 0]
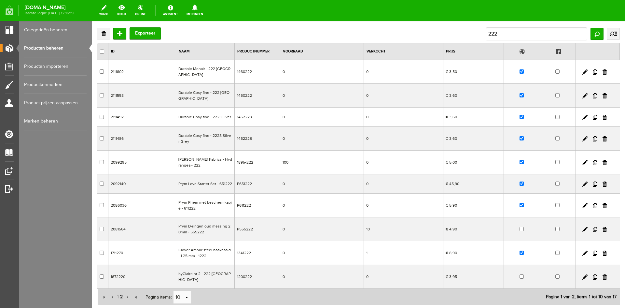
click at [120, 292] on span "2" at bounding box center [122, 296] width 4 height 13
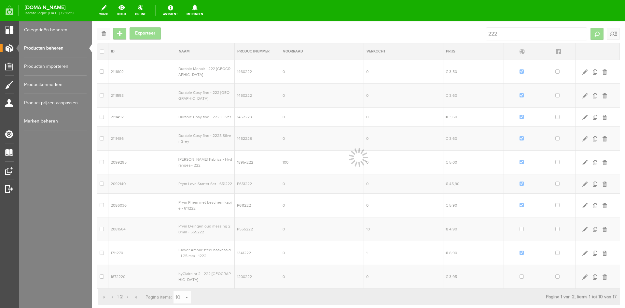
scroll to position [0, 0]
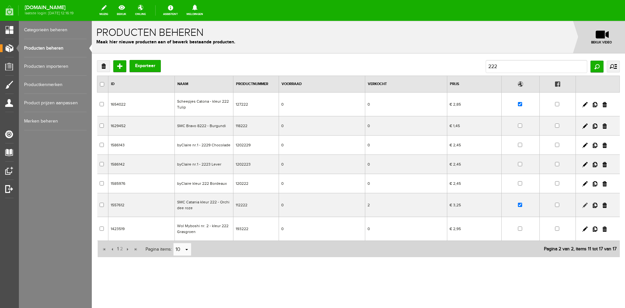
click at [586, 205] on link at bounding box center [585, 205] width 5 height 5
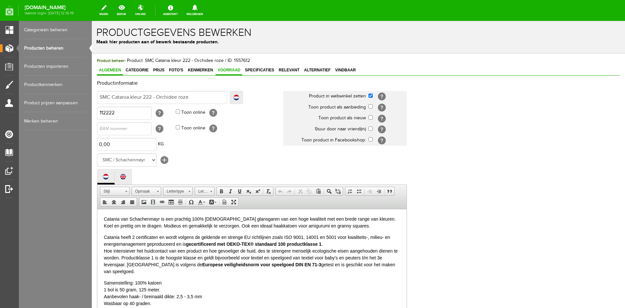
click at [228, 69] on span "Voorraad" at bounding box center [229, 70] width 27 height 5
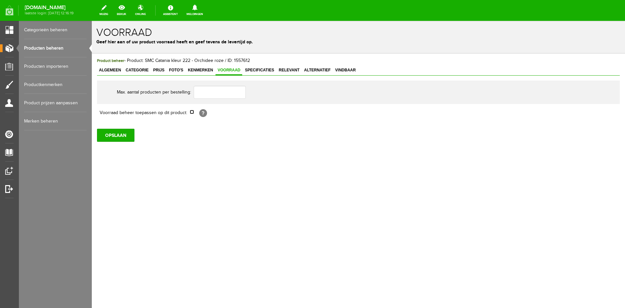
click at [192, 112] on input "checkbox" at bounding box center [192, 112] width 4 height 4
checkbox input "true"
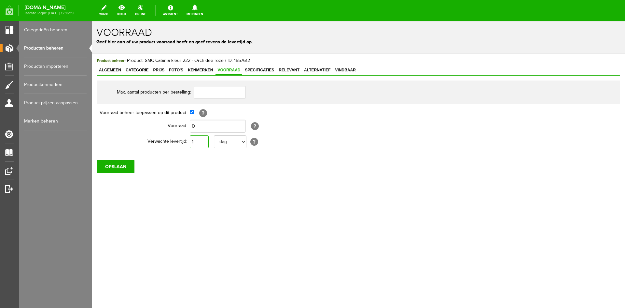
click at [201, 142] on input "1" at bounding box center [199, 141] width 19 height 13
type input "10"
click at [124, 165] on input "OPSLAAN" at bounding box center [115, 166] width 37 height 13
click at [115, 167] on input "OPSLAAN" at bounding box center [115, 166] width 37 height 13
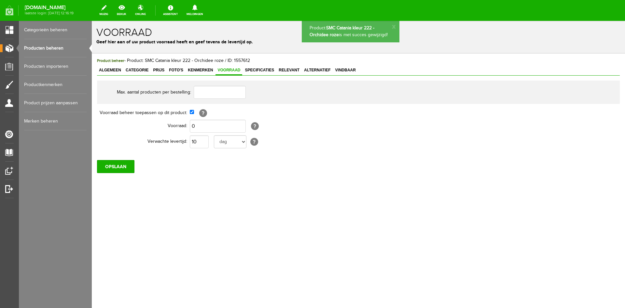
drag, startPoint x: 44, startPoint y: 47, endPoint x: 151, endPoint y: 60, distance: 107.0
click at [45, 47] on link "Producten beheren" at bounding box center [55, 48] width 63 height 18
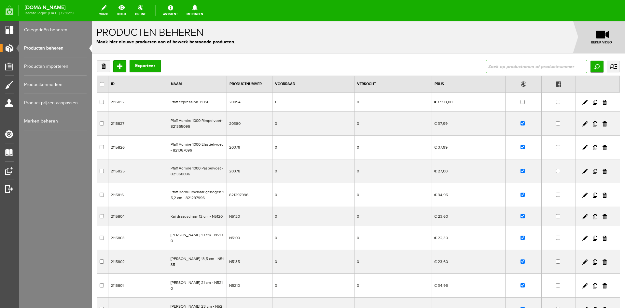
click at [486, 67] on input "text" at bounding box center [537, 66] width 102 height 13
type input "gold"
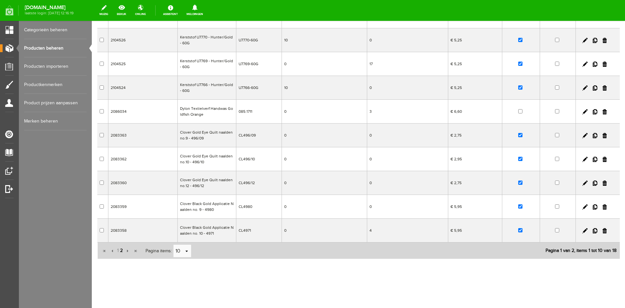
click at [121, 251] on span "2" at bounding box center [122, 250] width 4 height 13
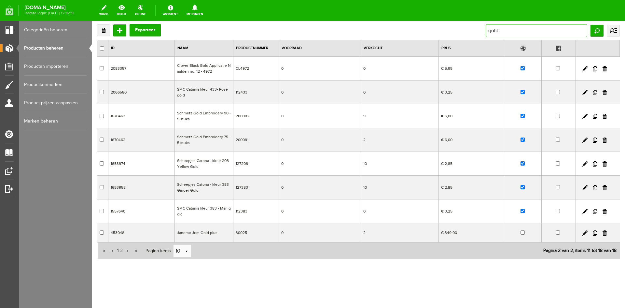
drag, startPoint x: 496, startPoint y: 26, endPoint x: 477, endPoint y: 26, distance: 19.5
click at [479, 27] on div "Verwijderen Toevoegen Exporteer gold Zoeken uitgebreid zoeken Categorie Cadeaub…" at bounding box center [358, 30] width 523 height 13
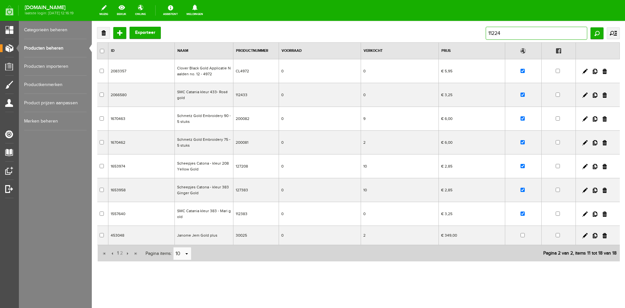
type input "112249"
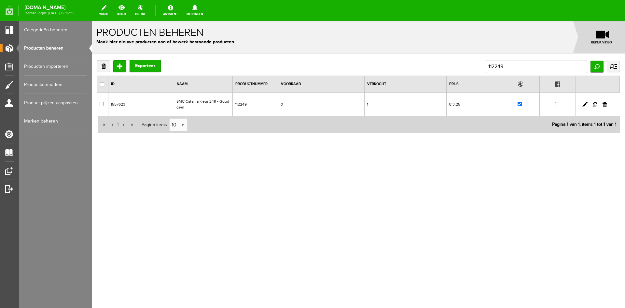
scroll to position [0, 0]
click at [585, 104] on link at bounding box center [585, 104] width 5 height 5
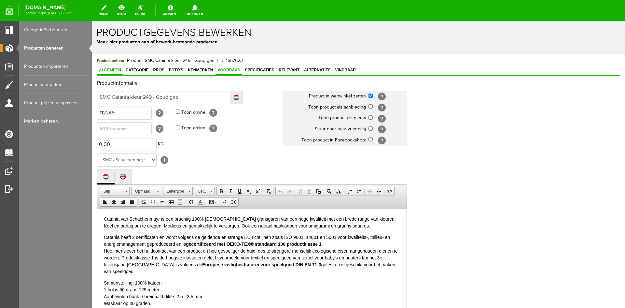
click at [231, 68] on span "Voorraad" at bounding box center [229, 70] width 27 height 5
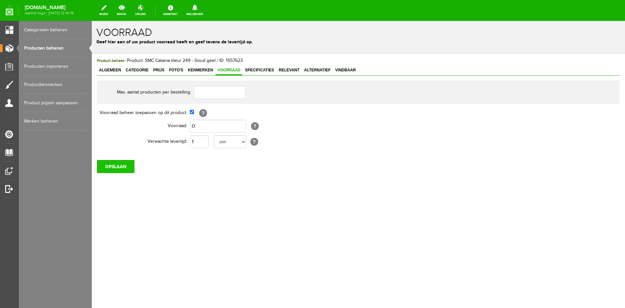
click at [120, 168] on input "OPSLAAN" at bounding box center [115, 166] width 37 height 13
click at [121, 167] on input "OPSLAAN" at bounding box center [115, 166] width 37 height 13
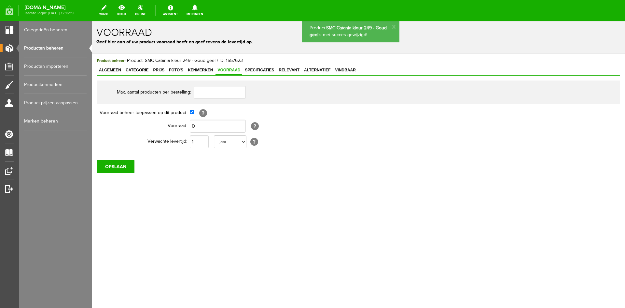
click at [47, 47] on link "Producten beheren" at bounding box center [55, 48] width 63 height 18
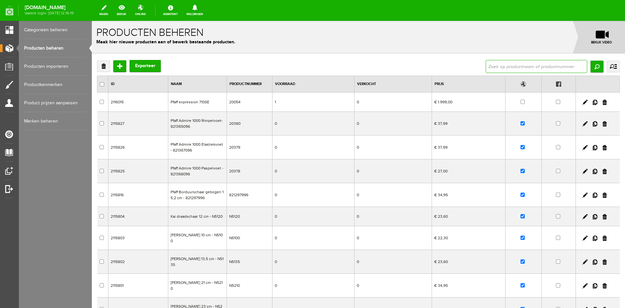
click at [517, 64] on input "text" at bounding box center [537, 66] width 102 height 13
type input "112253"
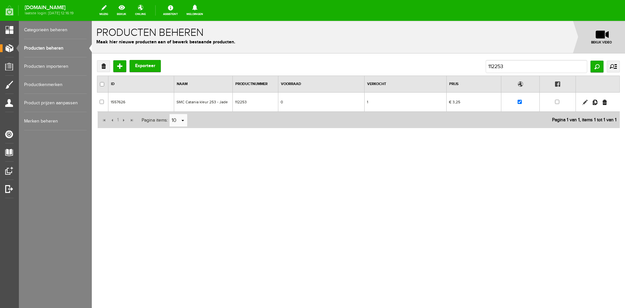
click at [584, 101] on link at bounding box center [585, 102] width 5 height 5
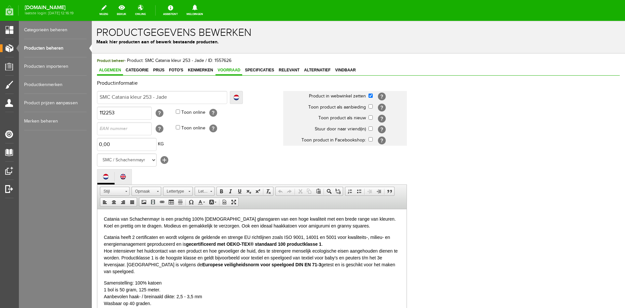
click at [226, 70] on span "Voorraad" at bounding box center [229, 70] width 27 height 5
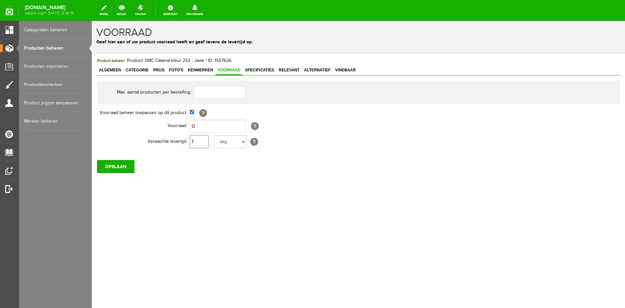
click at [194, 141] on input "1" at bounding box center [199, 141] width 19 height 13
type input "10"
click at [108, 167] on input "OPSLAAN" at bounding box center [115, 166] width 37 height 13
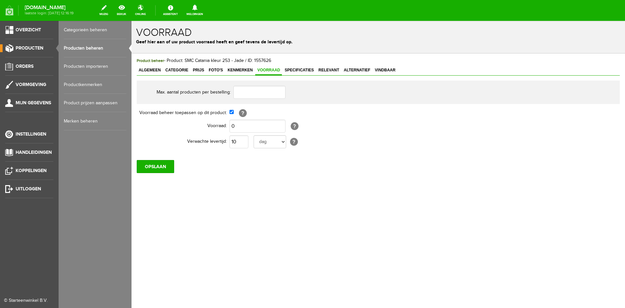
click at [80, 48] on link "Producten beheren" at bounding box center [95, 48] width 63 height 18
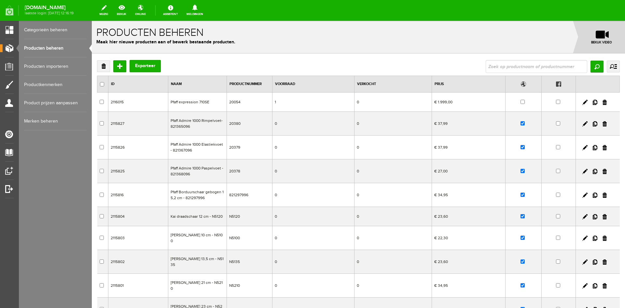
click at [481, 66] on div "Verwijderen Toevoegen Exporteer Zoeken uitgebreid zoeken Categorie Cadeaubon BL…" at bounding box center [358, 66] width 523 height 13
click at [491, 64] on input "text" at bounding box center [537, 66] width 102 height 13
type input "112261"
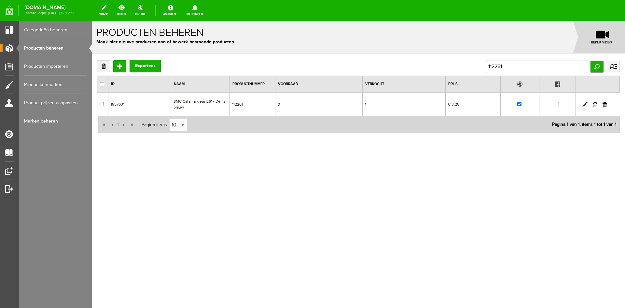
click at [585, 104] on link at bounding box center [585, 104] width 5 height 5
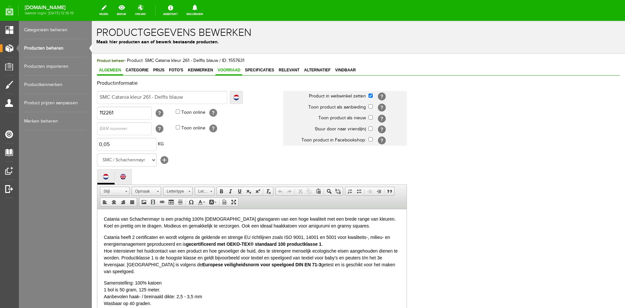
click at [225, 68] on span "Voorraad" at bounding box center [229, 70] width 27 height 5
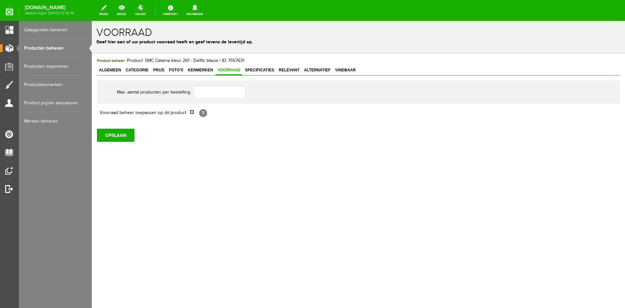
click at [192, 111] on input "checkbox" at bounding box center [192, 112] width 4 height 4
checkbox input "true"
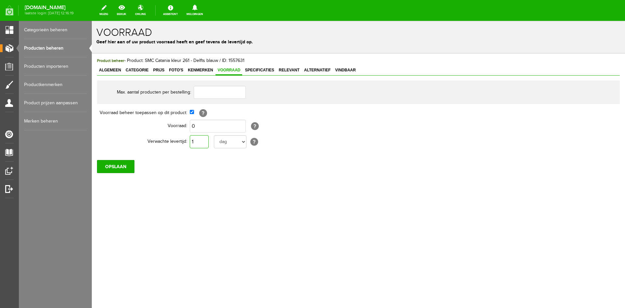
click at [198, 140] on input "1" at bounding box center [199, 141] width 19 height 13
type input "10"
click at [106, 165] on input "OPSLAAN" at bounding box center [115, 166] width 37 height 13
click at [48, 47] on link "Producten beheren" at bounding box center [55, 48] width 63 height 18
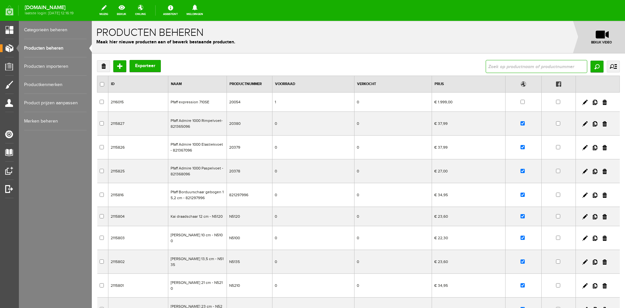
click at [511, 67] on input "text" at bounding box center [537, 66] width 102 height 13
type input "112280"
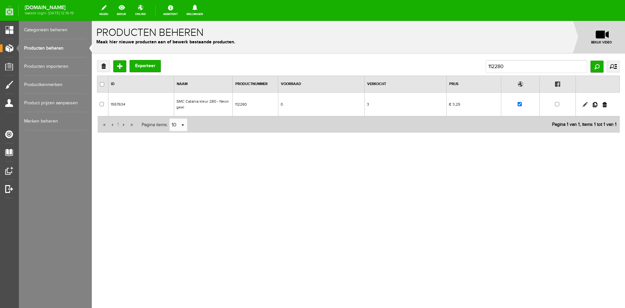
click at [585, 104] on link at bounding box center [585, 104] width 5 height 5
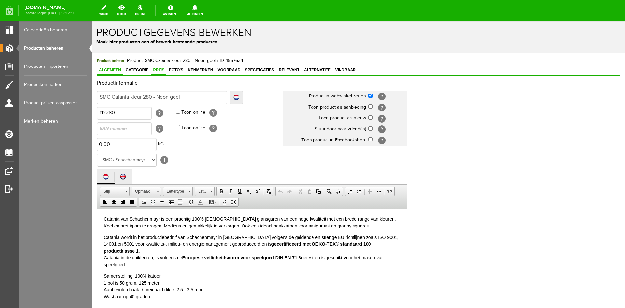
click at [159, 69] on span "Prijs" at bounding box center [158, 70] width 15 height 5
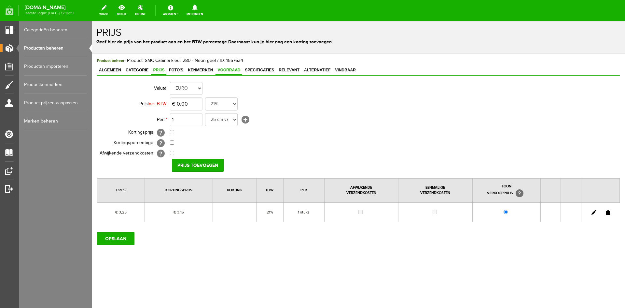
click at [230, 68] on span "Voorraad" at bounding box center [229, 70] width 27 height 5
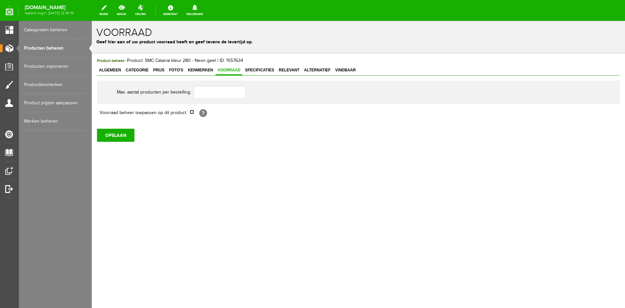
click at [192, 111] on input "checkbox" at bounding box center [192, 112] width 4 height 4
checkbox input "true"
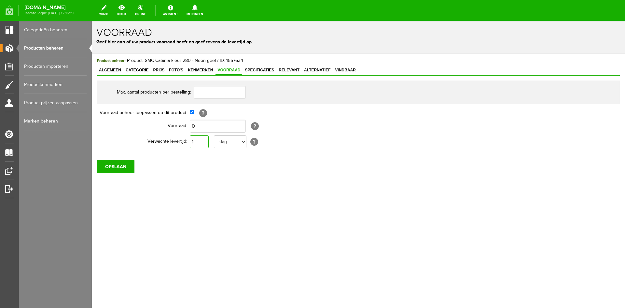
click at [201, 139] on input "1" at bounding box center [199, 141] width 19 height 13
type input "10"
click at [117, 163] on input "OPSLAAN" at bounding box center [115, 166] width 37 height 13
click at [51, 49] on link "Producten beheren" at bounding box center [55, 48] width 63 height 18
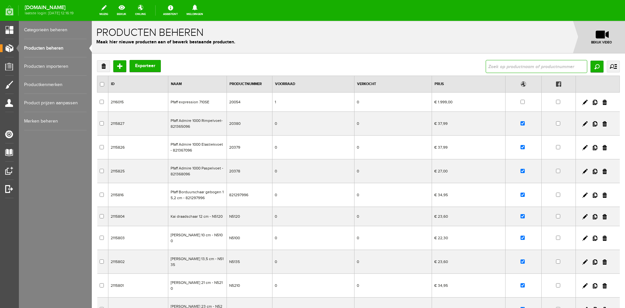
click at [507, 66] on input "text" at bounding box center [537, 66] width 102 height 13
type input "112282"
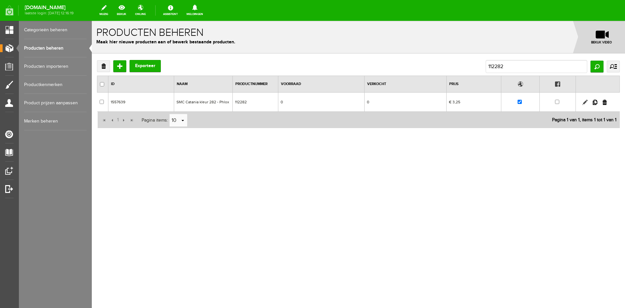
click at [585, 100] on link at bounding box center [585, 102] width 5 height 5
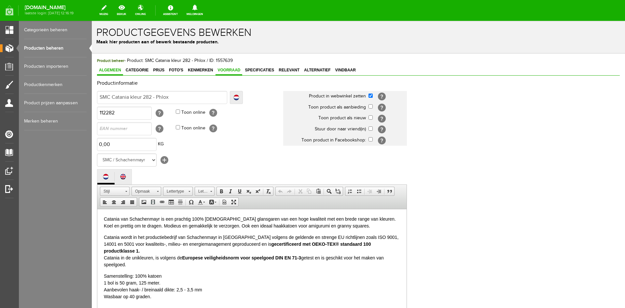
click at [228, 69] on span "Voorraad" at bounding box center [229, 70] width 27 height 5
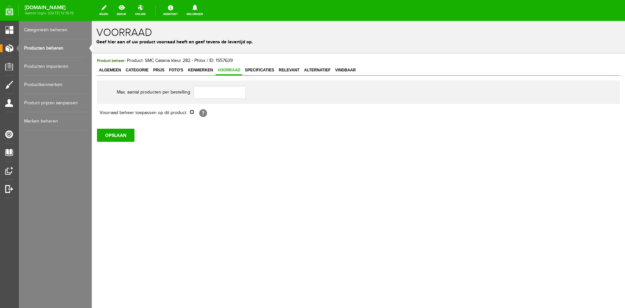
click at [194, 110] on input "checkbox" at bounding box center [192, 112] width 4 height 4
checkbox input "true"
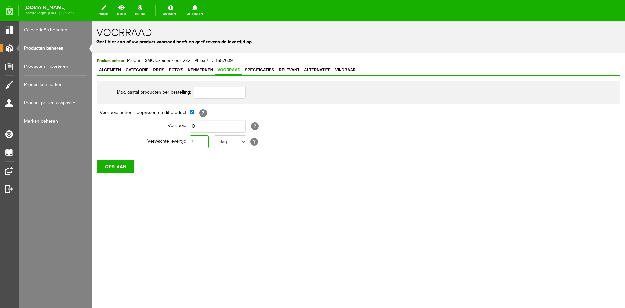
click at [203, 142] on input "1" at bounding box center [199, 141] width 19 height 13
type input "10"
click at [111, 166] on input "OPSLAAN" at bounding box center [115, 166] width 37 height 13
click at [119, 165] on input "OPSLAAN" at bounding box center [115, 166] width 37 height 13
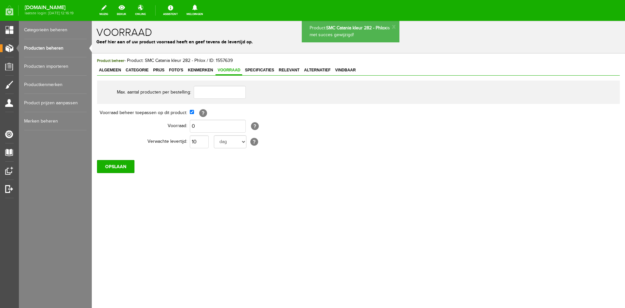
click at [49, 46] on link "Producten beheren" at bounding box center [55, 48] width 63 height 18
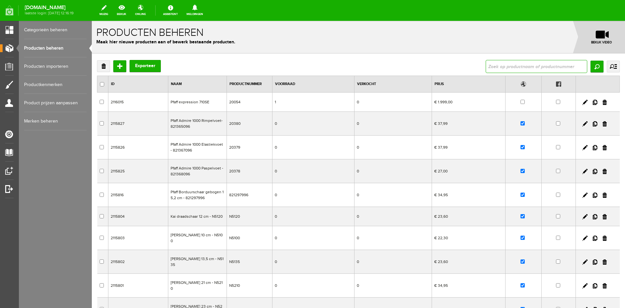
click at [503, 68] on input "text" at bounding box center [537, 66] width 102 height 13
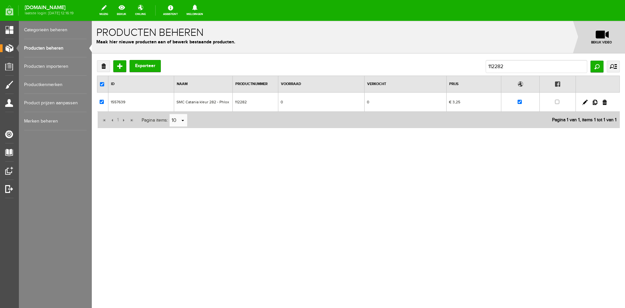
click at [586, 98] on td at bounding box center [598, 102] width 44 height 19
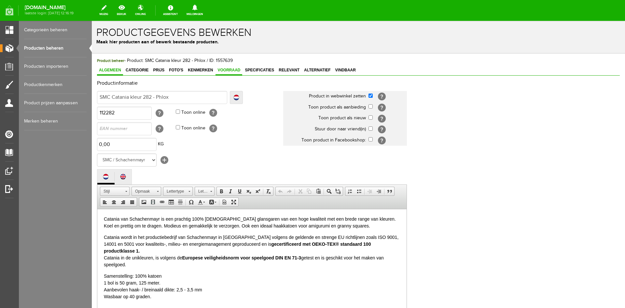
click at [226, 69] on span "Voorraad" at bounding box center [229, 70] width 27 height 5
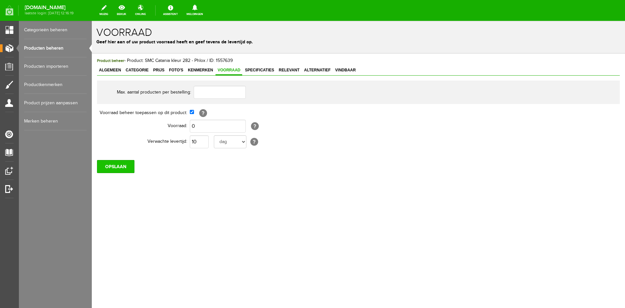
click at [119, 164] on input "OPSLAAN" at bounding box center [115, 166] width 37 height 13
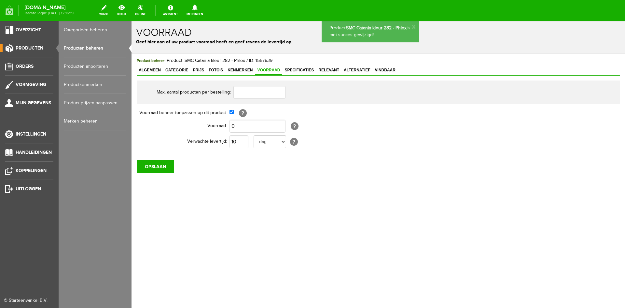
click at [75, 48] on link "Producten beheren" at bounding box center [95, 48] width 63 height 18
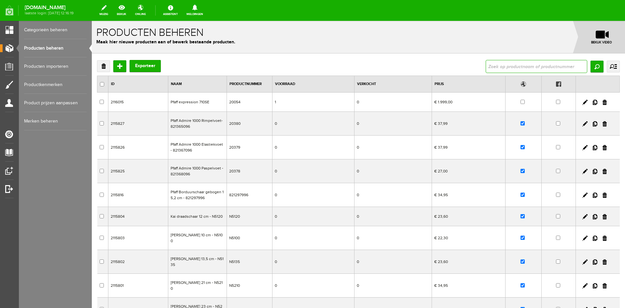
click at [508, 68] on input "text" at bounding box center [537, 66] width 102 height 13
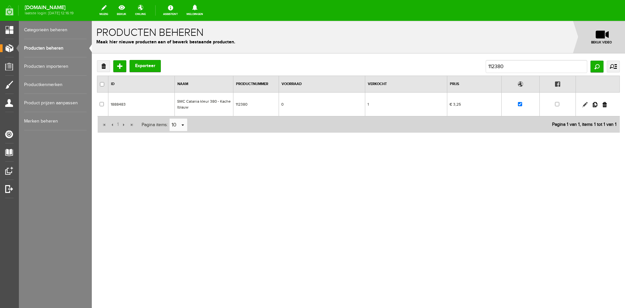
click at [585, 105] on link at bounding box center [585, 104] width 5 height 5
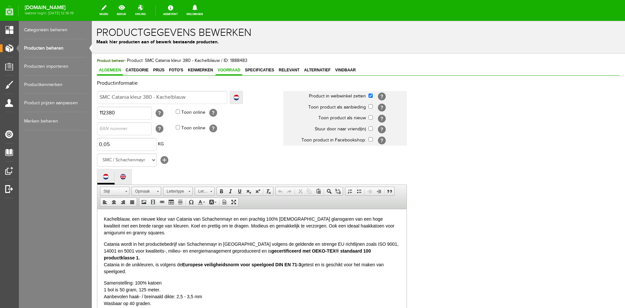
click at [220, 68] on span "Voorraad" at bounding box center [229, 70] width 27 height 5
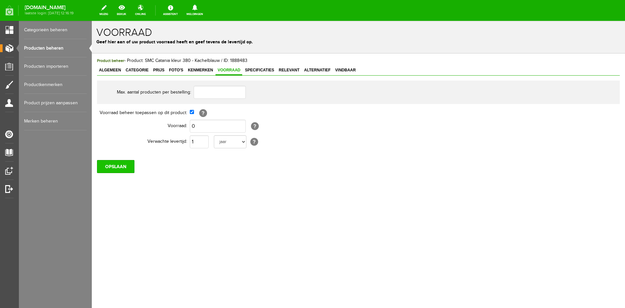
click at [114, 167] on input "OPSLAAN" at bounding box center [115, 166] width 37 height 13
click at [48, 50] on link "Producten beheren" at bounding box center [55, 48] width 63 height 18
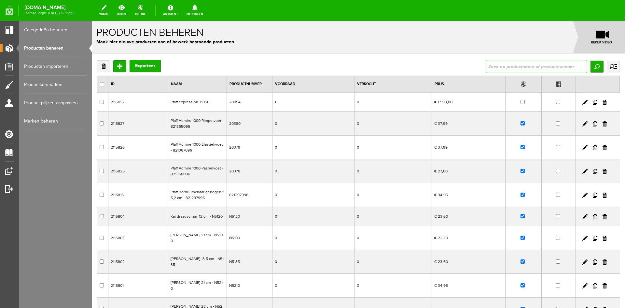
click at [496, 65] on input "text" at bounding box center [537, 66] width 102 height 13
type input "112385"
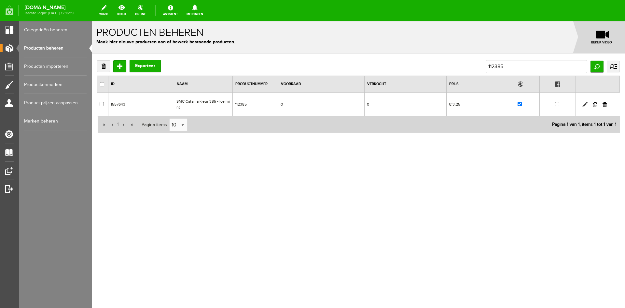
click at [585, 103] on link at bounding box center [585, 104] width 5 height 5
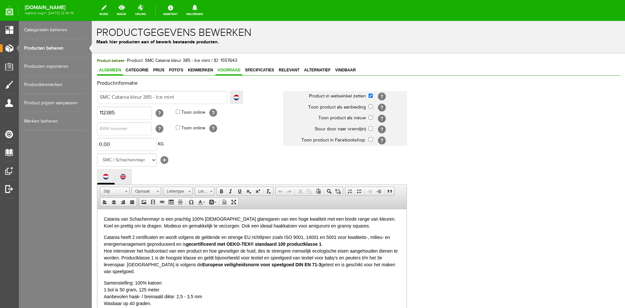
click at [228, 68] on span "Voorraad" at bounding box center [229, 70] width 27 height 5
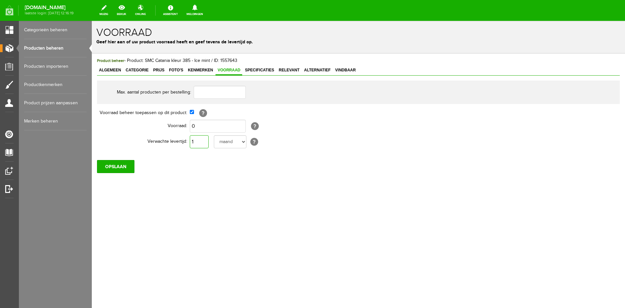
click at [199, 137] on input "1" at bounding box center [199, 141] width 19 height 13
type input "10"
click at [125, 165] on input "OPSLAAN" at bounding box center [115, 166] width 37 height 13
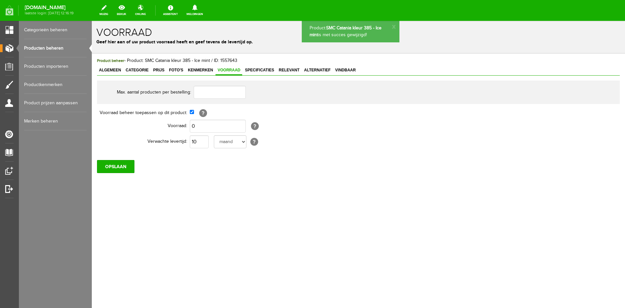
click at [55, 46] on link "Producten beheren" at bounding box center [55, 48] width 63 height 18
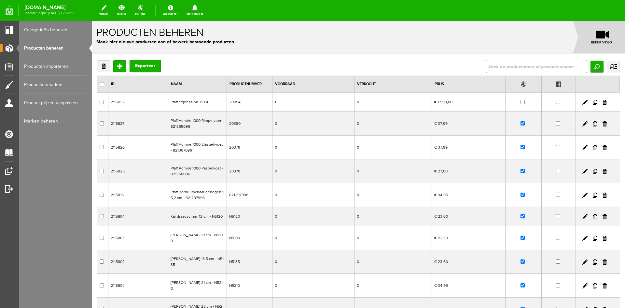
click at [500, 66] on input "text" at bounding box center [537, 66] width 102 height 13
type input "112388"
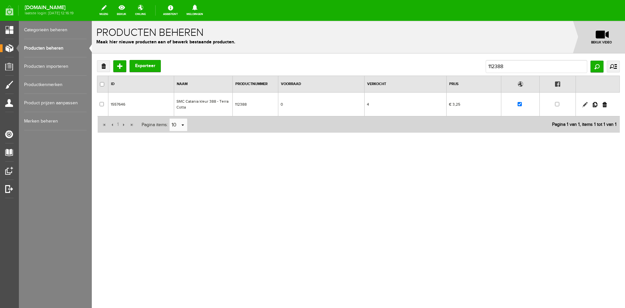
click at [585, 104] on link at bounding box center [585, 104] width 5 height 5
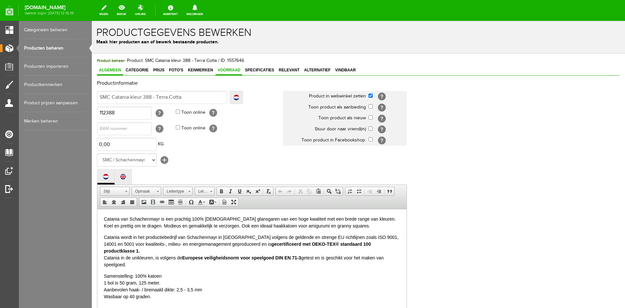
click at [231, 71] on span "Voorraad" at bounding box center [229, 70] width 27 height 5
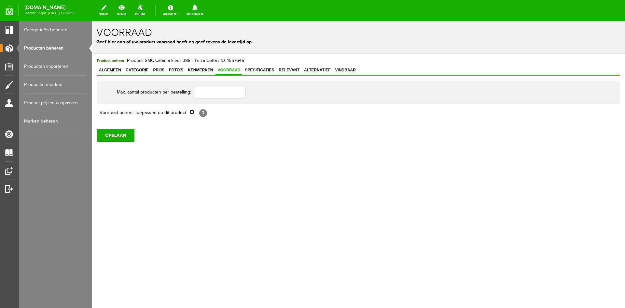
click at [192, 112] on input "checkbox" at bounding box center [192, 112] width 4 height 4
checkbox input "true"
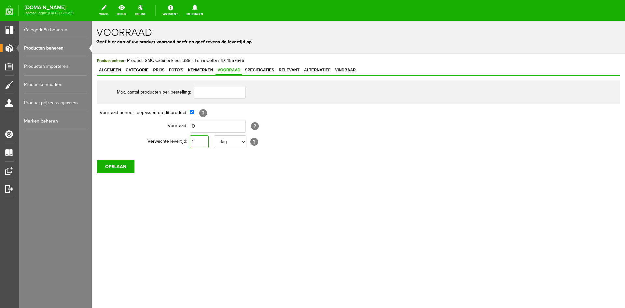
click at [197, 138] on input "1" at bounding box center [199, 141] width 19 height 13
type input "10"
click at [114, 165] on input "OPSLAAN" at bounding box center [115, 166] width 37 height 13
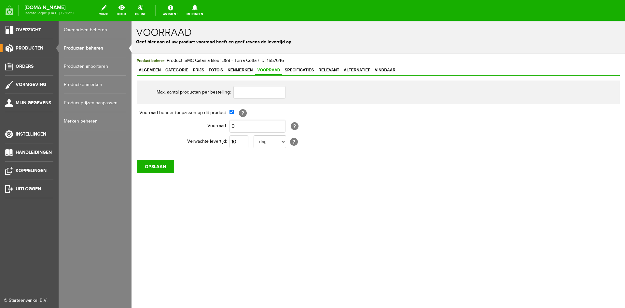
drag, startPoint x: 82, startPoint y: 47, endPoint x: 90, endPoint y: 50, distance: 8.0
click at [82, 47] on link "Producten beheren" at bounding box center [95, 48] width 63 height 18
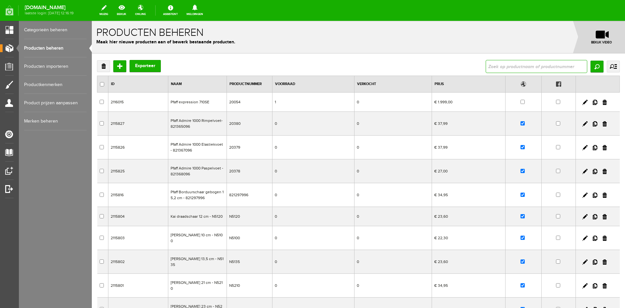
click at [489, 66] on input "text" at bounding box center [537, 66] width 102 height 13
type input "112389"
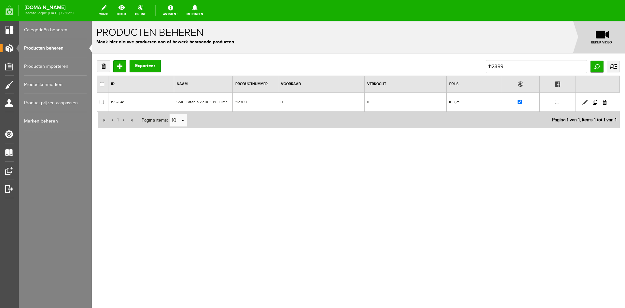
click at [585, 101] on link at bounding box center [585, 102] width 5 height 5
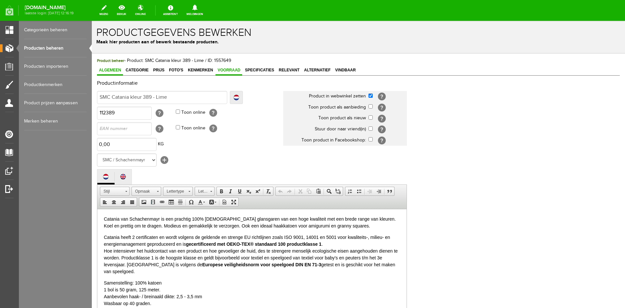
click at [228, 69] on span "Voorraad" at bounding box center [229, 70] width 27 height 5
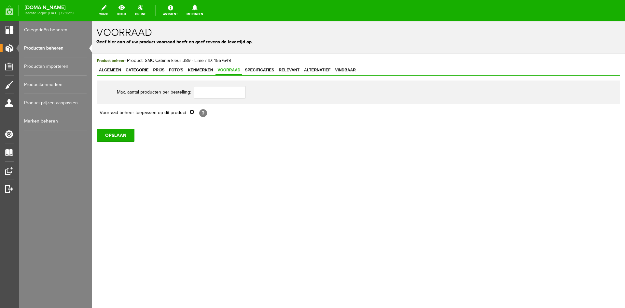
click at [191, 112] on input "checkbox" at bounding box center [192, 112] width 4 height 4
checkbox input "true"
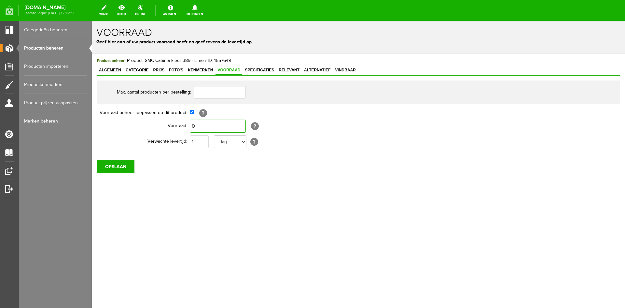
click at [195, 124] on input "0" at bounding box center [218, 126] width 56 height 13
click at [196, 141] on input "1" at bounding box center [199, 141] width 19 height 13
type input "10"
click at [122, 165] on input "OPSLAAN" at bounding box center [115, 166] width 37 height 13
click at [47, 46] on link "Producten beheren" at bounding box center [55, 48] width 63 height 18
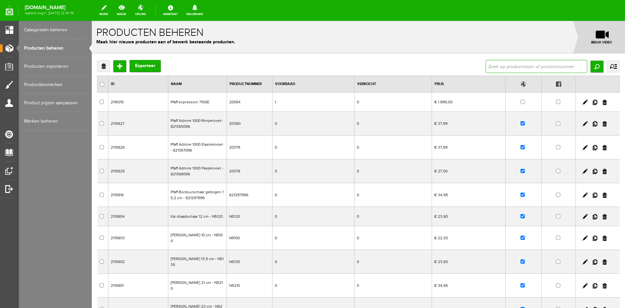
click at [509, 69] on input "text" at bounding box center [537, 66] width 102 height 13
type input "112390"
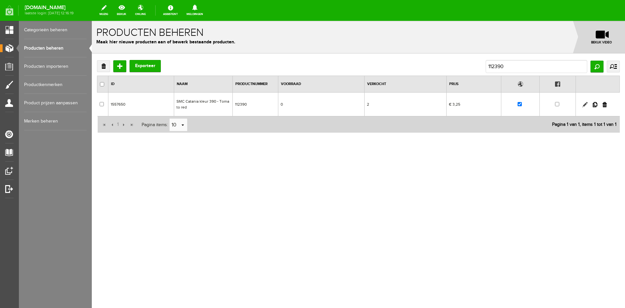
click at [586, 105] on link at bounding box center [585, 104] width 5 height 5
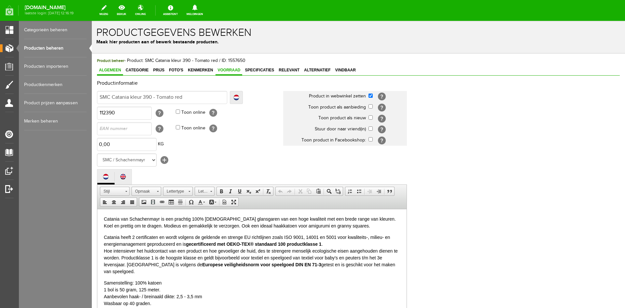
click at [229, 69] on span "Voorraad" at bounding box center [229, 70] width 27 height 5
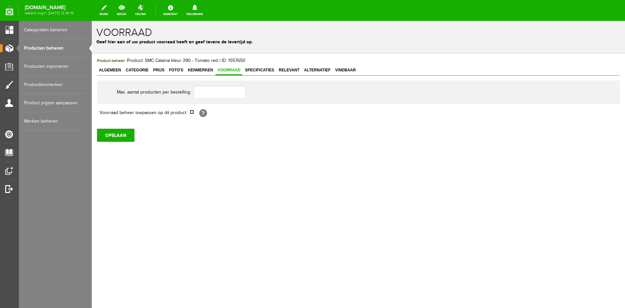
click at [193, 112] on input "checkbox" at bounding box center [192, 112] width 4 height 4
checkbox input "true"
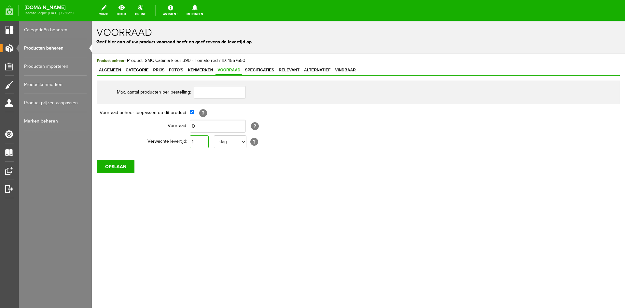
click at [196, 138] on input "1" at bounding box center [199, 141] width 19 height 13
type input "10"
click at [124, 164] on input "OPSLAAN" at bounding box center [115, 166] width 37 height 13
click at [56, 46] on link "Producten beheren" at bounding box center [55, 48] width 63 height 18
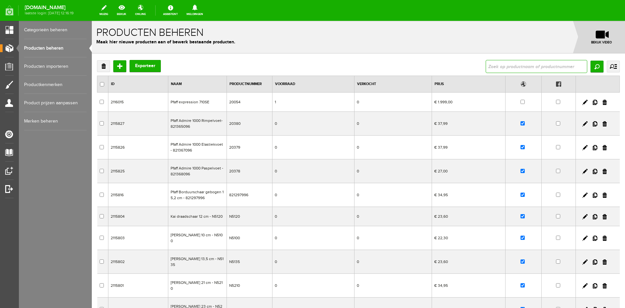
click at [492, 65] on input "text" at bounding box center [537, 66] width 102 height 13
type input "112392"
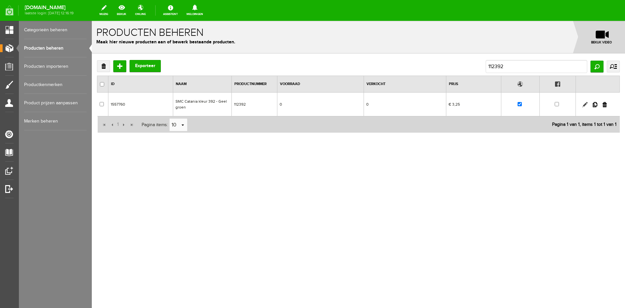
click at [586, 105] on link at bounding box center [585, 104] width 5 height 5
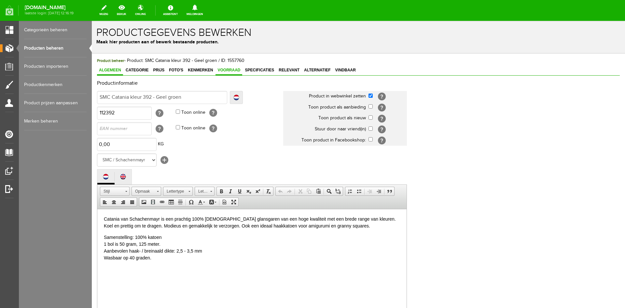
click at [230, 71] on span "Voorraad" at bounding box center [229, 70] width 27 height 5
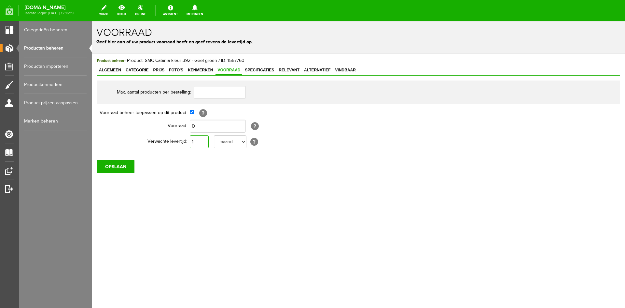
click at [199, 143] on input "1" at bounding box center [199, 141] width 19 height 13
type input "10"
click at [123, 166] on input "OPSLAAN" at bounding box center [115, 166] width 37 height 13
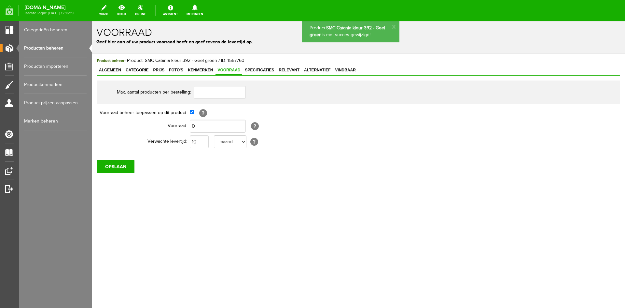
click at [47, 48] on link "Producten beheren" at bounding box center [55, 48] width 63 height 18
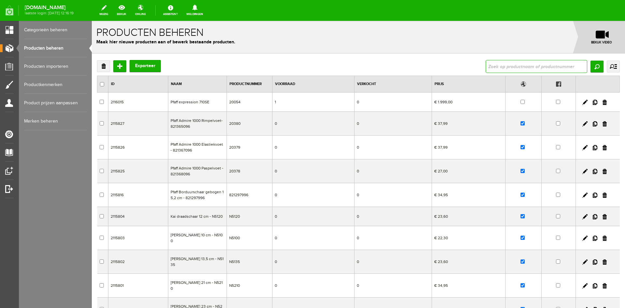
click at [487, 66] on input "text" at bounding box center [537, 66] width 102 height 13
type input "112394"
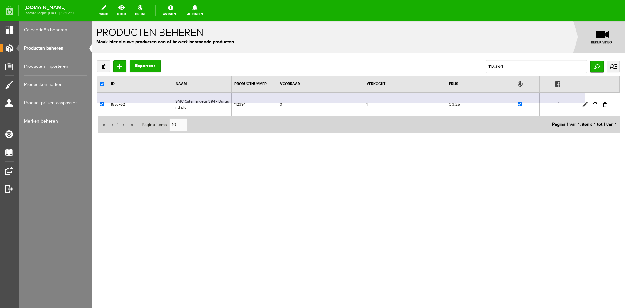
click at [587, 105] on link at bounding box center [585, 104] width 5 height 5
checkbox input "true"
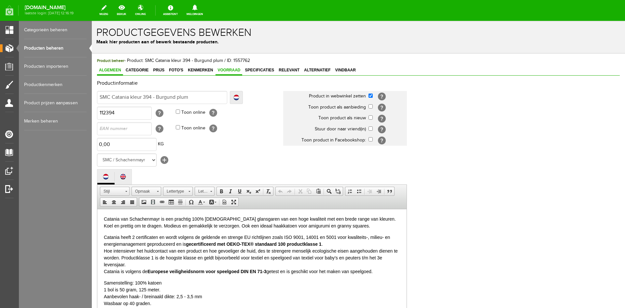
click at [227, 67] on link "Voorraad" at bounding box center [229, 70] width 27 height 9
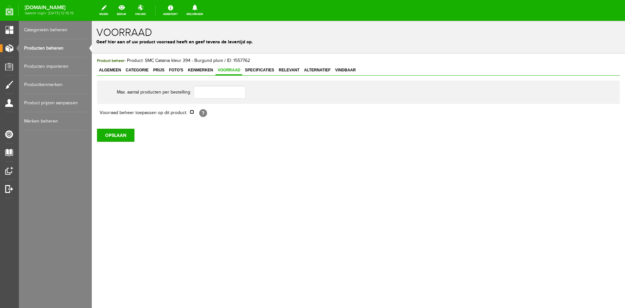
click at [193, 113] on input "checkbox" at bounding box center [192, 112] width 4 height 4
checkbox input "true"
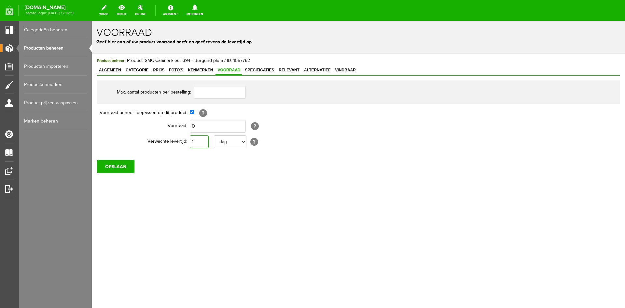
click at [197, 143] on input "1" at bounding box center [199, 141] width 19 height 13
type input "10"
click at [123, 165] on input "OPSLAAN" at bounding box center [115, 166] width 37 height 13
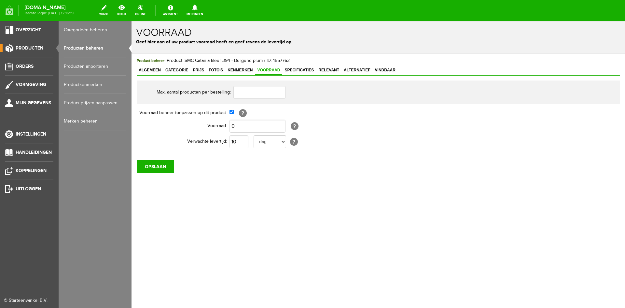
click at [75, 48] on link "Producten beheren" at bounding box center [95, 48] width 63 height 18
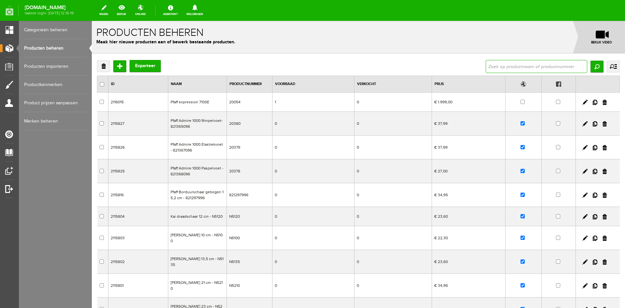
drag, startPoint x: 502, startPoint y: 67, endPoint x: 501, endPoint y: 64, distance: 3.6
click at [501, 67] on input "text" at bounding box center [537, 66] width 102 height 13
type input "112397"
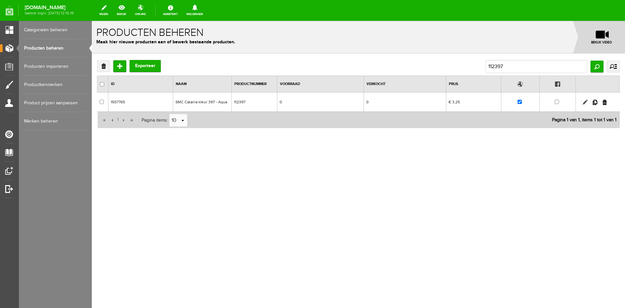
click at [587, 102] on link at bounding box center [585, 102] width 5 height 5
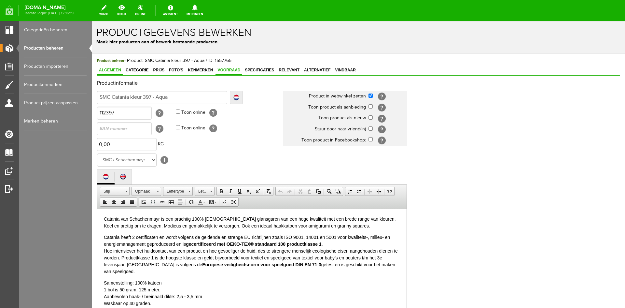
click at [227, 69] on span "Voorraad" at bounding box center [229, 70] width 27 height 5
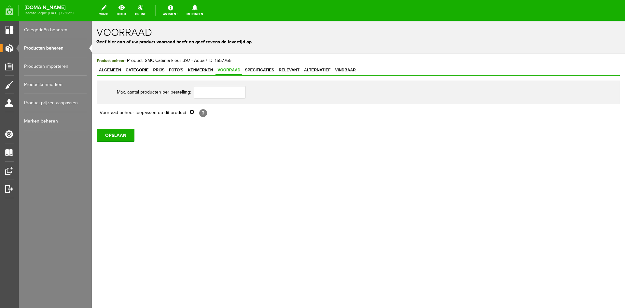
click at [194, 112] on input "checkbox" at bounding box center [192, 112] width 4 height 4
checkbox input "true"
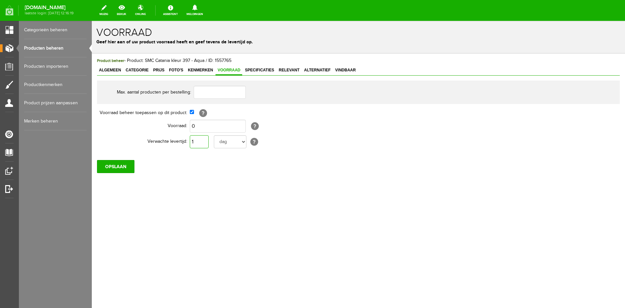
click at [198, 139] on input "1" at bounding box center [199, 141] width 19 height 13
type input "10"
click at [126, 167] on input "OPSLAAN" at bounding box center [115, 166] width 37 height 13
click at [104, 166] on input "OPSLAAN" at bounding box center [115, 166] width 37 height 13
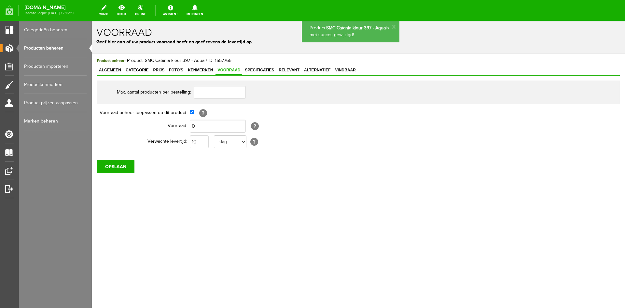
click at [50, 49] on link "Producten beheren" at bounding box center [55, 48] width 63 height 18
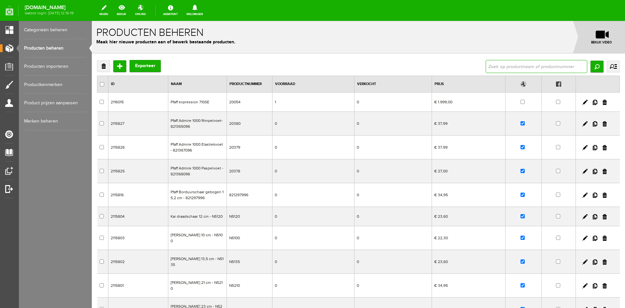
click at [511, 67] on input "text" at bounding box center [537, 66] width 102 height 13
type input "112401"
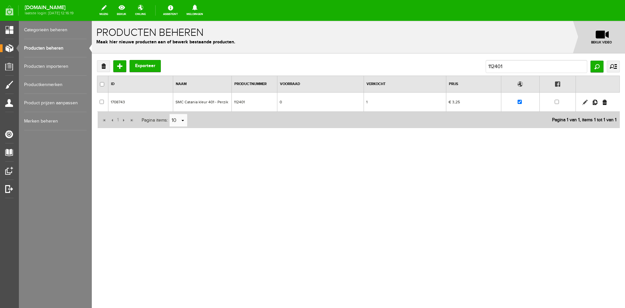
click at [585, 102] on link at bounding box center [585, 102] width 5 height 5
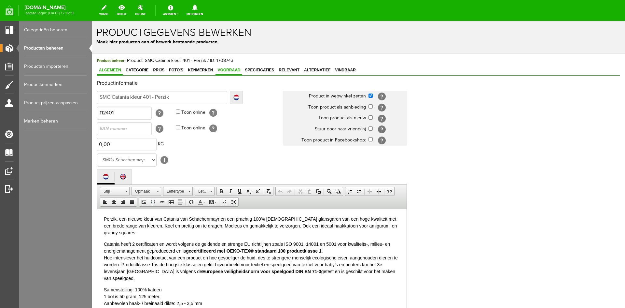
click at [234, 68] on span "Voorraad" at bounding box center [229, 70] width 27 height 5
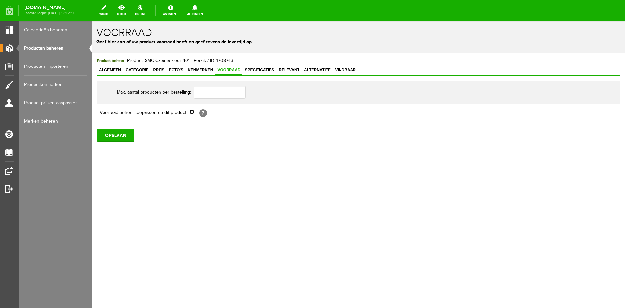
click at [192, 111] on input "checkbox" at bounding box center [192, 112] width 4 height 4
checkbox input "true"
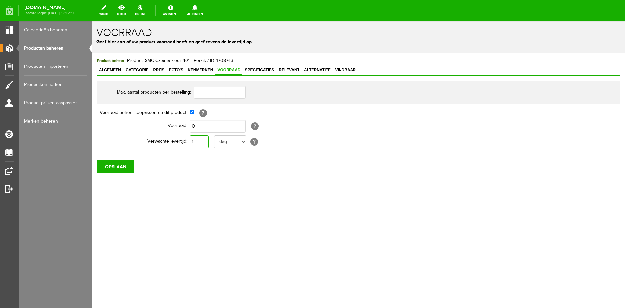
click at [195, 141] on input "1" at bounding box center [199, 141] width 19 height 13
type input "10"
click at [117, 166] on input "OPSLAAN" at bounding box center [115, 166] width 37 height 13
click at [46, 50] on link "Producten beheren" at bounding box center [55, 48] width 63 height 18
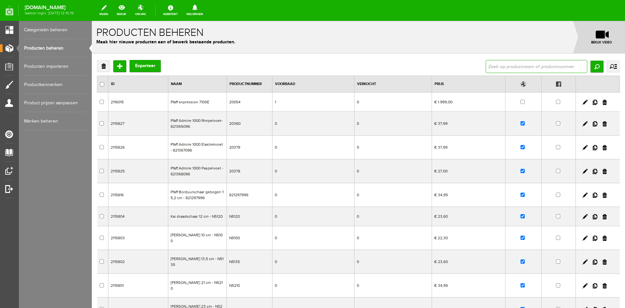
click at [488, 65] on input "text" at bounding box center [537, 66] width 102 height 13
type input "402"
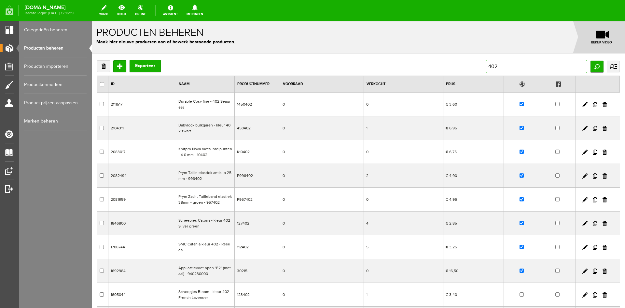
click at [486, 66] on input "402" at bounding box center [537, 66] width 102 height 13
type input "112402"
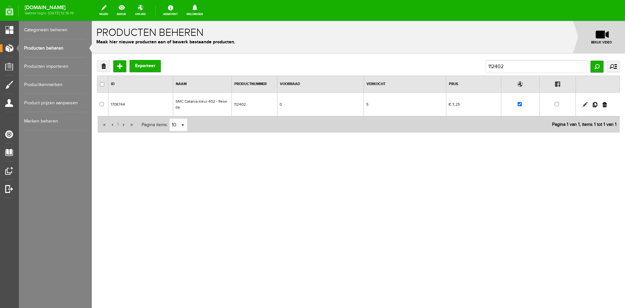
click at [585, 103] on link at bounding box center [585, 104] width 5 height 5
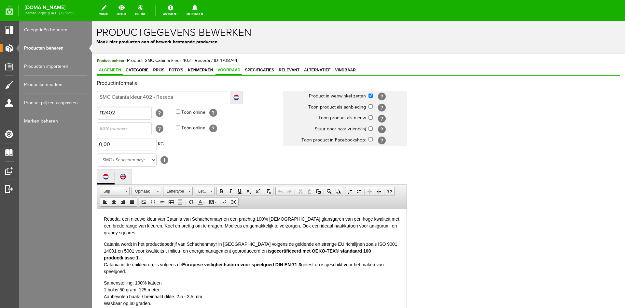
click at [235, 70] on span "Voorraad" at bounding box center [229, 70] width 27 height 5
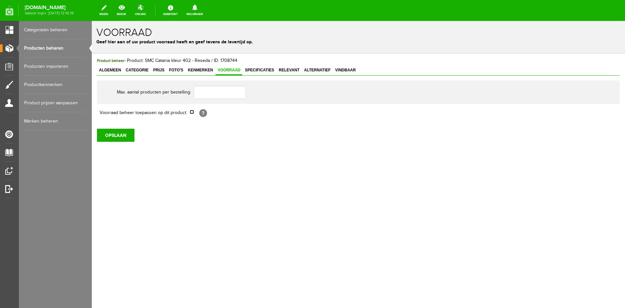
click at [191, 112] on input "checkbox" at bounding box center [192, 112] width 4 height 4
checkbox input "true"
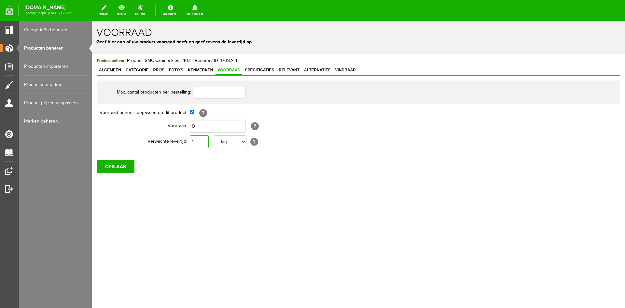
click at [196, 141] on input "1" at bounding box center [199, 141] width 19 height 13
type input "10"
click at [117, 167] on input "OPSLAAN" at bounding box center [115, 166] width 37 height 13
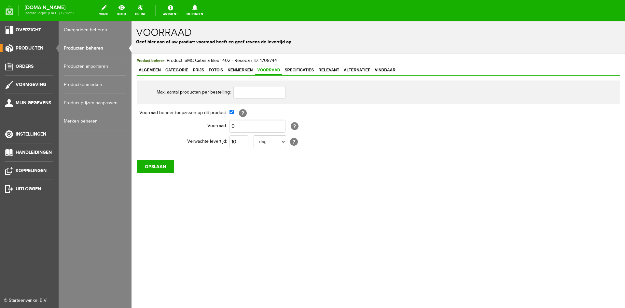
click at [78, 47] on link "Producten beheren" at bounding box center [95, 48] width 63 height 18
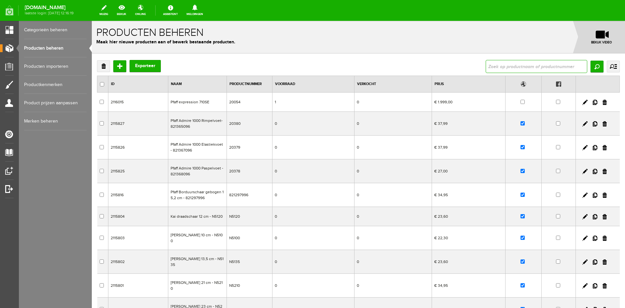
click at [505, 68] on input "text" at bounding box center [537, 66] width 102 height 13
type input "112403"
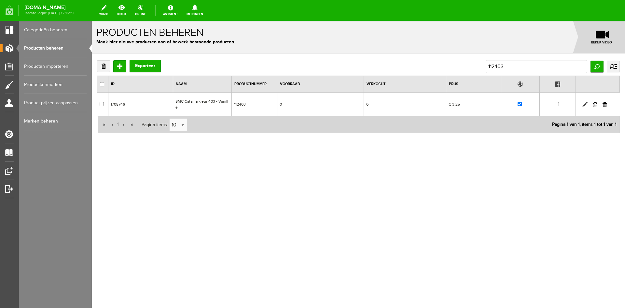
click at [585, 105] on link at bounding box center [585, 104] width 5 height 5
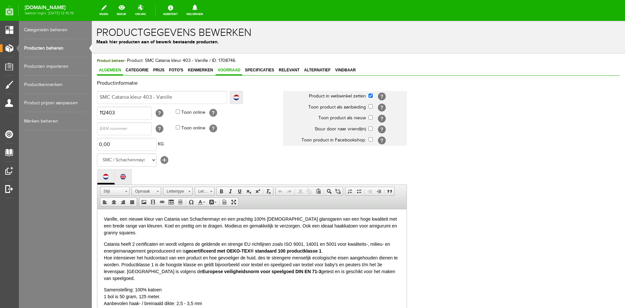
click at [226, 68] on span "Voorraad" at bounding box center [229, 70] width 27 height 5
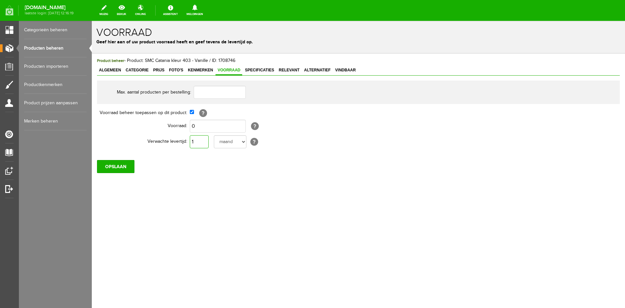
click at [197, 139] on input "1" at bounding box center [199, 141] width 19 height 13
type input "10"
click at [126, 166] on input "OPSLAAN" at bounding box center [115, 166] width 37 height 13
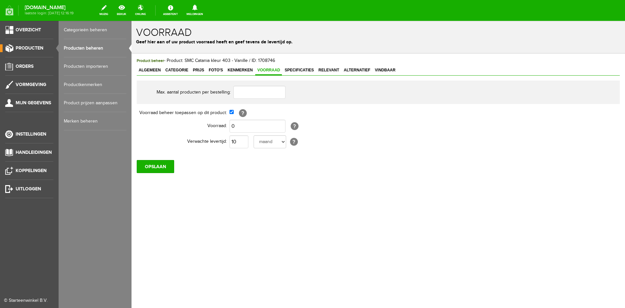
click at [83, 48] on link "Producten beheren" at bounding box center [95, 48] width 63 height 18
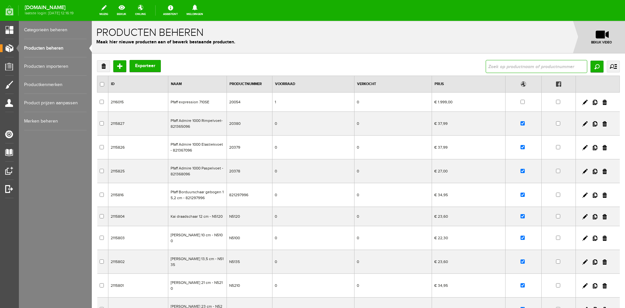
click at [516, 66] on input "text" at bounding box center [537, 66] width 102 height 13
type input "112412"
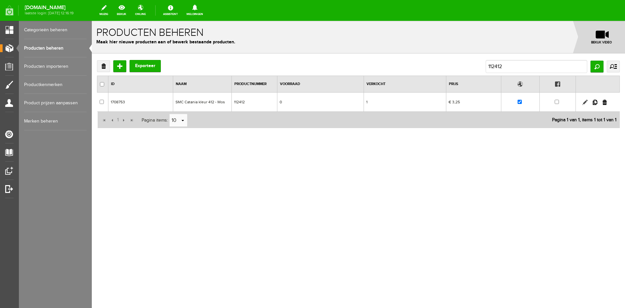
click at [585, 102] on link at bounding box center [585, 102] width 5 height 5
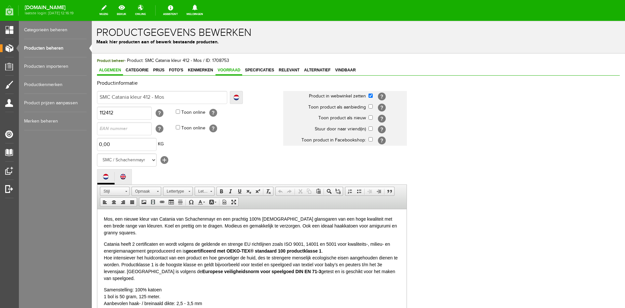
click at [230, 68] on span "Voorraad" at bounding box center [229, 70] width 27 height 5
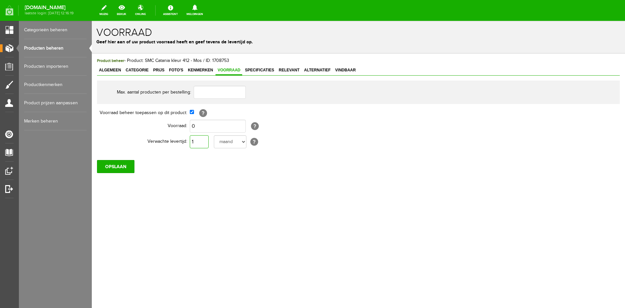
click at [197, 140] on input "1" at bounding box center [199, 141] width 19 height 13
type input "10"
click at [119, 164] on input "OPSLAAN" at bounding box center [115, 166] width 37 height 13
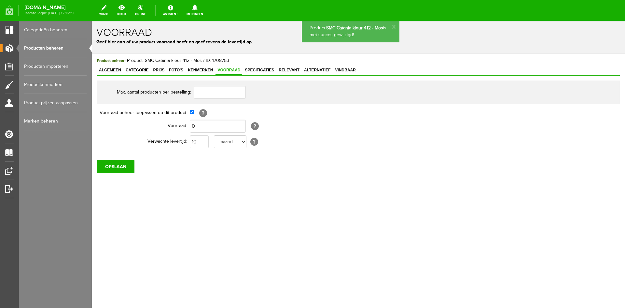
click at [56, 47] on link "Producten beheren" at bounding box center [55, 48] width 63 height 18
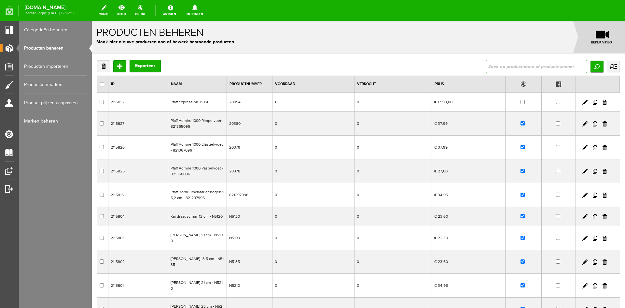
click at [497, 65] on input "text" at bounding box center [537, 66] width 102 height 13
type input "112414"
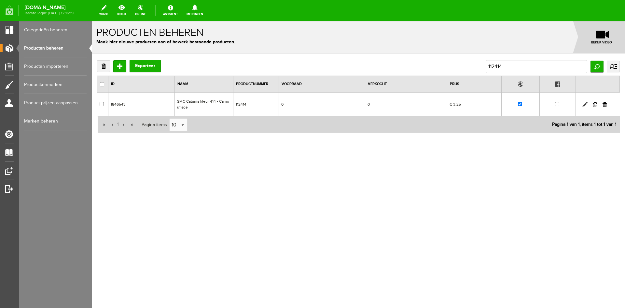
click at [585, 104] on link at bounding box center [585, 104] width 5 height 5
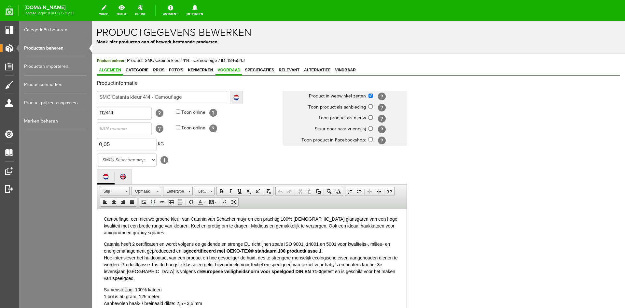
click at [235, 68] on span "Voorraad" at bounding box center [229, 70] width 27 height 5
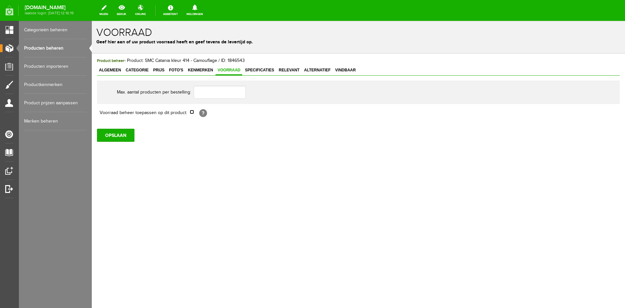
click at [193, 112] on input "checkbox" at bounding box center [192, 112] width 4 height 4
checkbox input "true"
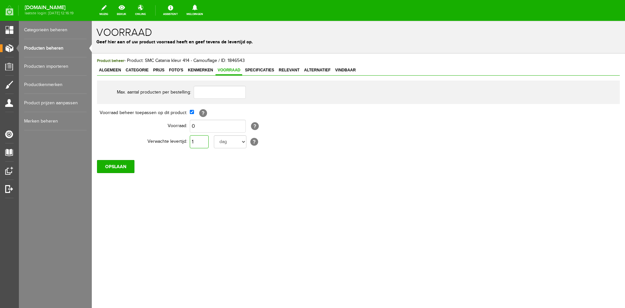
click at [196, 142] on input "1" at bounding box center [199, 141] width 19 height 13
type input "10"
click at [110, 166] on input "OPSLAAN" at bounding box center [115, 166] width 37 height 13
click at [48, 48] on link "Producten beheren" at bounding box center [55, 48] width 63 height 18
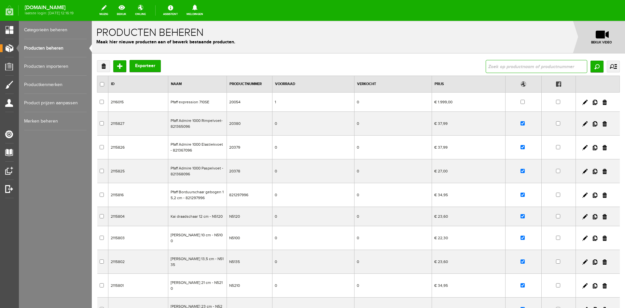
click at [486, 67] on input "text" at bounding box center [537, 66] width 102 height 13
type input "112419"
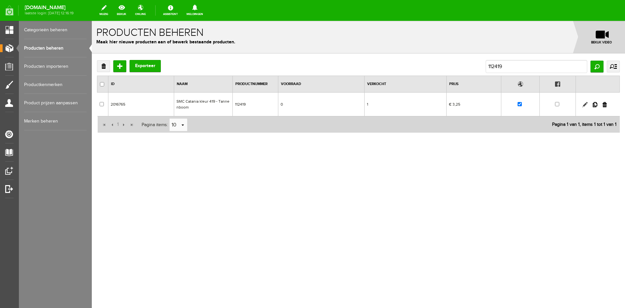
click at [586, 103] on link at bounding box center [585, 104] width 5 height 5
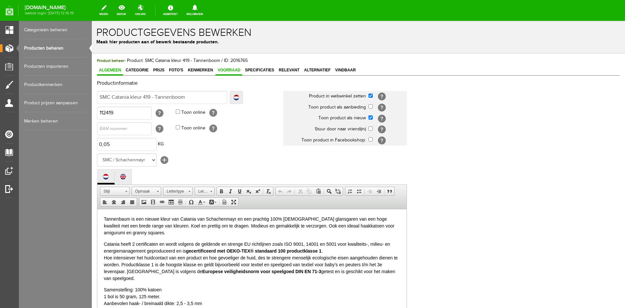
click at [232, 68] on span "Voorraad" at bounding box center [229, 70] width 27 height 5
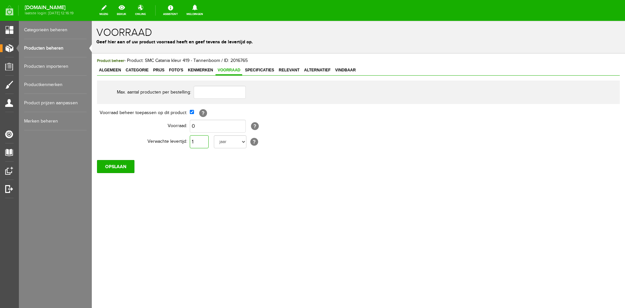
click at [198, 142] on input "1" at bounding box center [199, 141] width 19 height 13
type input "10"
click at [118, 168] on input "OPSLAAN" at bounding box center [115, 166] width 37 height 13
click at [39, 46] on link "Producten beheren" at bounding box center [55, 48] width 63 height 18
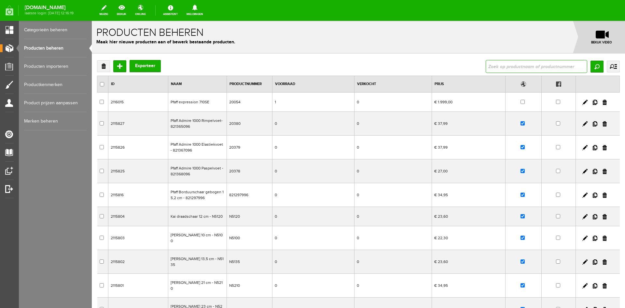
click at [492, 67] on input "text" at bounding box center [537, 66] width 102 height 13
type input "112421"
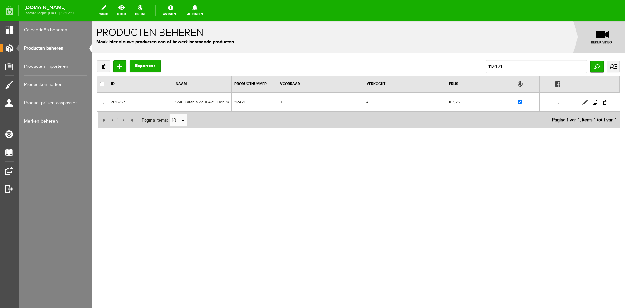
click at [584, 102] on link at bounding box center [585, 102] width 5 height 5
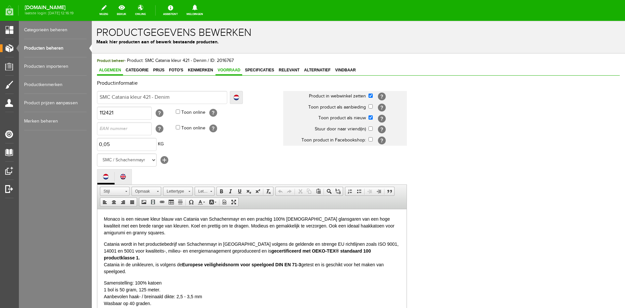
click at [229, 69] on span "Voorraad" at bounding box center [229, 70] width 27 height 5
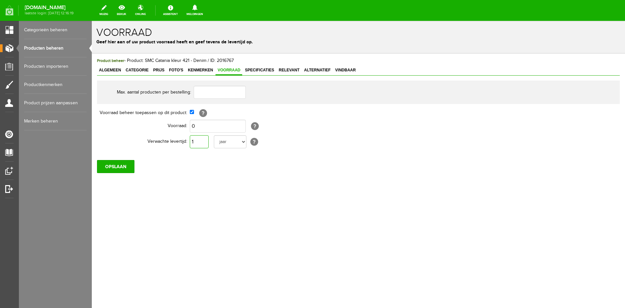
click at [199, 139] on input "1" at bounding box center [199, 141] width 19 height 13
type input "10"
click at [117, 166] on input "OPSLAAN" at bounding box center [115, 166] width 37 height 13
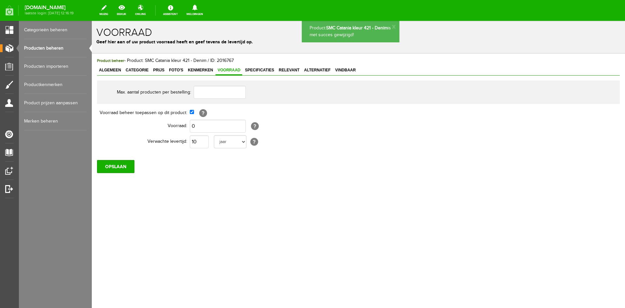
click at [43, 47] on link "Producten beheren" at bounding box center [55, 48] width 63 height 18
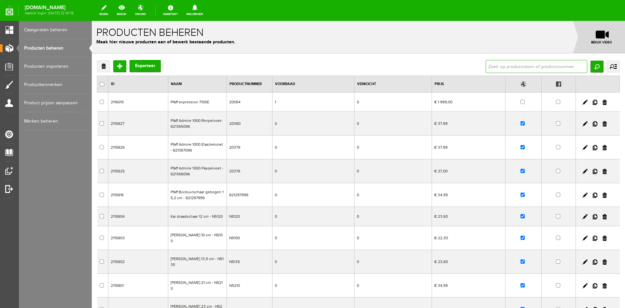
click at [514, 66] on input "text" at bounding box center [537, 66] width 102 height 13
type input "112424"
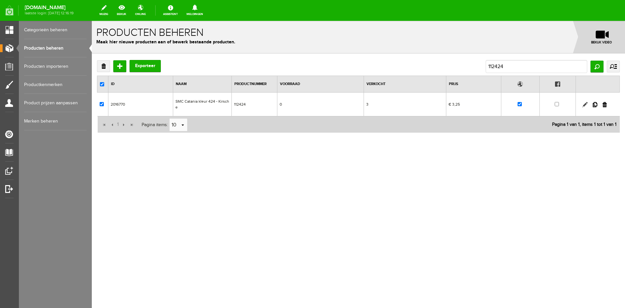
click at [585, 104] on link at bounding box center [585, 104] width 5 height 5
checkbox input "true"
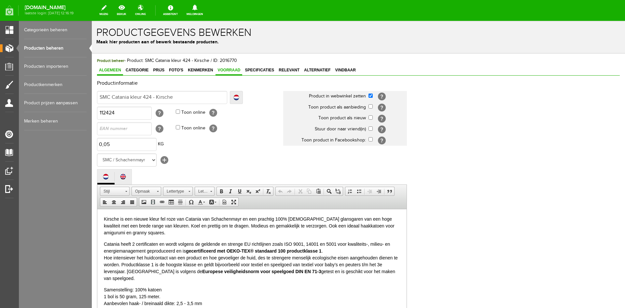
click at [233, 68] on span "Voorraad" at bounding box center [229, 70] width 27 height 5
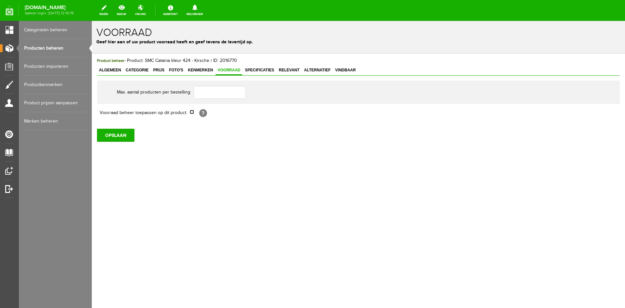
click at [191, 113] on input "checkbox" at bounding box center [192, 112] width 4 height 4
checkbox input "true"
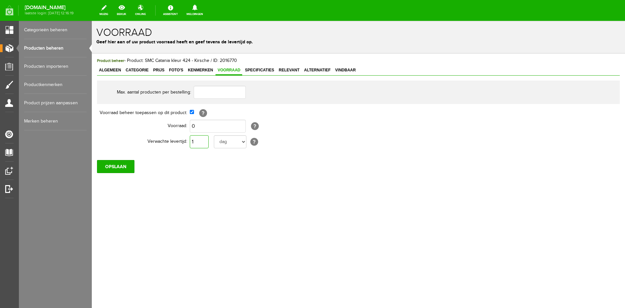
click at [196, 140] on input "1" at bounding box center [199, 141] width 19 height 13
type input "10"
click at [112, 164] on input "OPSLAAN" at bounding box center [115, 166] width 37 height 13
click at [59, 44] on link "Producten beheren" at bounding box center [55, 48] width 63 height 18
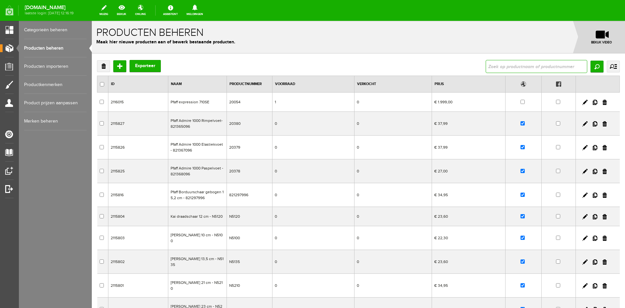
click at [510, 68] on input "text" at bounding box center [537, 66] width 102 height 13
type input "112429"
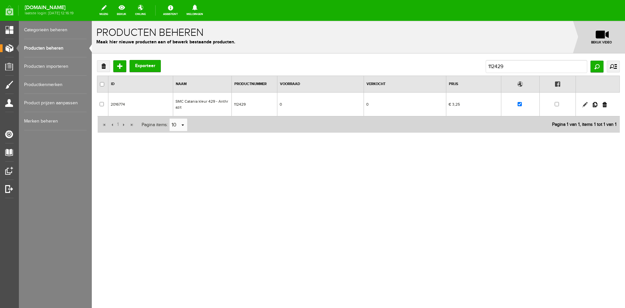
click at [587, 104] on link at bounding box center [585, 104] width 5 height 5
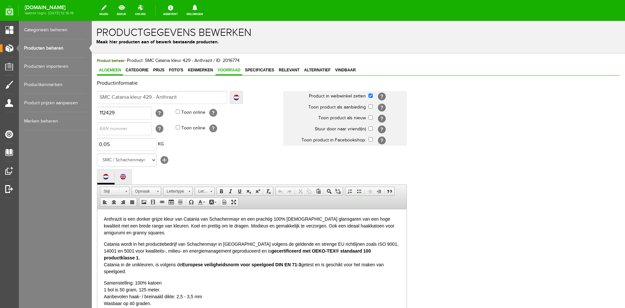
click at [223, 68] on span "Voorraad" at bounding box center [229, 70] width 27 height 5
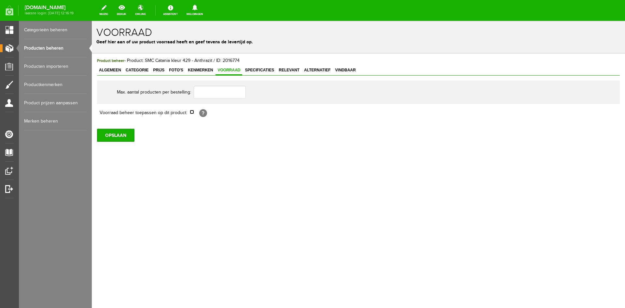
click at [193, 111] on input "checkbox" at bounding box center [192, 112] width 4 height 4
checkbox input "true"
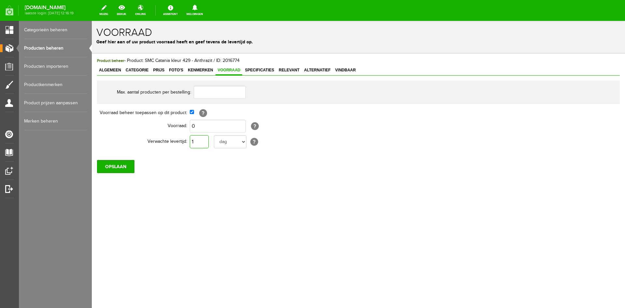
click at [196, 138] on input "1" at bounding box center [199, 141] width 19 height 13
type input "10"
click at [125, 164] on input "OPSLAAN" at bounding box center [115, 166] width 37 height 13
click at [52, 45] on link "Producten beheren" at bounding box center [55, 48] width 63 height 18
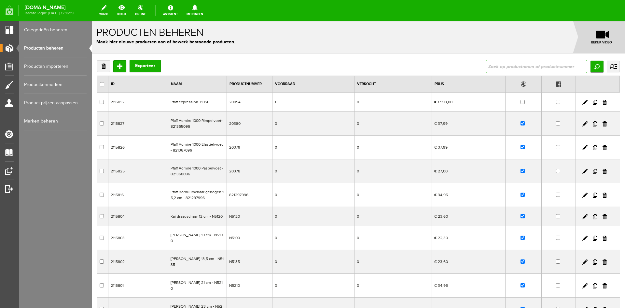
drag, startPoint x: 499, startPoint y: 68, endPoint x: 500, endPoint y: 63, distance: 4.9
click at [499, 68] on input "text" at bounding box center [537, 66] width 102 height 13
type input "112434"
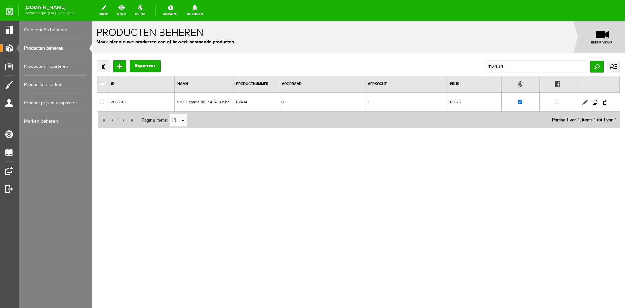
click at [586, 102] on link at bounding box center [585, 102] width 5 height 5
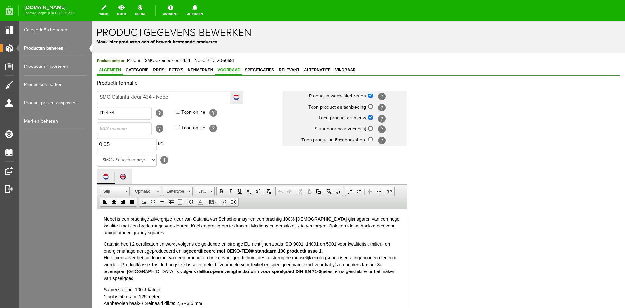
click at [238, 69] on span "Voorraad" at bounding box center [229, 70] width 27 height 5
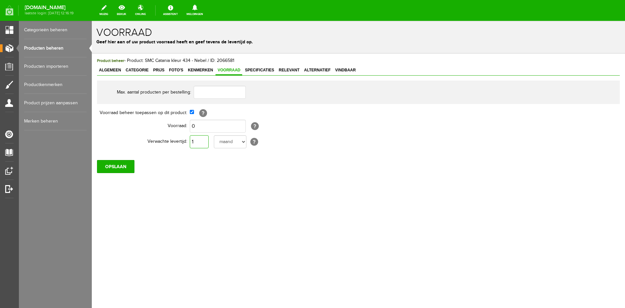
click at [196, 139] on input "1" at bounding box center [199, 141] width 19 height 13
type input "10"
click at [117, 166] on input "OPSLAAN" at bounding box center [115, 166] width 37 height 13
drag, startPoint x: 43, startPoint y: 47, endPoint x: 48, endPoint y: 47, distance: 5.5
click at [43, 47] on link "Producten beheren" at bounding box center [55, 48] width 63 height 18
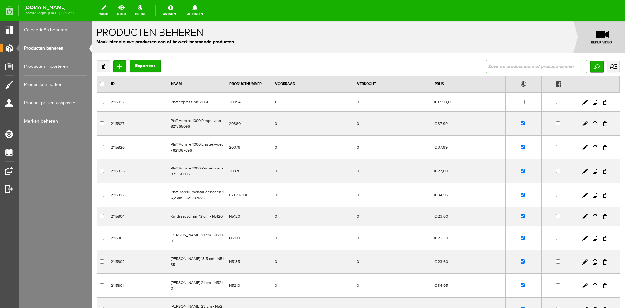
click at [496, 69] on input "text" at bounding box center [537, 66] width 102 height 13
type input "112436"
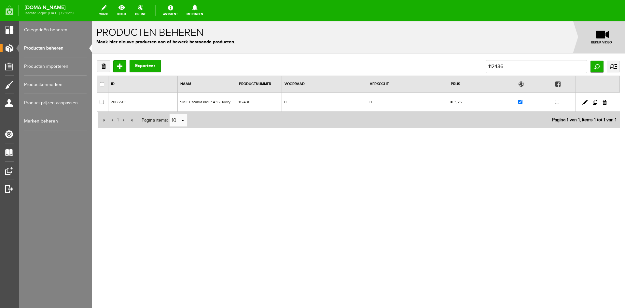
click at [586, 99] on td at bounding box center [598, 102] width 44 height 19
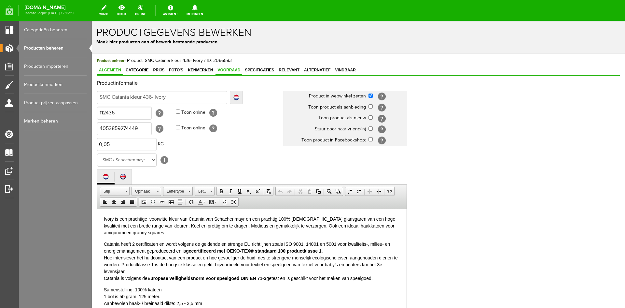
click at [237, 68] on span "Voorraad" at bounding box center [229, 70] width 27 height 5
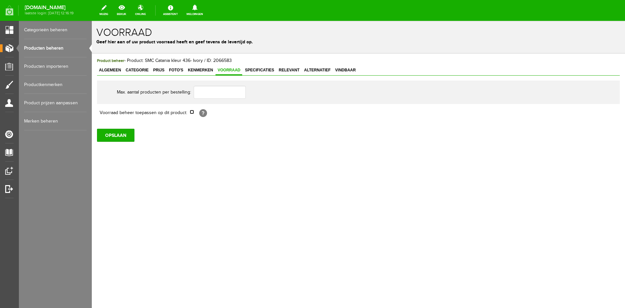
click at [193, 114] on input "checkbox" at bounding box center [192, 112] width 4 height 4
checkbox input "true"
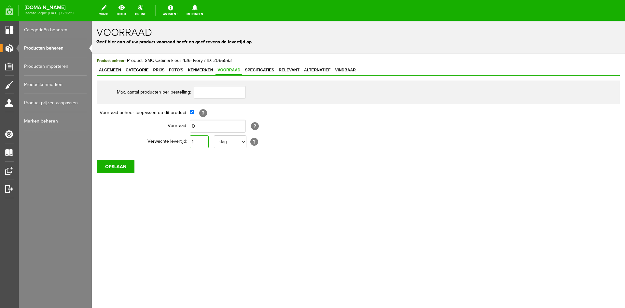
click at [202, 142] on input "1" at bounding box center [199, 141] width 19 height 13
type input "10"
click at [121, 168] on input "OPSLAAN" at bounding box center [115, 166] width 37 height 13
click at [48, 48] on link "Producten beheren" at bounding box center [55, 48] width 63 height 18
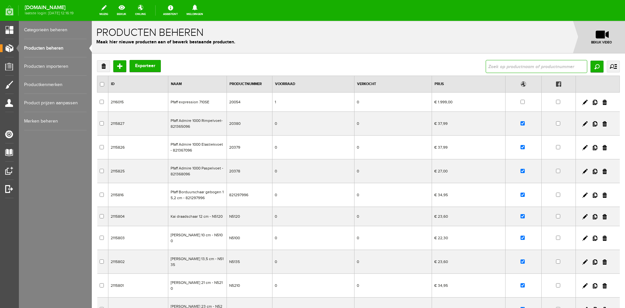
click at [487, 65] on input "text" at bounding box center [537, 66] width 102 height 13
type input "112437"
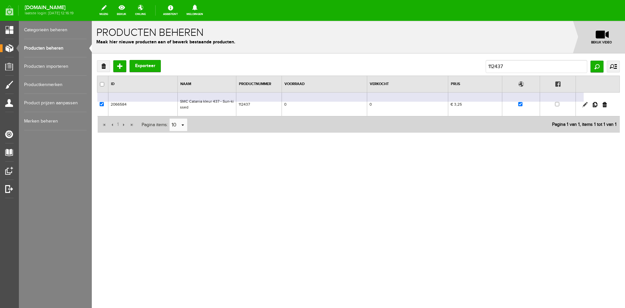
click at [586, 103] on link at bounding box center [585, 104] width 5 height 5
checkbox input "true"
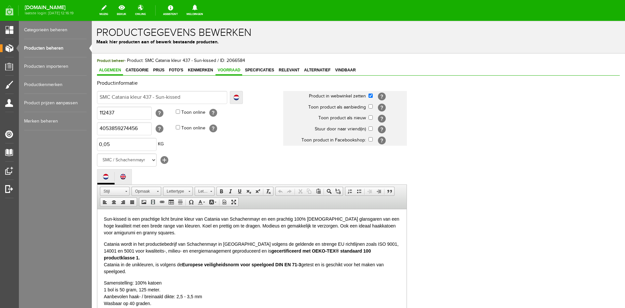
click at [223, 68] on link "Voorraad" at bounding box center [229, 70] width 27 height 9
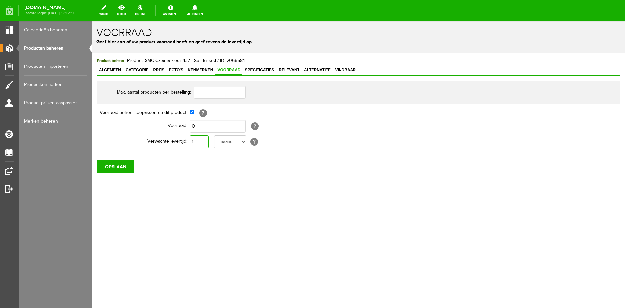
click at [196, 140] on input "1" at bounding box center [199, 141] width 19 height 13
type input "10"
click at [114, 171] on input "OPSLAAN" at bounding box center [115, 166] width 37 height 13
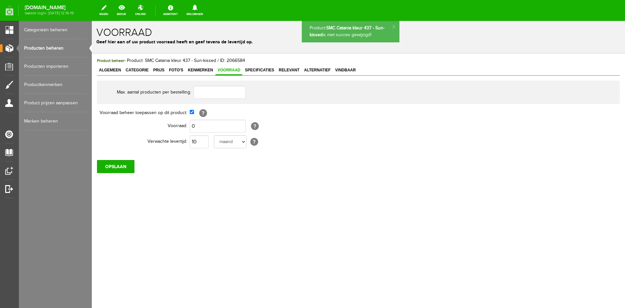
click at [43, 47] on link "Producten beheren" at bounding box center [55, 48] width 63 height 18
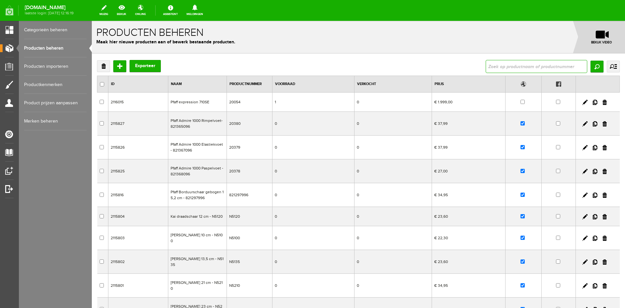
click at [518, 66] on input "text" at bounding box center [537, 66] width 102 height 13
type input "112438"
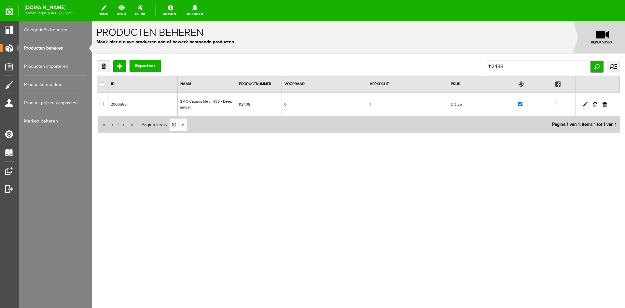
click at [584, 105] on link at bounding box center [585, 104] width 5 height 5
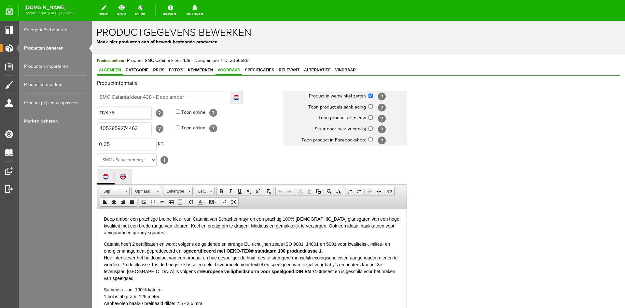
click at [233, 71] on span "Voorraad" at bounding box center [229, 70] width 27 height 5
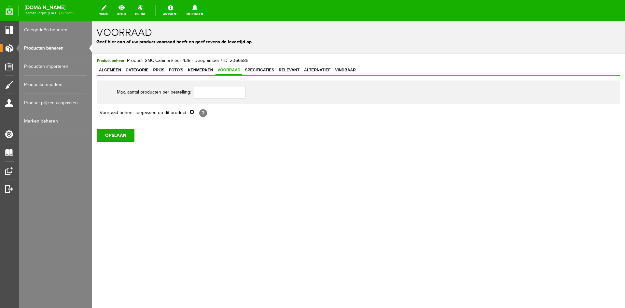
click at [192, 112] on input "checkbox" at bounding box center [192, 112] width 4 height 4
checkbox input "true"
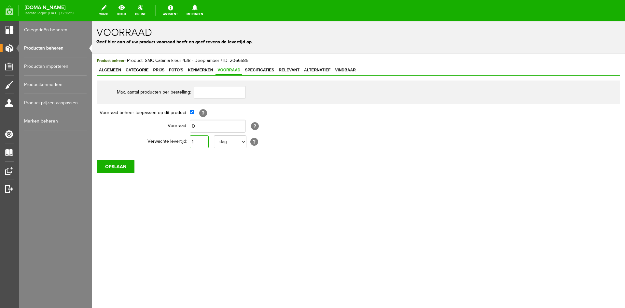
click at [198, 141] on input "1" at bounding box center [199, 141] width 19 height 13
type input "10"
click at [119, 164] on input "OPSLAAN" at bounding box center [115, 166] width 37 height 13
click at [122, 165] on input "OPSLAAN" at bounding box center [115, 166] width 37 height 13
click at [125, 165] on input "OPSLAAN" at bounding box center [115, 166] width 37 height 13
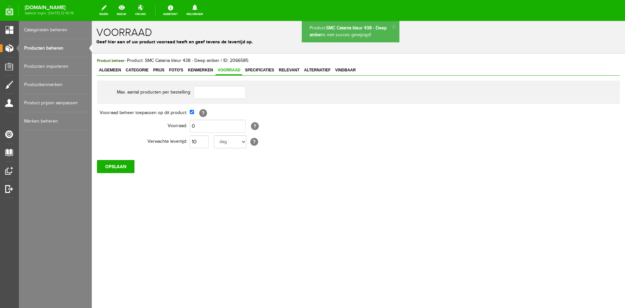
click at [40, 47] on link "Producten beheren" at bounding box center [55, 48] width 63 height 18
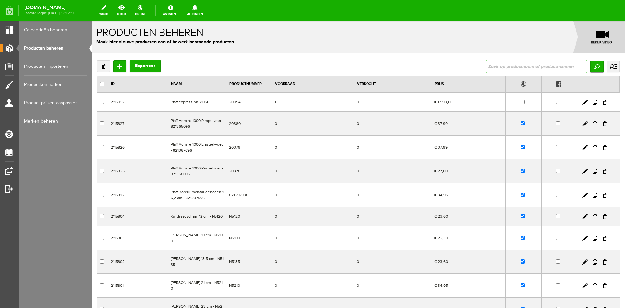
click at [494, 65] on input "text" at bounding box center [537, 66] width 102 height 13
click at [495, 66] on input "text" at bounding box center [537, 66] width 102 height 13
drag, startPoint x: 503, startPoint y: 65, endPoint x: 473, endPoint y: 67, distance: 29.7
click at [473, 67] on div "Verwijderen Toevoegen Exporteer 611512 Zoeken uitgebreid zoeken Categorie Cadea…" at bounding box center [358, 66] width 523 height 13
type input "schaar"
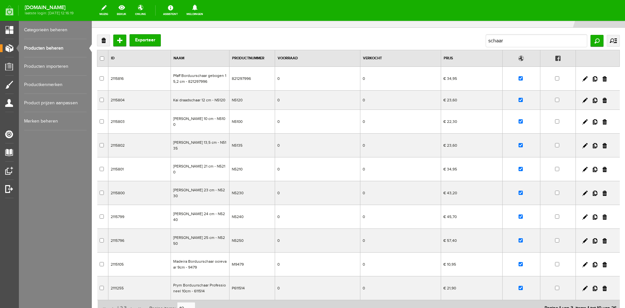
scroll to position [65, 0]
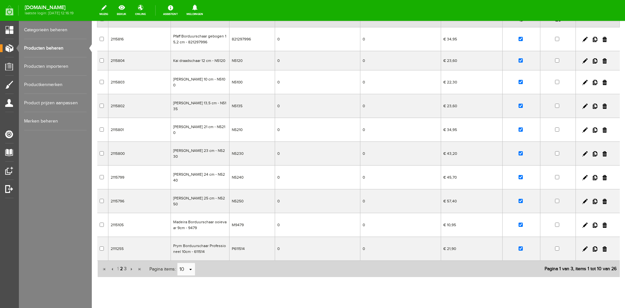
click at [120, 268] on span "2" at bounding box center [122, 268] width 4 height 13
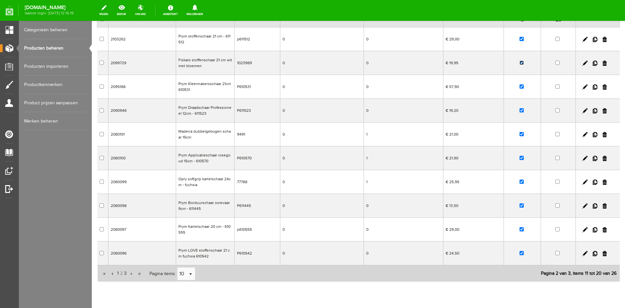
click at [520, 63] on input "checkbox" at bounding box center [522, 63] width 4 height 4
checkbox input "false"
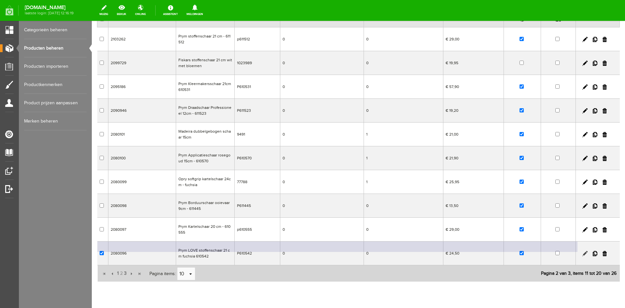
click at [583, 253] on link at bounding box center [585, 253] width 5 height 5
checkbox input "true"
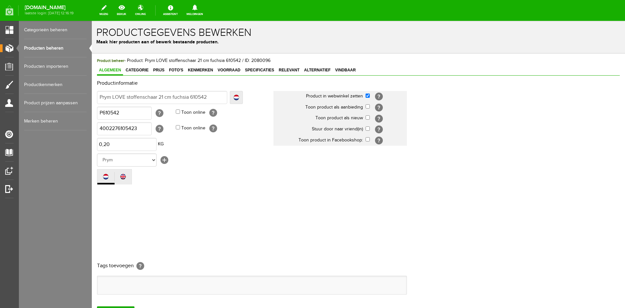
scroll to position [0, 0]
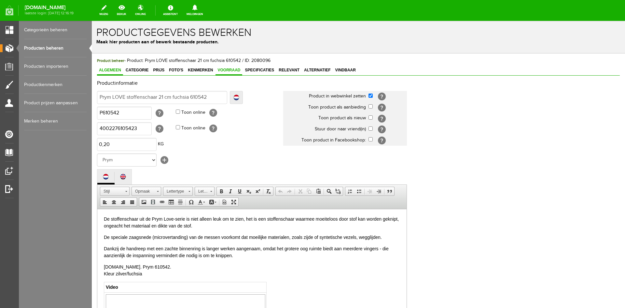
click at [228, 68] on span "Voorraad" at bounding box center [229, 70] width 27 height 5
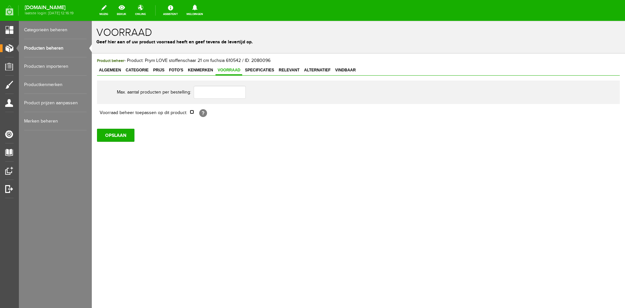
click at [190, 113] on input "checkbox" at bounding box center [192, 112] width 4 height 4
checkbox input "true"
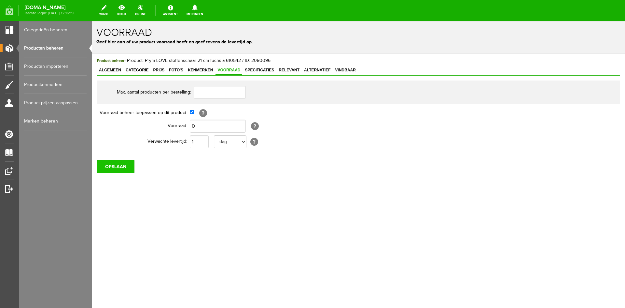
click at [119, 163] on input "OPSLAAN" at bounding box center [115, 166] width 37 height 13
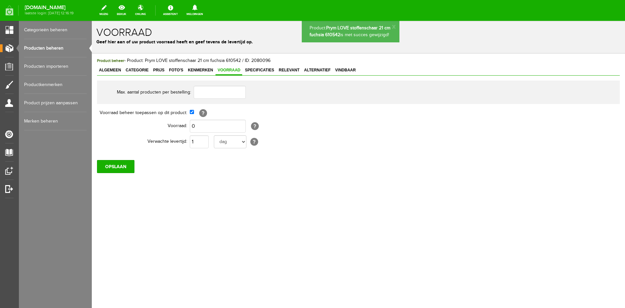
click at [41, 49] on link "Producten beheren" at bounding box center [55, 48] width 63 height 18
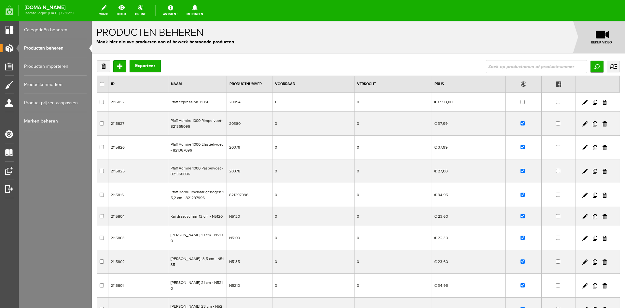
click at [486, 63] on input "text" at bounding box center [537, 66] width 102 height 13
type input "610185"
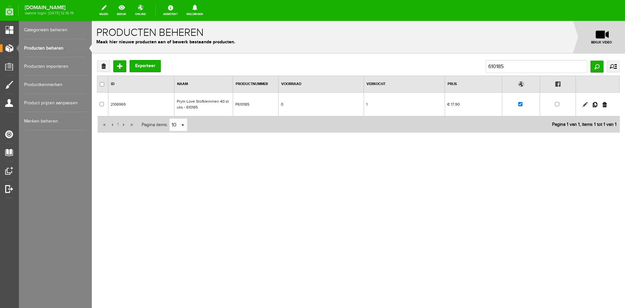
click at [587, 104] on link at bounding box center [585, 104] width 5 height 5
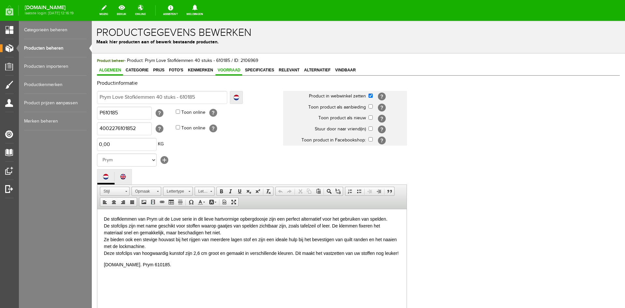
click at [233, 69] on span "Voorraad" at bounding box center [229, 70] width 27 height 5
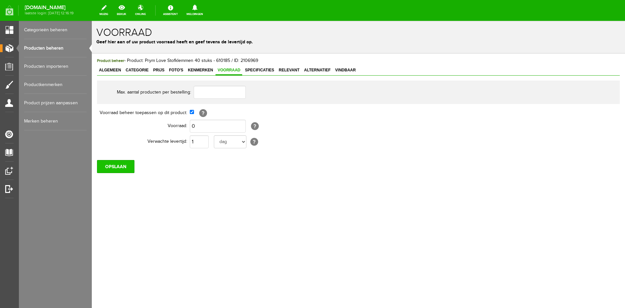
click at [124, 164] on input "OPSLAAN" at bounding box center [115, 166] width 37 height 13
